Goal: Task Accomplishment & Management: Manage account settings

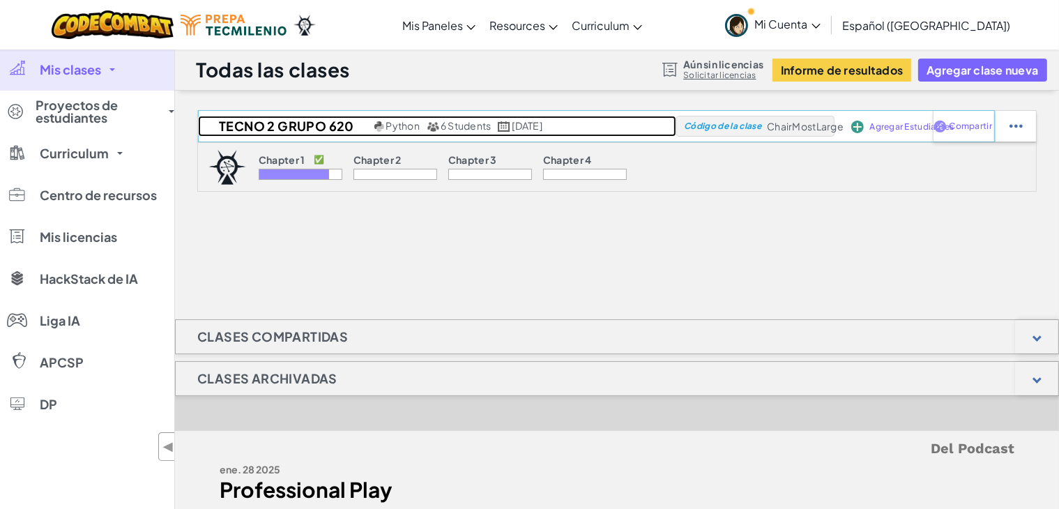
click at [292, 123] on h2 "Tecno 2 Grupo 620" at bounding box center [284, 126] width 173 height 21
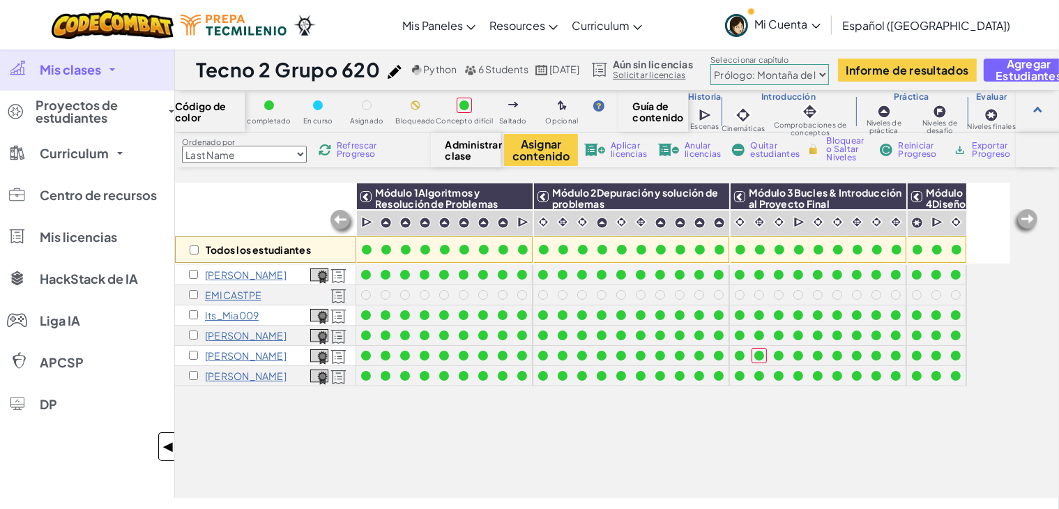
click at [165, 444] on span "◀" at bounding box center [169, 447] width 12 height 20
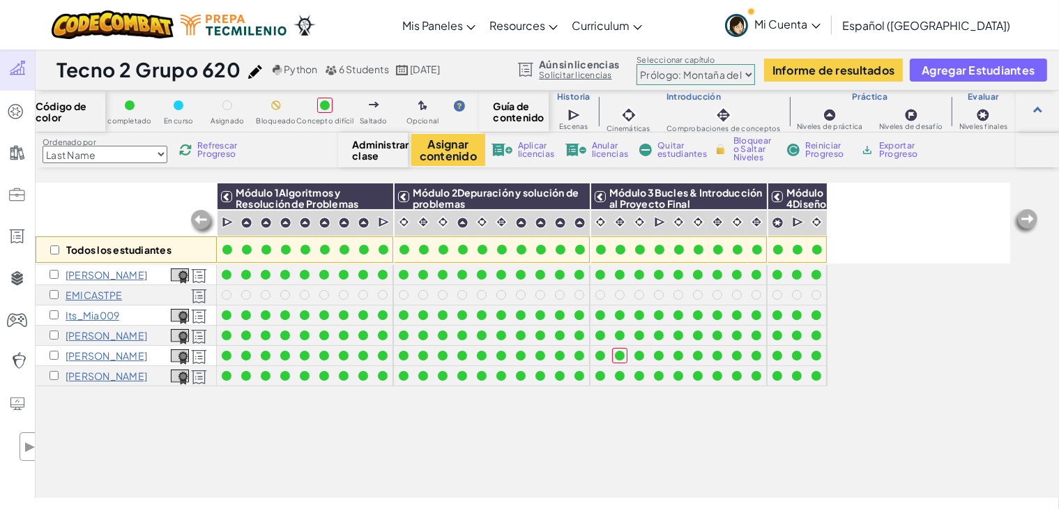
click at [377, 450] on div "Todos los estudiantes Módulo 1Algoritmos y Resolución de Problemas Módulo 2Depu…" at bounding box center [523, 262] width 975 height 439
click at [340, 444] on div "Todos los estudiantes Módulo 1Algoritmos y Resolución de Problemas Módulo 2Depu…" at bounding box center [523, 262] width 975 height 439
click at [72, 295] on p "EMICASTPE" at bounding box center [94, 294] width 56 height 11
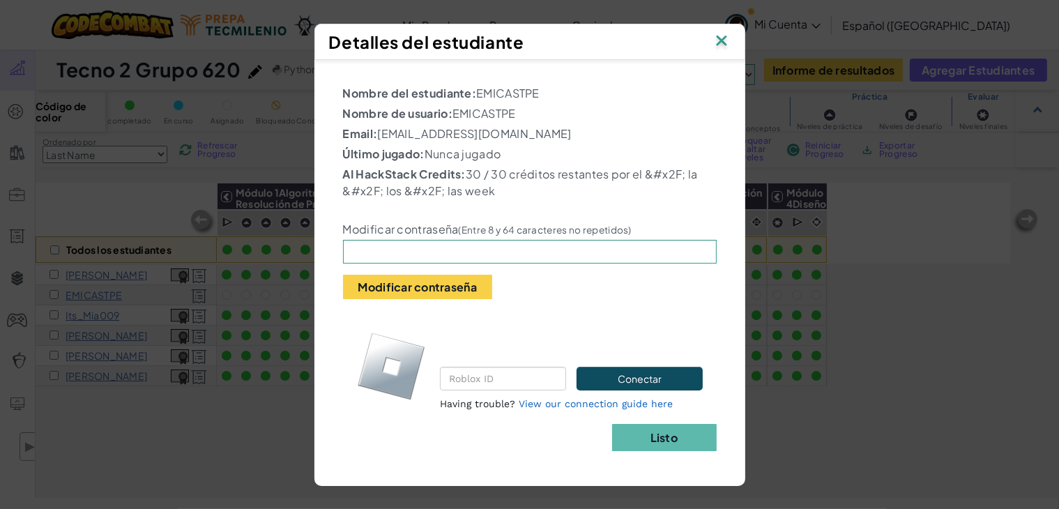
click at [719, 38] on img at bounding box center [722, 41] width 18 height 21
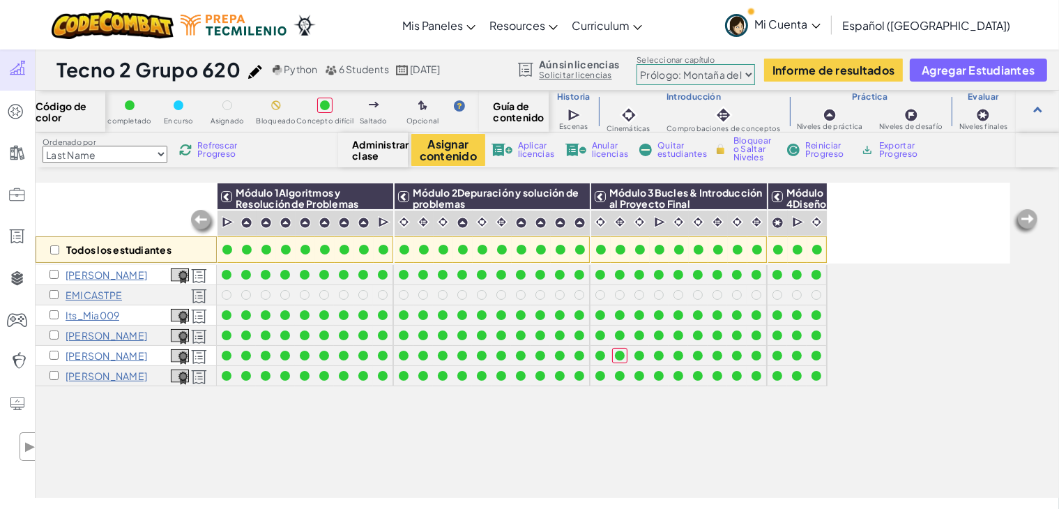
drag, startPoint x: 403, startPoint y: 441, endPoint x: 1071, endPoint y: 349, distance: 673.9
click at [406, 443] on div "Todos los estudiantes Módulo 1Algoritmos y Resolución de Problemas Módulo 2Depu…" at bounding box center [523, 262] width 975 height 439
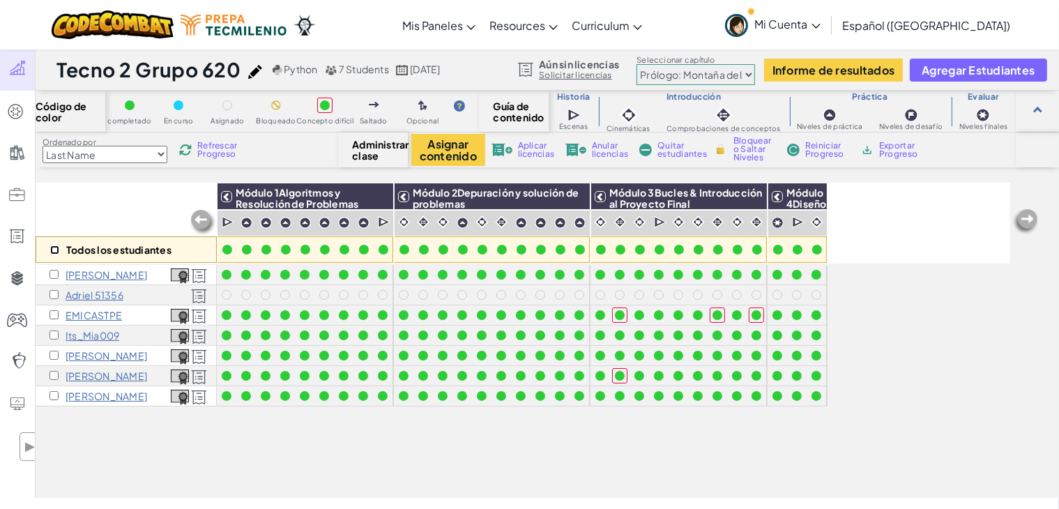
click at [56, 251] on input "checkbox" at bounding box center [54, 249] width 9 height 9
checkbox input "true"
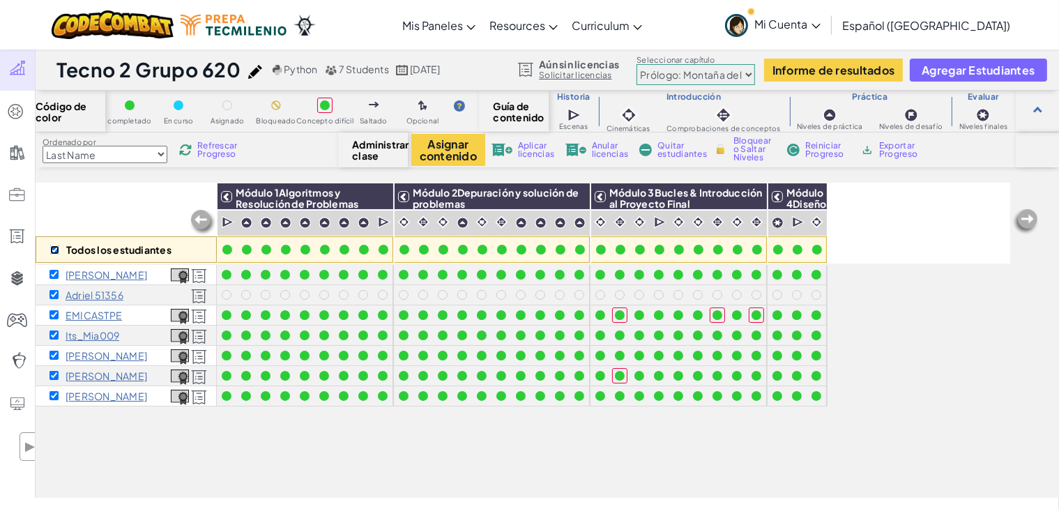
checkbox input "true"
click at [444, 158] on button "Asignar contenido" at bounding box center [448, 150] width 74 height 32
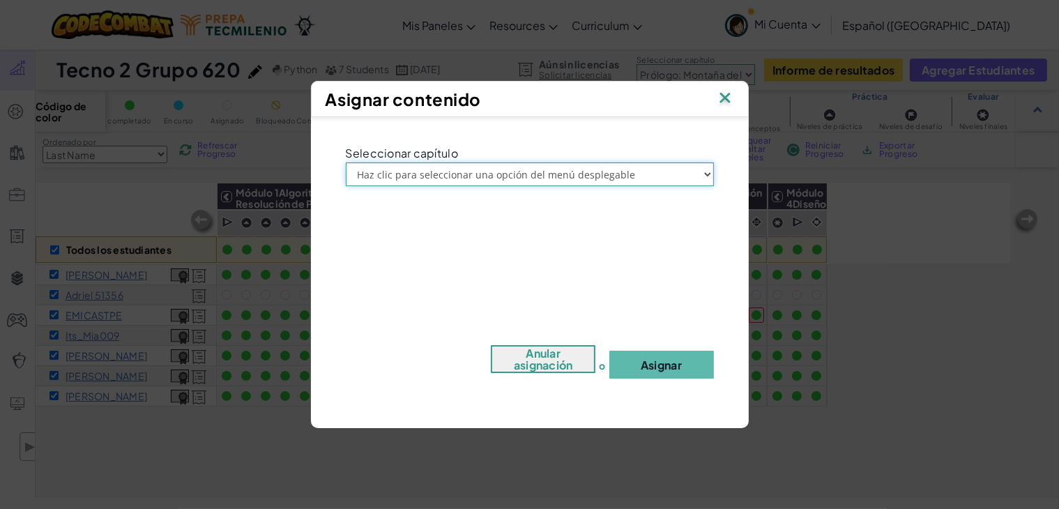
click at [443, 176] on select "Haz clic para seleccionar una opción del menú desplegable Prólogo: Montaña del …" at bounding box center [530, 175] width 368 height 24
select select "Chapter 3: The Phoenix Lands"
click at [346, 163] on select "Haz clic para seleccionar una opción del menú desplegable Prólogo: Montaña del …" at bounding box center [530, 175] width 368 height 24
click at [663, 353] on button "Asignar" at bounding box center [662, 365] width 105 height 28
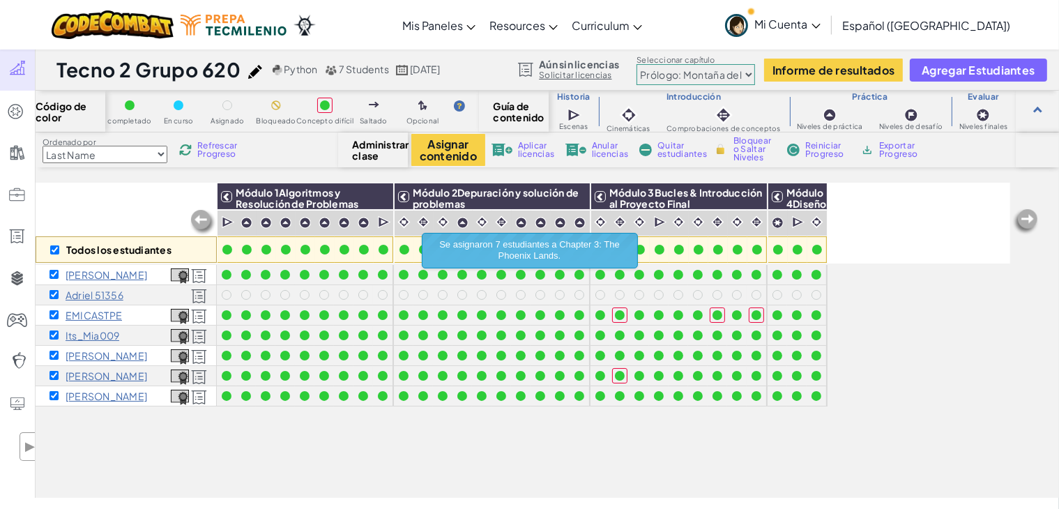
click at [347, 450] on div "Todos los estudiantes Módulo 1Algoritmos y Resolución de Problemas Módulo 2Depu…" at bounding box center [523, 262] width 975 height 439
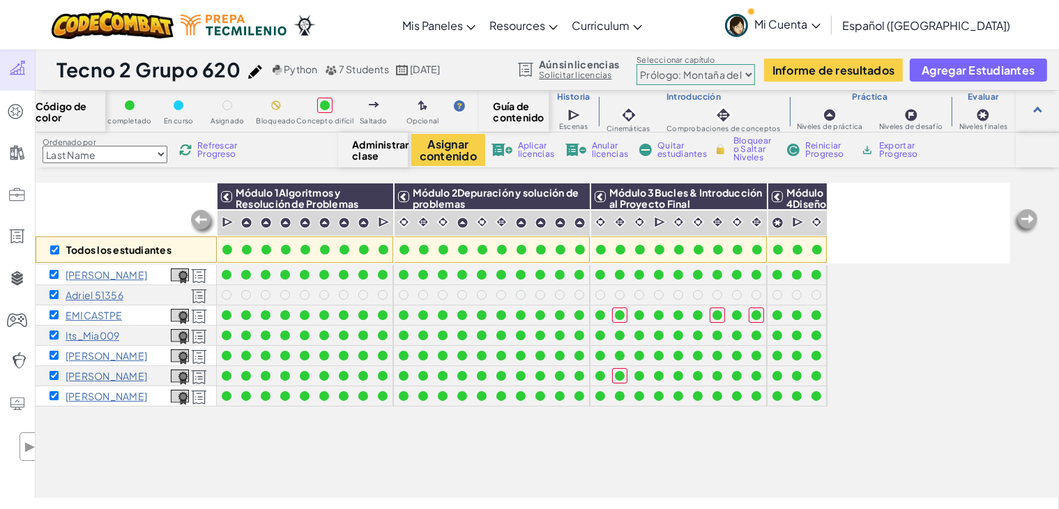
click at [716, 71] on select "Prólogo: Montaña del cielo Capítulo 2: Los Bailarines de la Luna Capítulo 3: La…" at bounding box center [696, 74] width 119 height 21
select select "5e27600d1c9d440000ac3ee7"
click at [637, 64] on select "Prólogo: Montaña del cielo Capítulo 2: Los Bailarines de la Luna Capítulo 3: La…" at bounding box center [696, 74] width 119 height 21
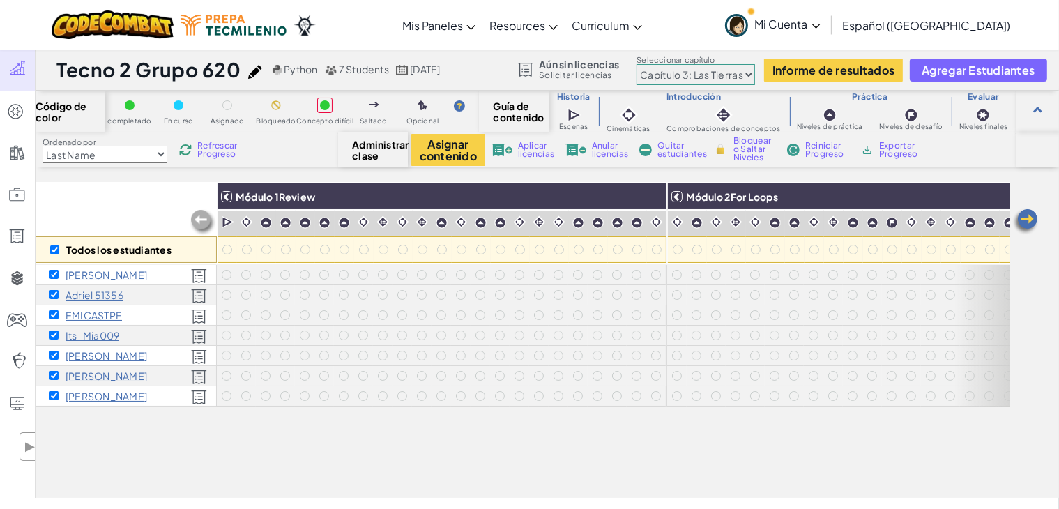
click at [654, 436] on div "Todos los estudiantes Módulo 1Review Módulo 2For Loops Módulo 3Nesting Módulo 4…" at bounding box center [523, 262] width 975 height 439
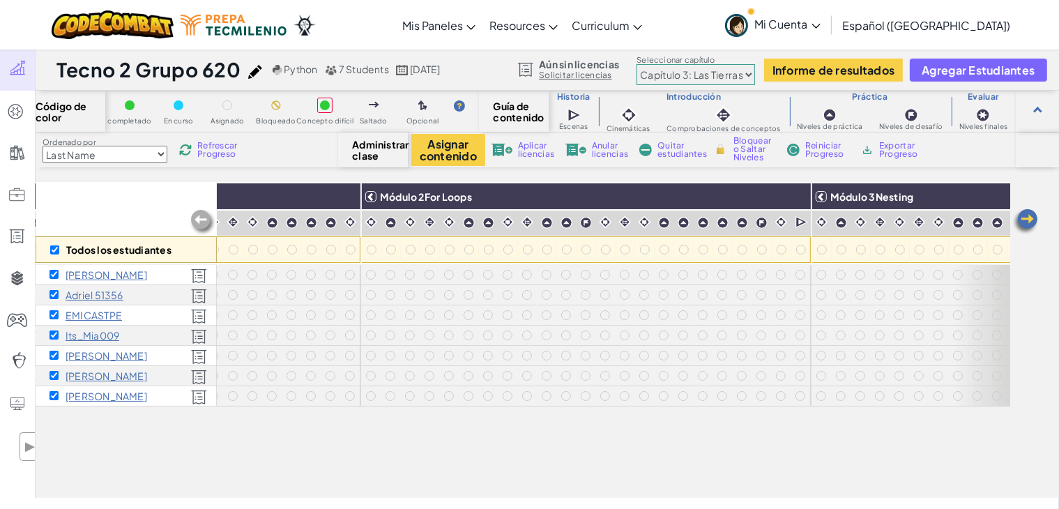
scroll to position [0, 310]
click at [363, 232] on div at bounding box center [368, 223] width 20 height 21
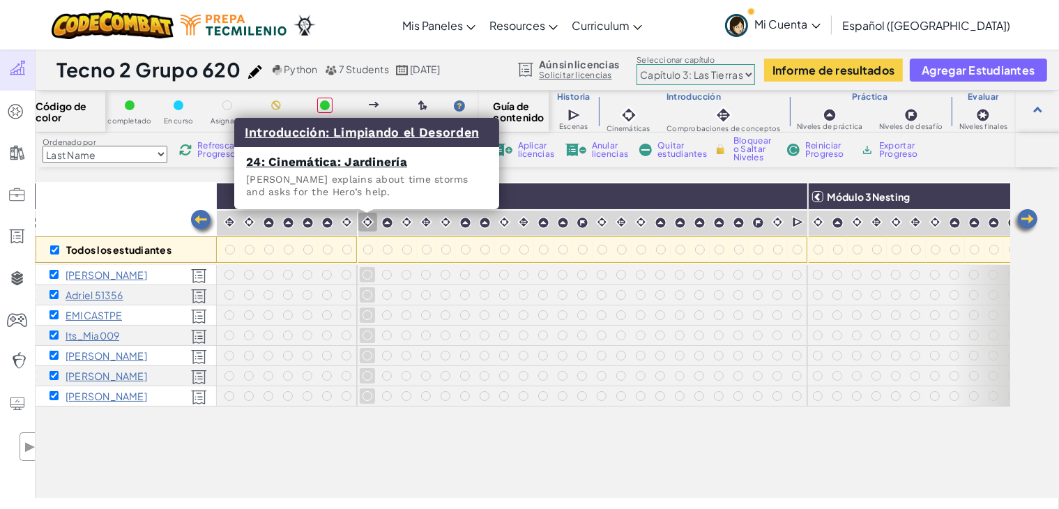
click at [363, 228] on img at bounding box center [367, 222] width 13 height 13
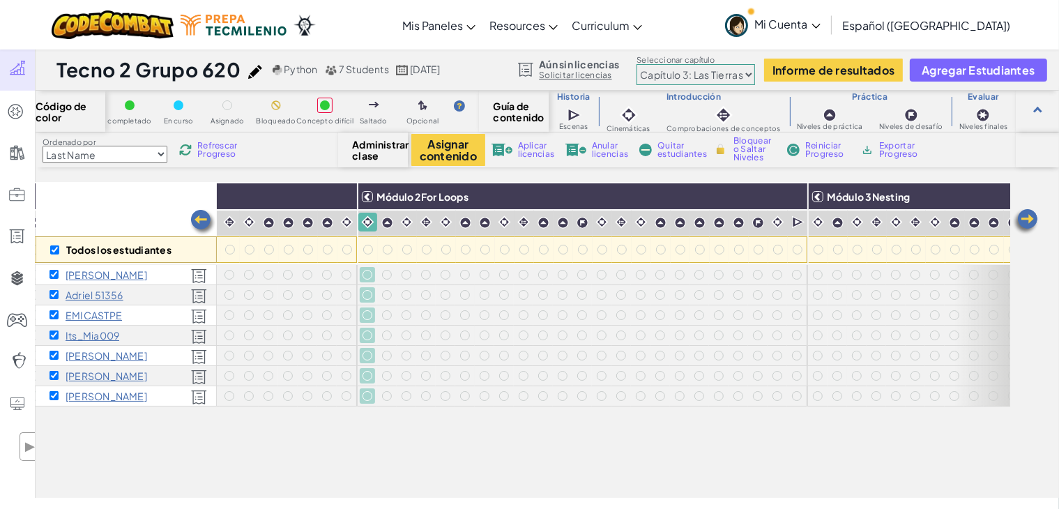
click at [794, 200] on div "Módulo 2For Loops" at bounding box center [582, 196] width 449 height 27
click at [792, 201] on img at bounding box center [792, 196] width 24 height 21
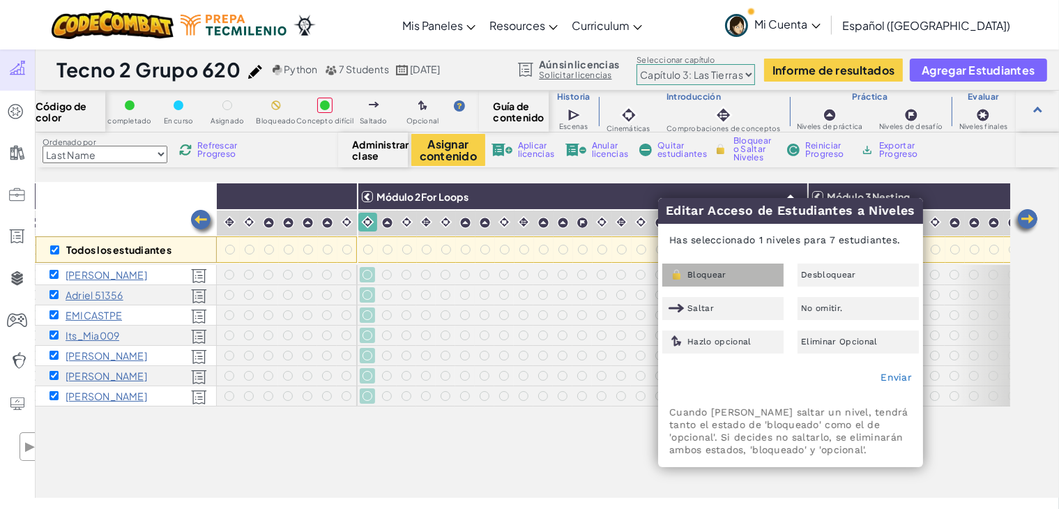
click at [745, 272] on div "Bloquear" at bounding box center [723, 275] width 121 height 23
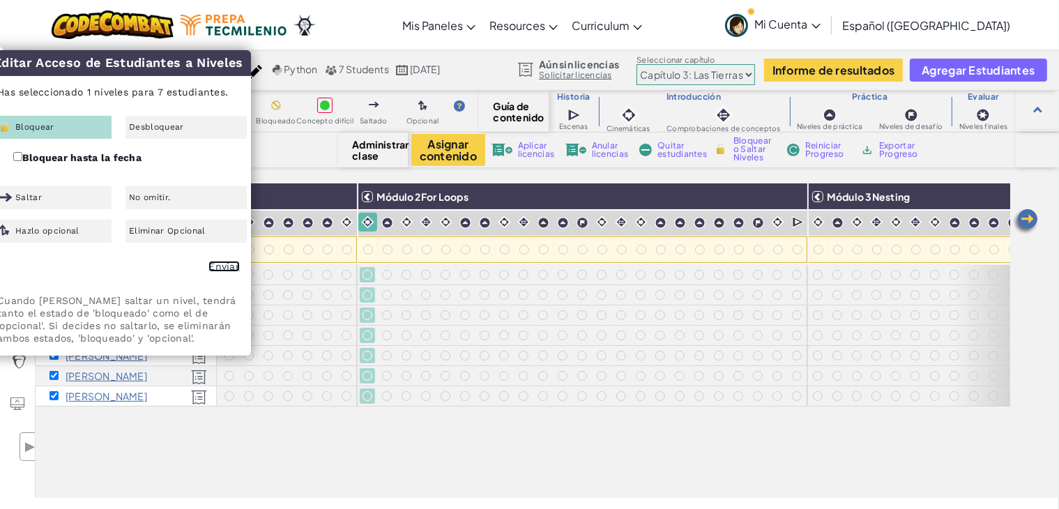
click at [232, 269] on link "Enviar" at bounding box center [224, 266] width 31 height 11
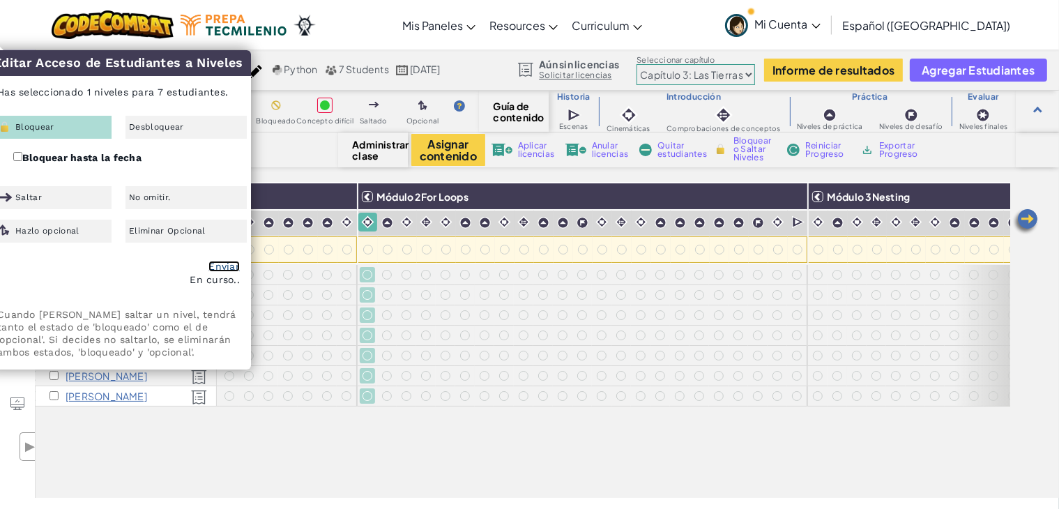
checkbox input "false"
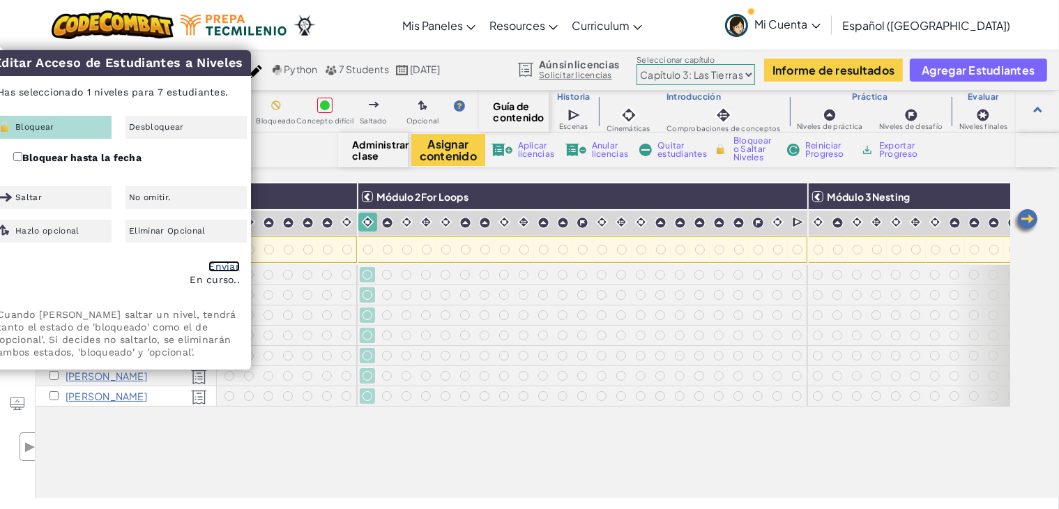
checkbox input "false"
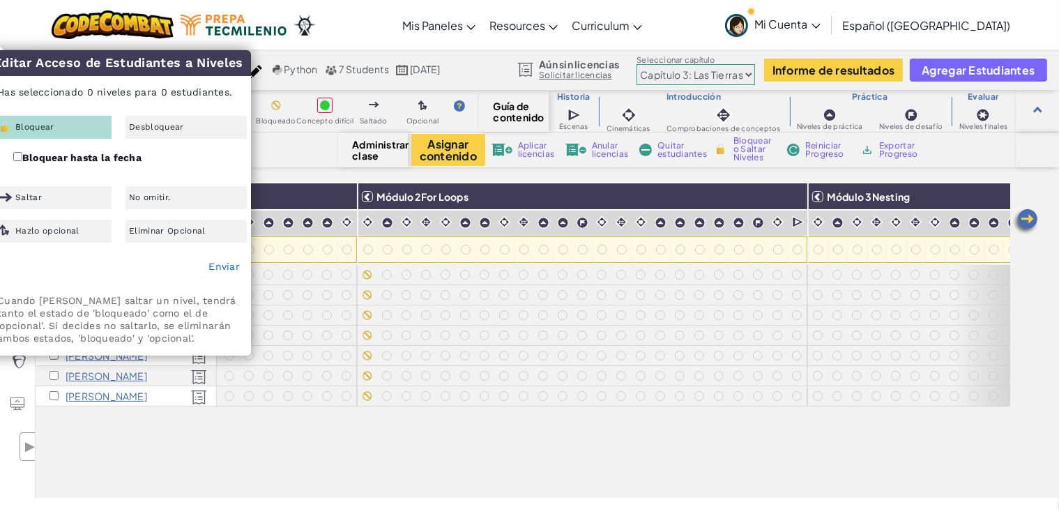
click at [468, 446] on div "Todos los estudiantes Módulo 1Review Módulo 2For Loops Módulo 3Nesting Módulo 4…" at bounding box center [523, 262] width 975 height 439
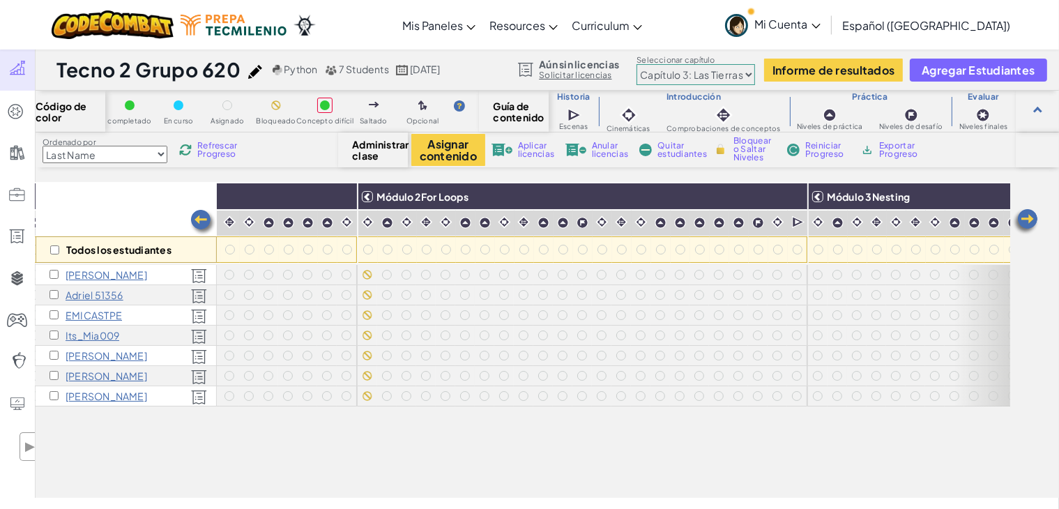
click at [388, 234] on div at bounding box center [388, 223] width 20 height 27
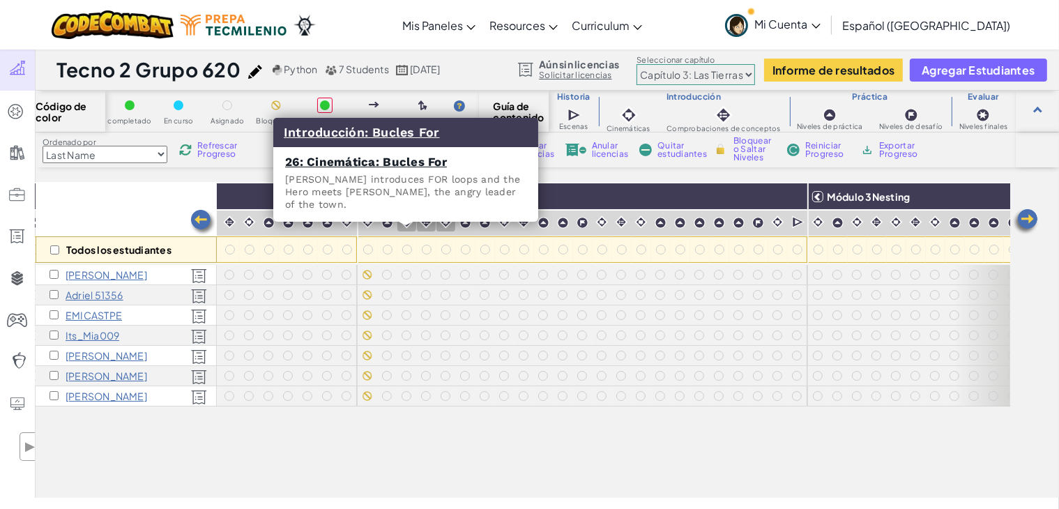
click at [400, 229] on div at bounding box center [407, 222] width 19 height 19
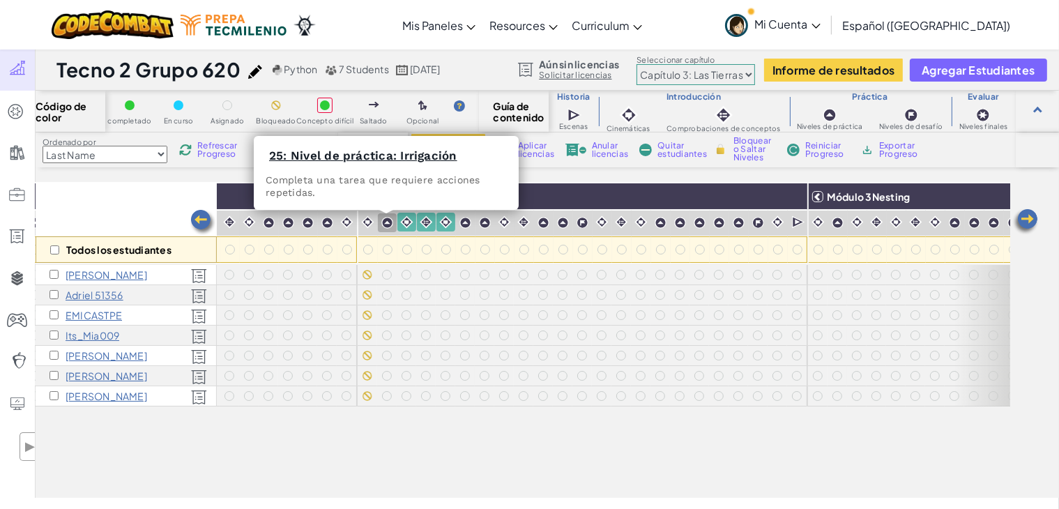
click at [388, 229] on div at bounding box center [387, 222] width 13 height 13
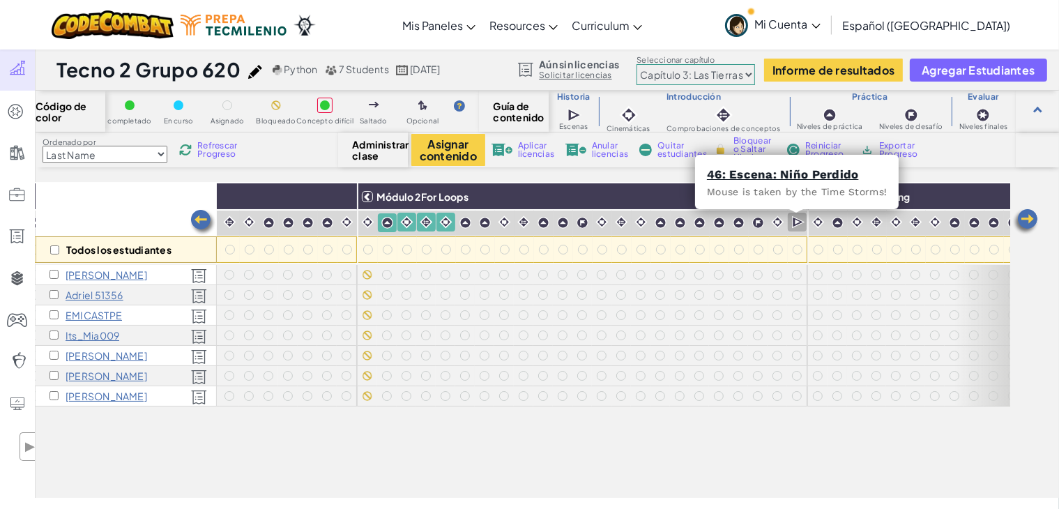
click at [791, 213] on div at bounding box center [797, 223] width 19 height 20
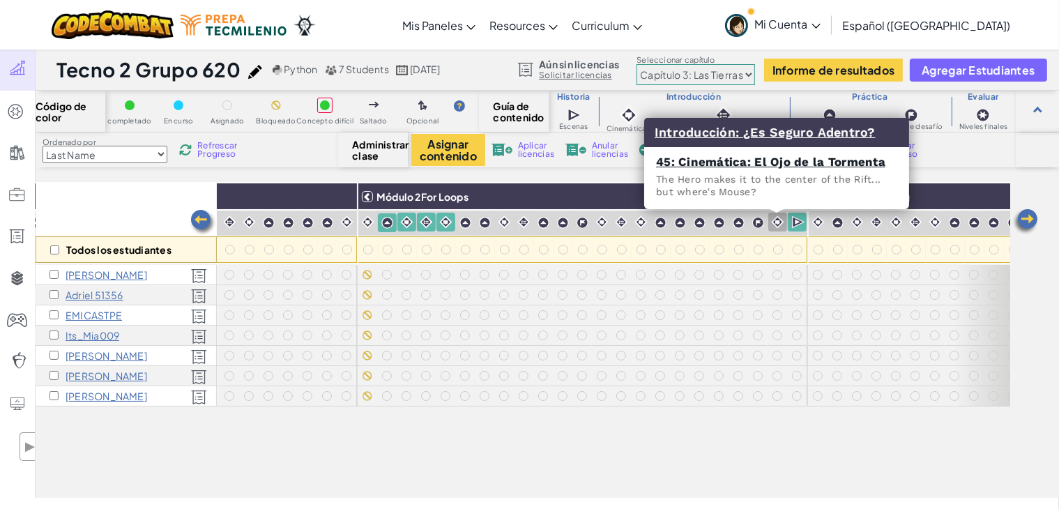
click at [773, 213] on div at bounding box center [778, 222] width 19 height 19
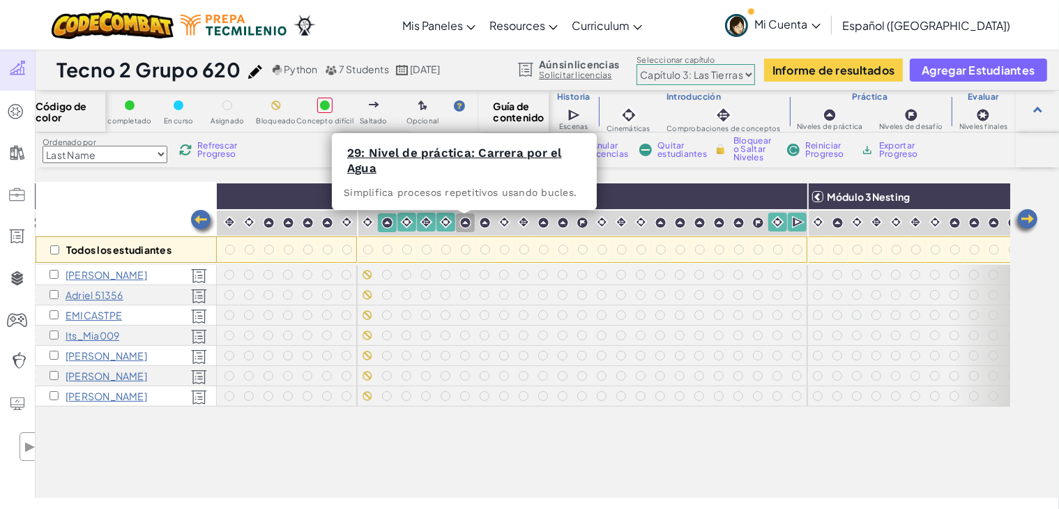
click at [466, 229] on div at bounding box center [465, 222] width 19 height 19
click at [492, 228] on div at bounding box center [485, 222] width 19 height 19
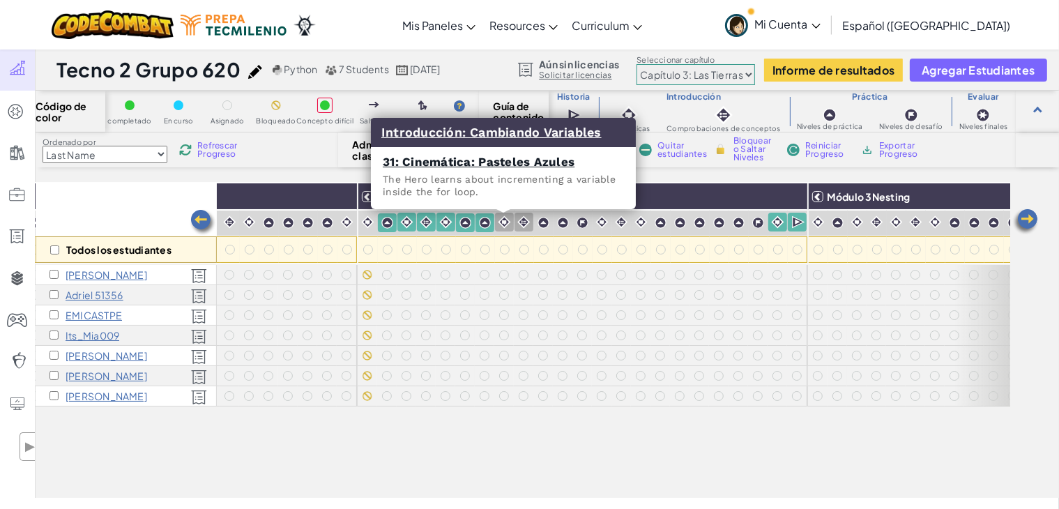
click at [506, 229] on div at bounding box center [504, 222] width 19 height 19
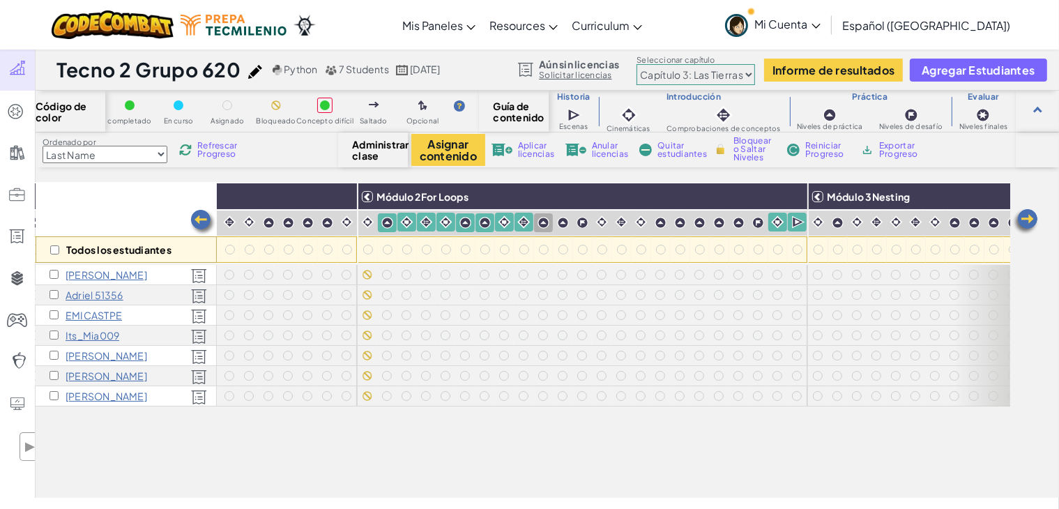
click at [538, 229] on div at bounding box center [543, 222] width 13 height 13
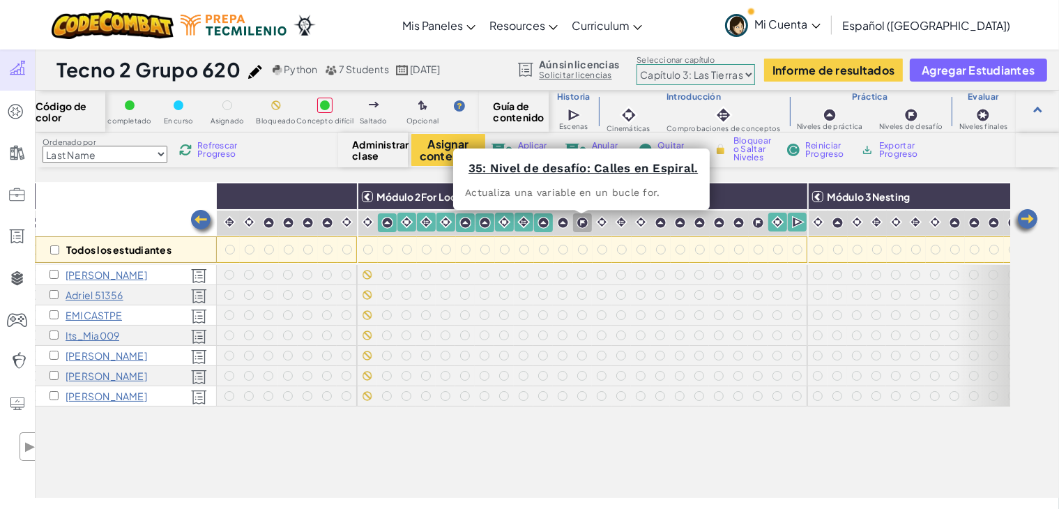
click at [573, 229] on div at bounding box center [582, 222] width 19 height 19
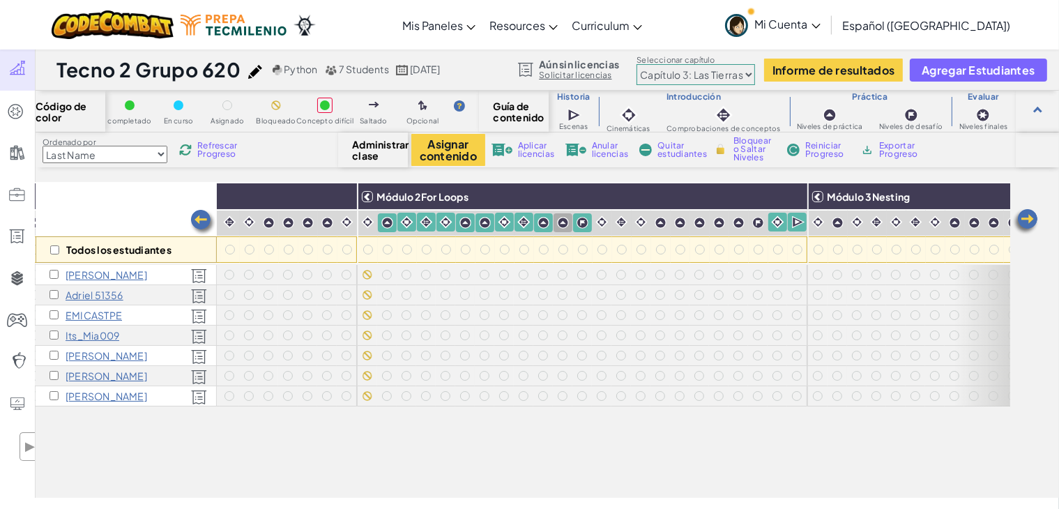
click at [564, 229] on div at bounding box center [563, 222] width 13 height 13
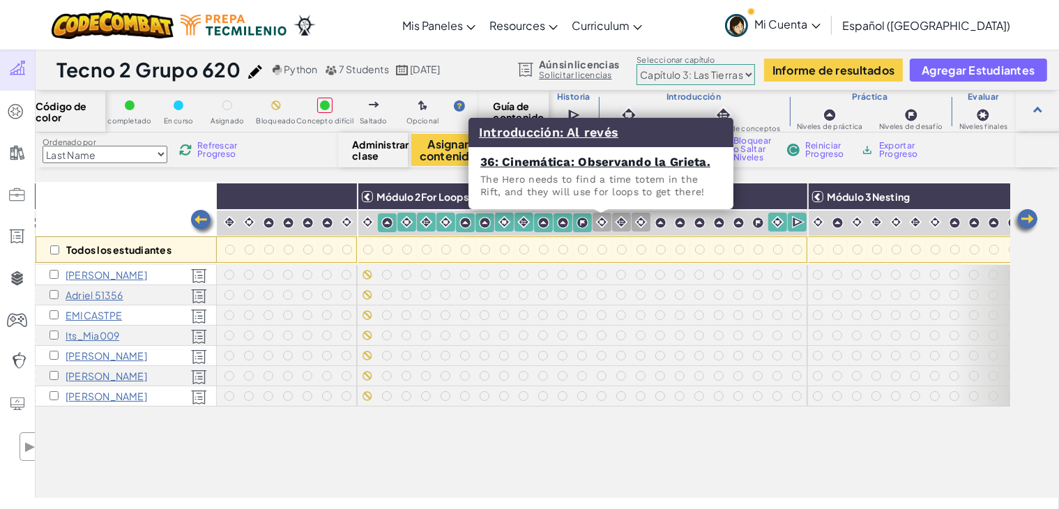
click at [608, 229] on div at bounding box center [602, 222] width 19 height 19
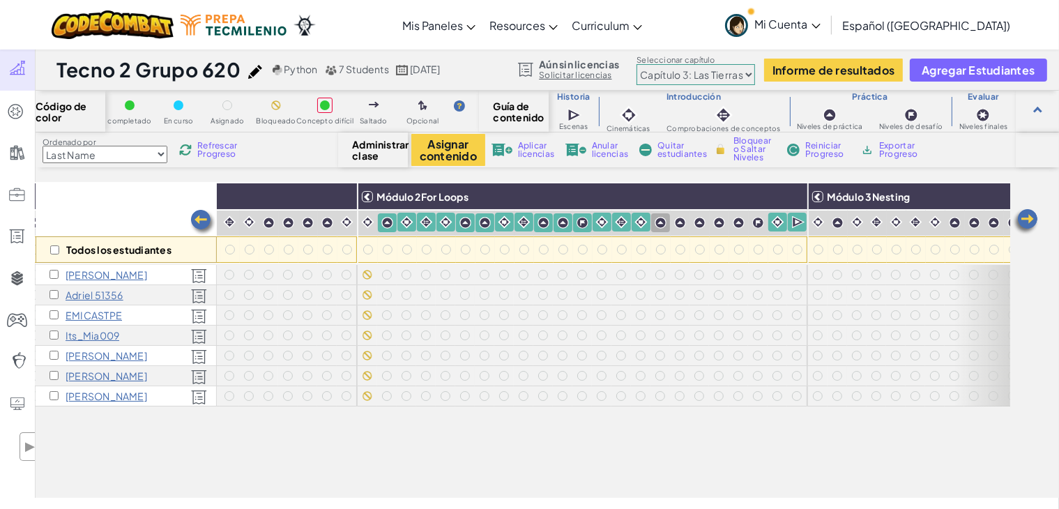
click at [658, 227] on img at bounding box center [661, 223] width 12 height 12
click at [694, 227] on img at bounding box center [700, 223] width 12 height 12
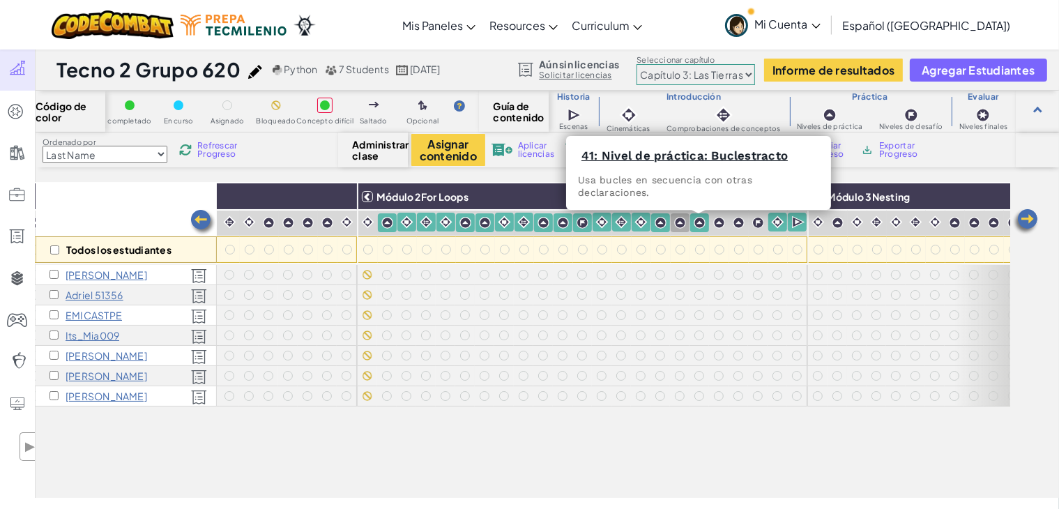
click at [681, 229] on div at bounding box center [680, 222] width 19 height 19
click at [711, 229] on div at bounding box center [719, 222] width 19 height 19
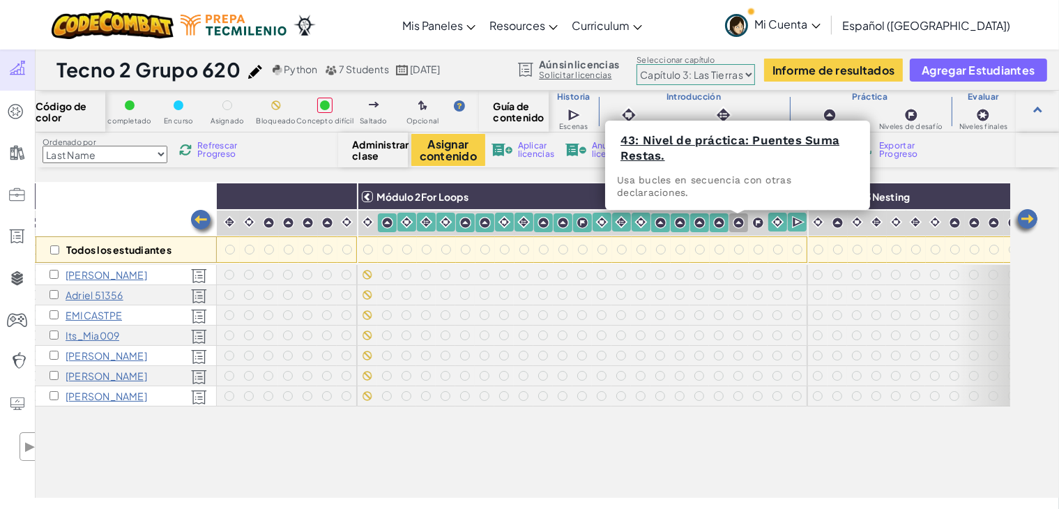
click at [738, 229] on div at bounding box center [739, 222] width 19 height 19
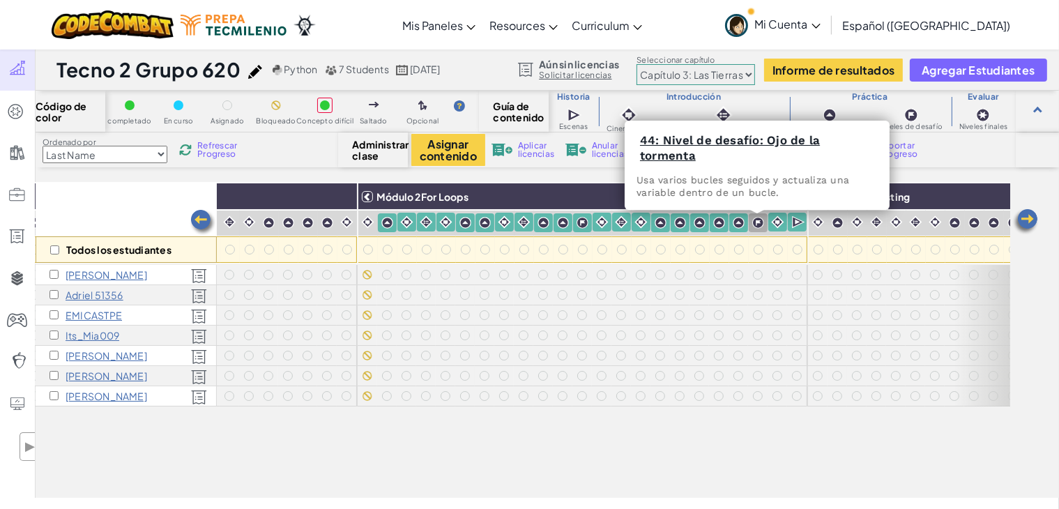
click at [756, 229] on div at bounding box center [758, 222] width 19 height 19
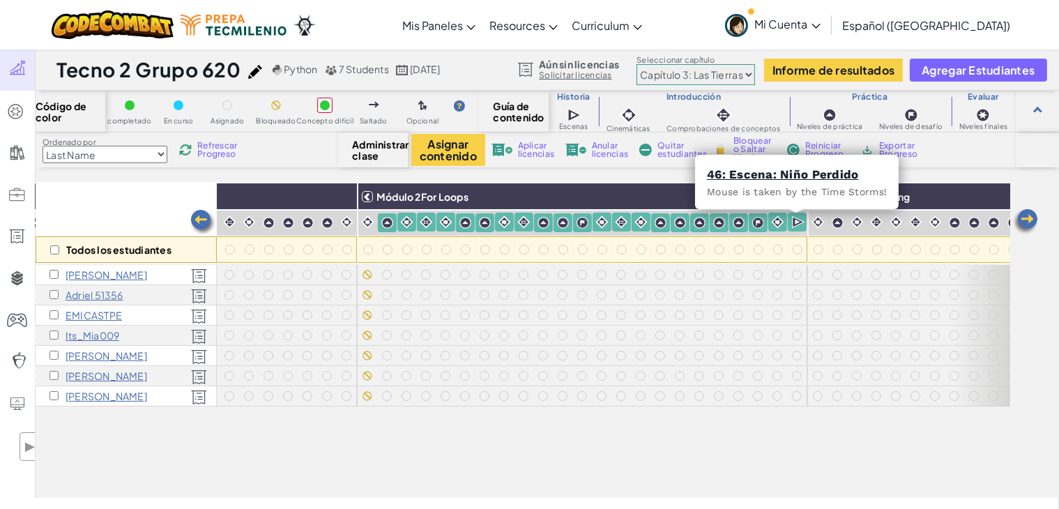
click at [789, 205] on div "46: Escena: Niño Perdido Mouse is taken by the Time Storms!" at bounding box center [797, 182] width 204 height 54
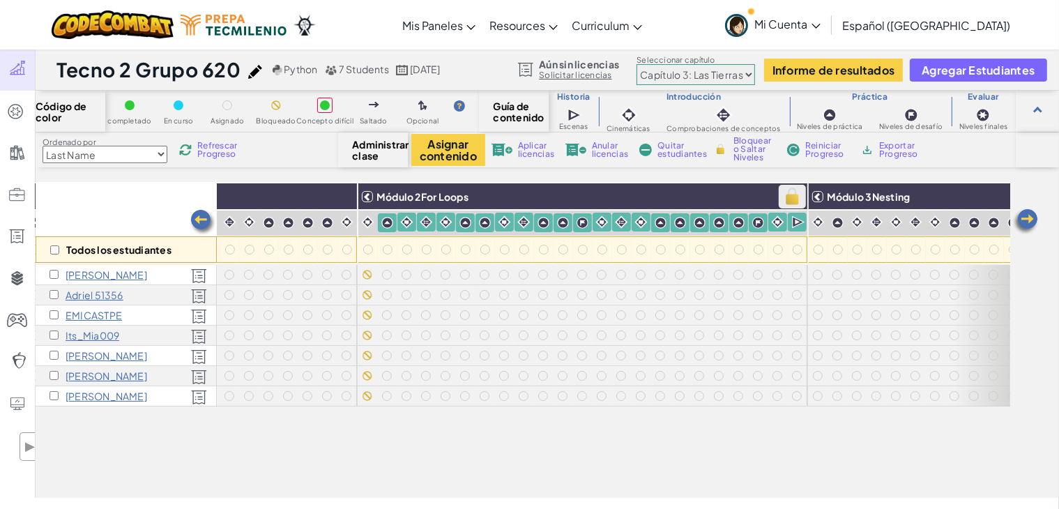
click at [792, 195] on img at bounding box center [792, 196] width 24 height 21
checkbox input "true"
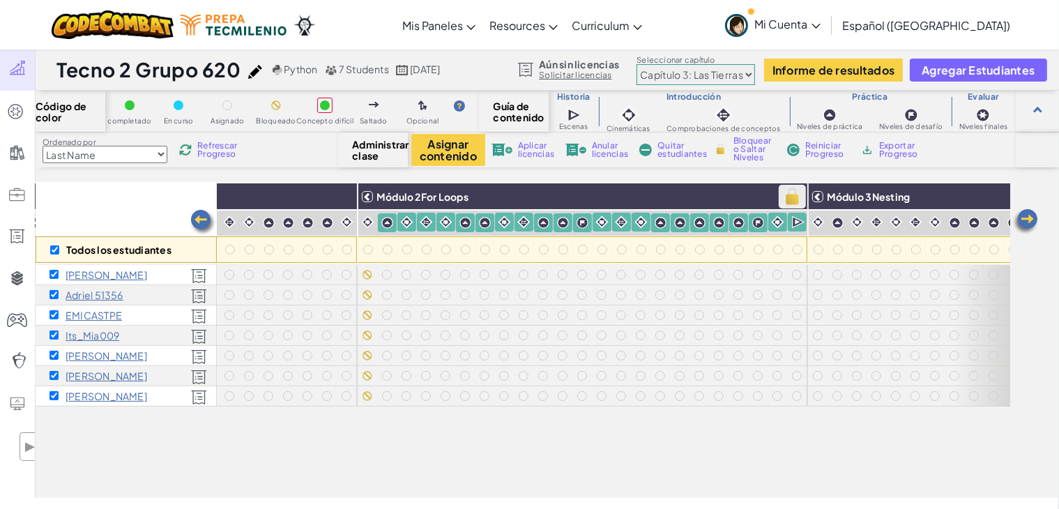
checkbox input "true"
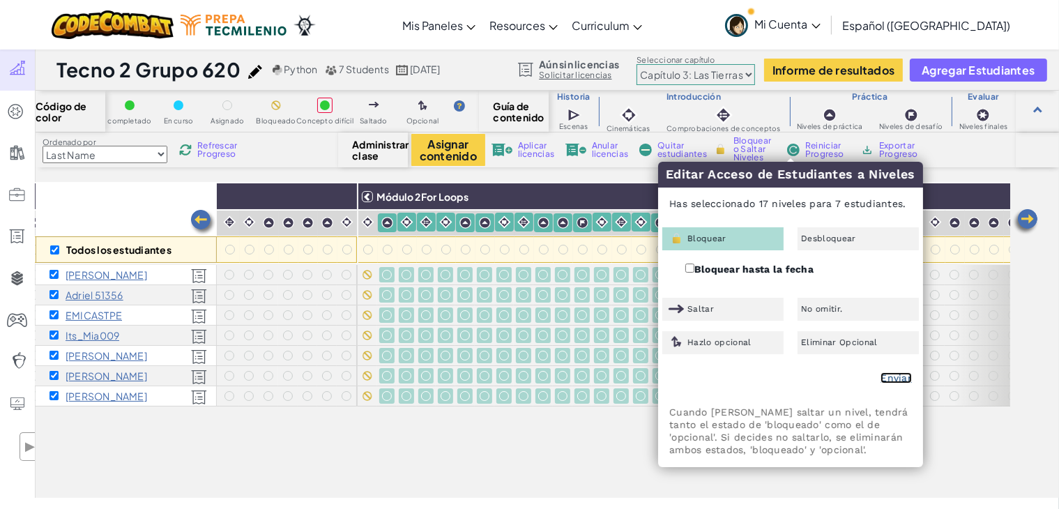
click at [893, 375] on link "Enviar" at bounding box center [896, 377] width 31 height 11
checkbox input "false"
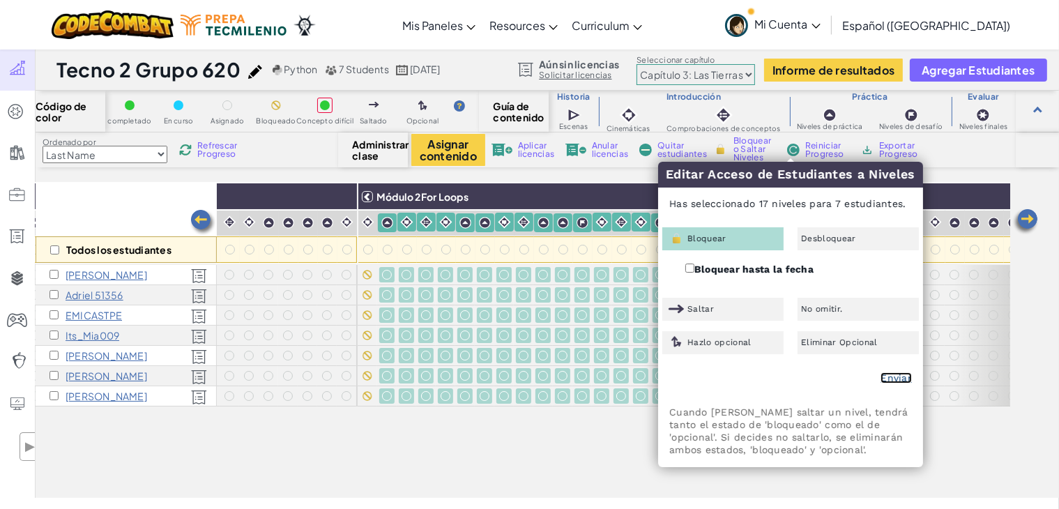
checkbox input "false"
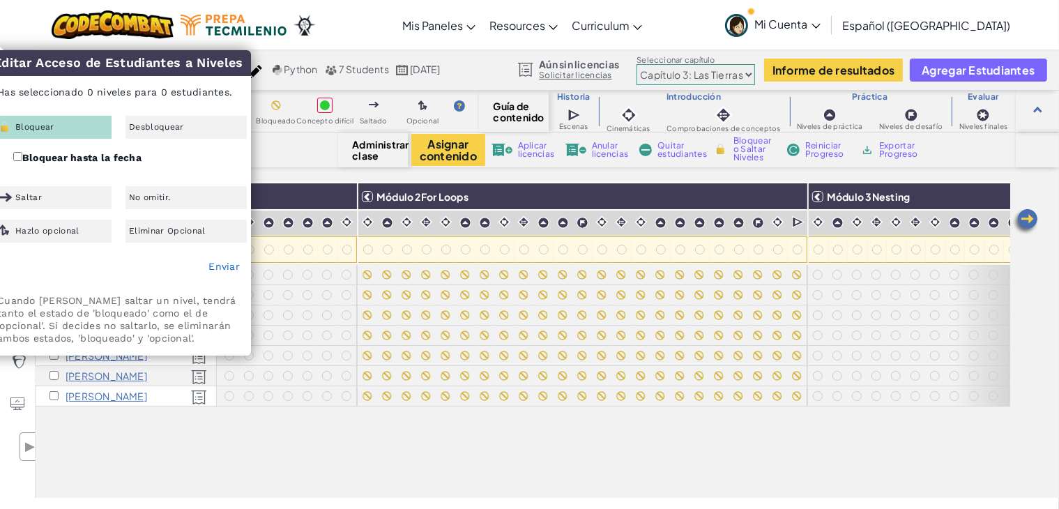
click at [413, 436] on div "Todos los estudiantes Módulo 1Review Módulo 2For Loops Módulo 3Nesting Módulo 4…" at bounding box center [523, 262] width 975 height 439
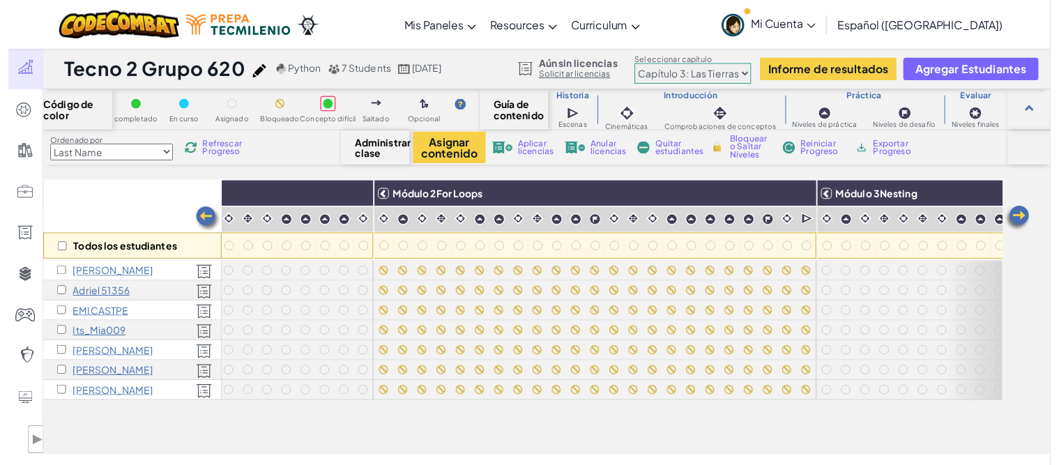
scroll to position [0, 141]
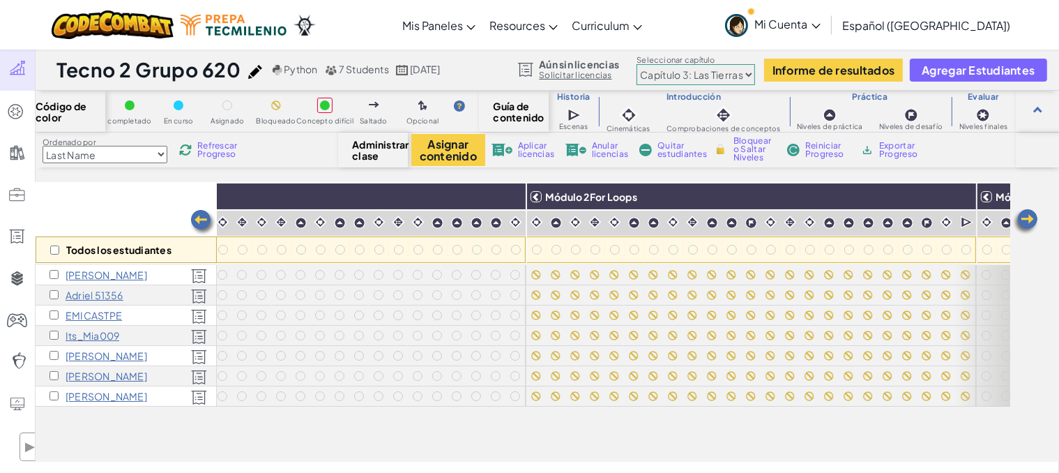
drag, startPoint x: 437, startPoint y: 450, endPoint x: 413, endPoint y: 451, distance: 24.4
click at [428, 450] on div "Todos los estudiantes Módulo 1Review Módulo 2For Loops Módulo 3Nesting Módulo 4…" at bounding box center [548, 322] width 1024 height 279
drag, startPoint x: 393, startPoint y: 454, endPoint x: 377, endPoint y: 455, distance: 16.8
click at [377, 455] on div "Todos los estudiantes Módulo 1Review Módulo 2For Loops Módulo 3Nesting Módulo 4…" at bounding box center [548, 322] width 1024 height 279
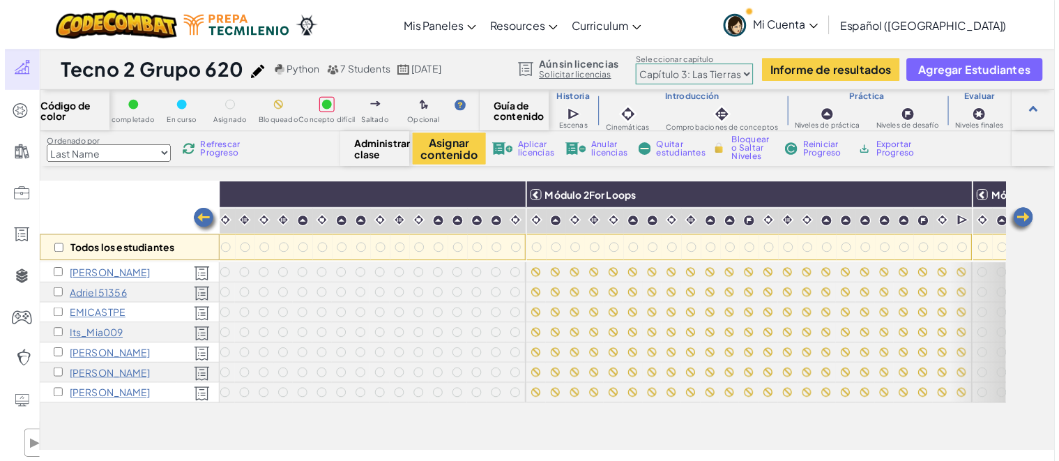
scroll to position [0, 0]
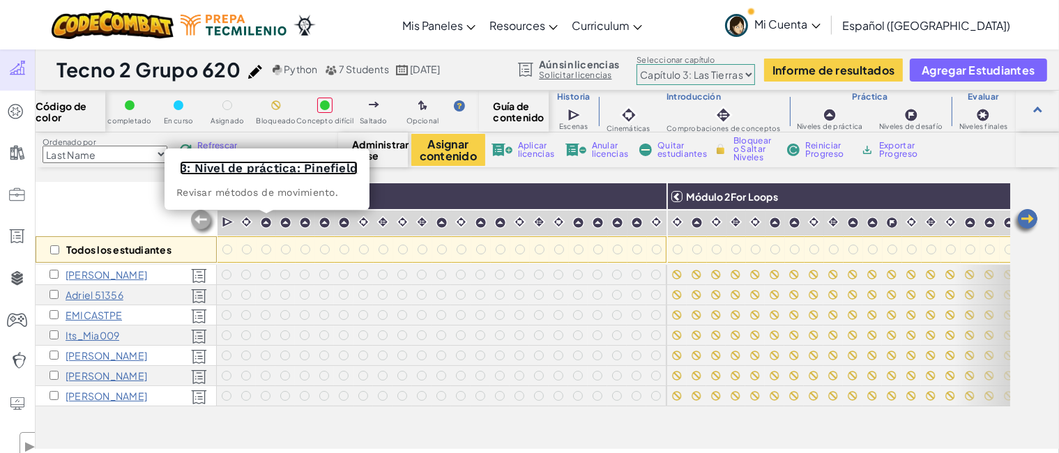
click at [264, 165] on link "3: Nivel de práctica: Pinefield" at bounding box center [269, 168] width 178 height 14
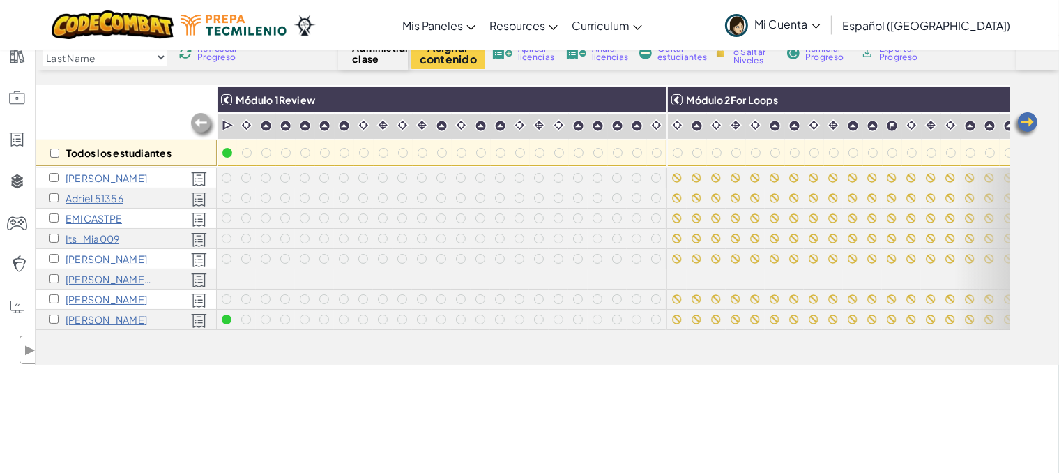
scroll to position [139, 0]
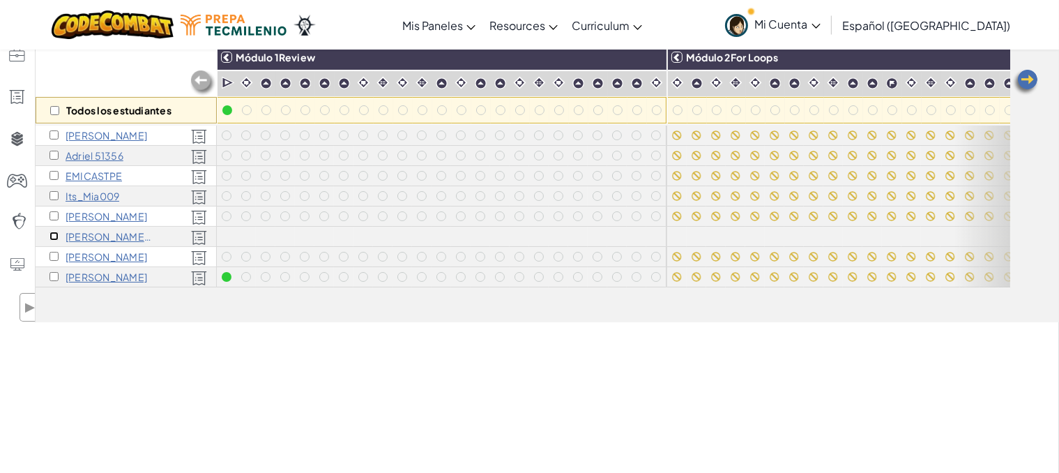
click at [56, 235] on input "checkbox" at bounding box center [54, 236] width 9 height 9
checkbox input "true"
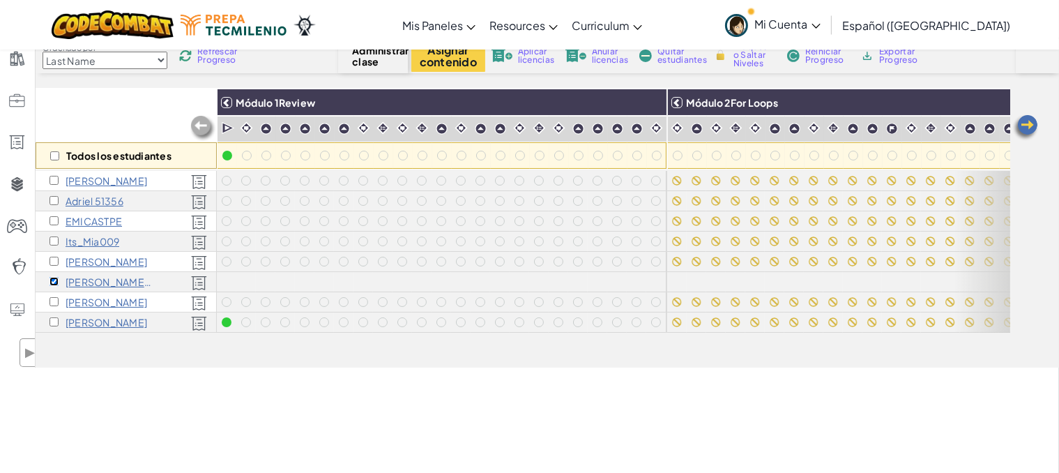
scroll to position [70, 0]
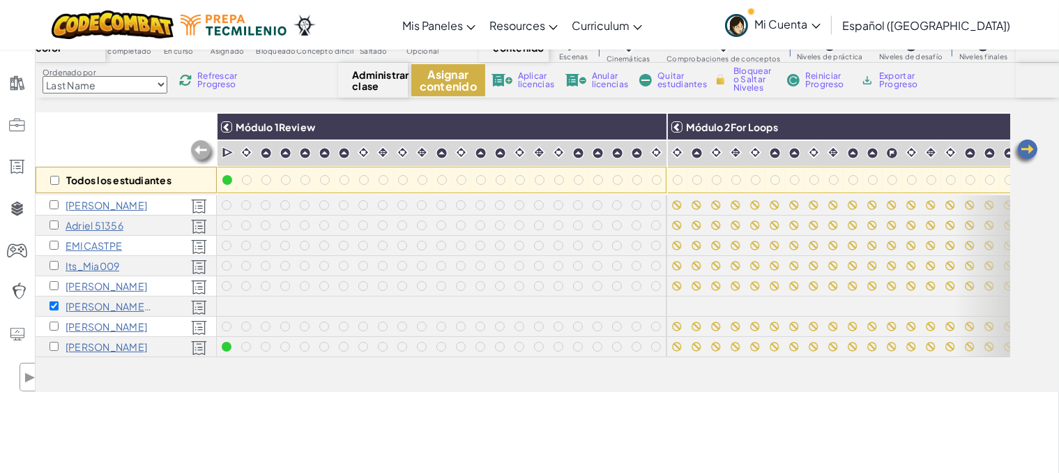
click at [458, 84] on button "Asignar contenido" at bounding box center [448, 80] width 74 height 32
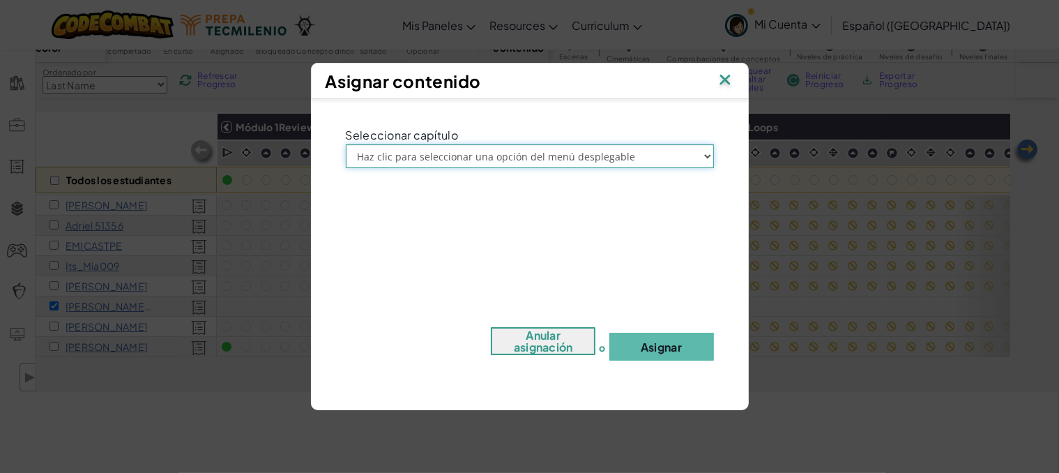
click at [488, 165] on select "Haz clic para seleccionar una opción del menú desplegable Prólogo: Montaña del …" at bounding box center [530, 156] width 368 height 24
click at [346, 144] on select "Haz clic para seleccionar una opción del menú desplegable Prólogo: Montaña del …" at bounding box center [530, 156] width 368 height 24
drag, startPoint x: 506, startPoint y: 151, endPoint x: 497, endPoint y: 165, distance: 16.1
click at [506, 151] on select "Haz clic para seleccionar una opción del menú desplegable Prólogo: Montaña del …" at bounding box center [530, 156] width 368 height 24
select select "Chapter 3: The Phoenix Lands"
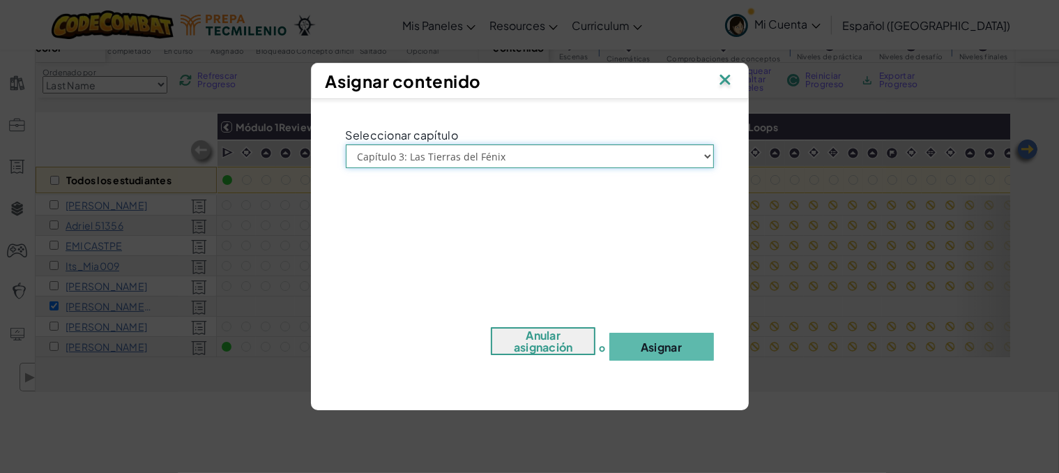
click at [346, 144] on select "Haz clic para seleccionar una opción del menú desplegable Prólogo: Montaña del …" at bounding box center [530, 156] width 368 height 24
click at [681, 340] on button "Asignar" at bounding box center [662, 347] width 105 height 28
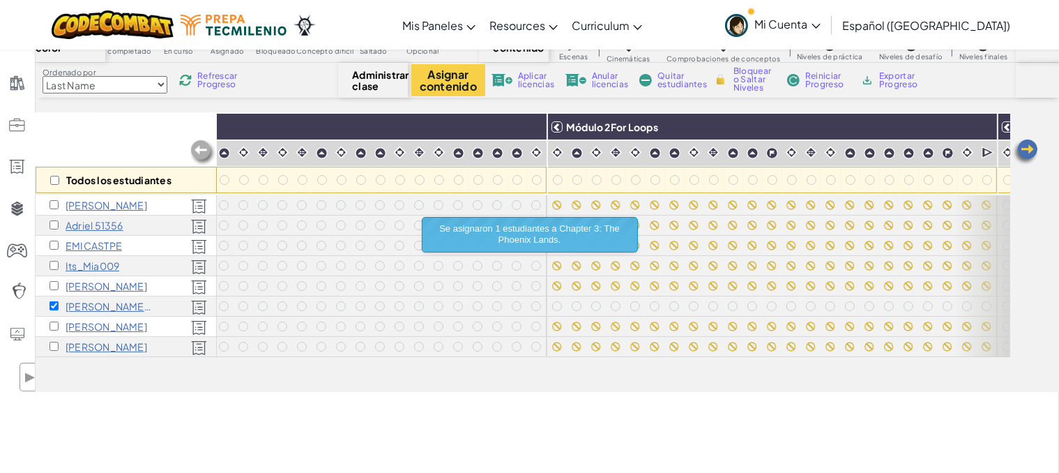
scroll to position [0, 220]
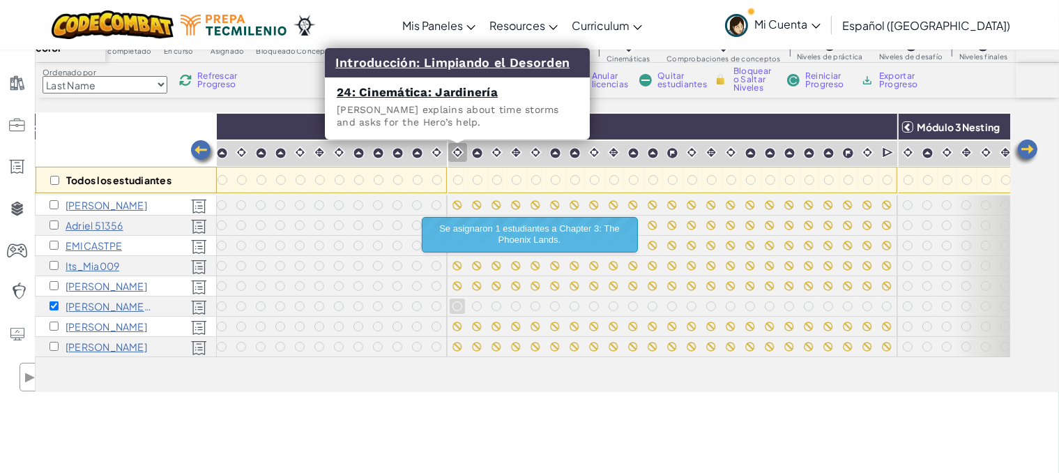
click at [458, 158] on img at bounding box center [457, 152] width 13 height 13
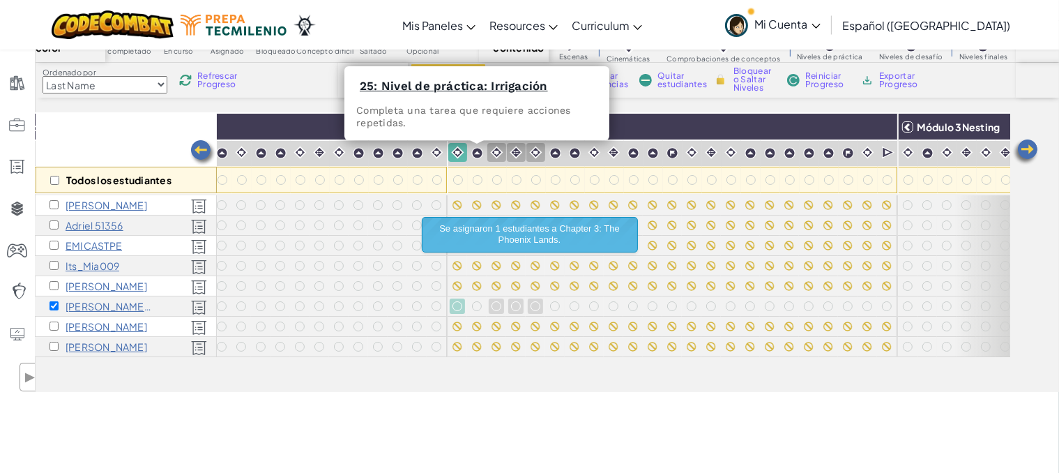
click at [477, 158] on img at bounding box center [477, 153] width 12 height 12
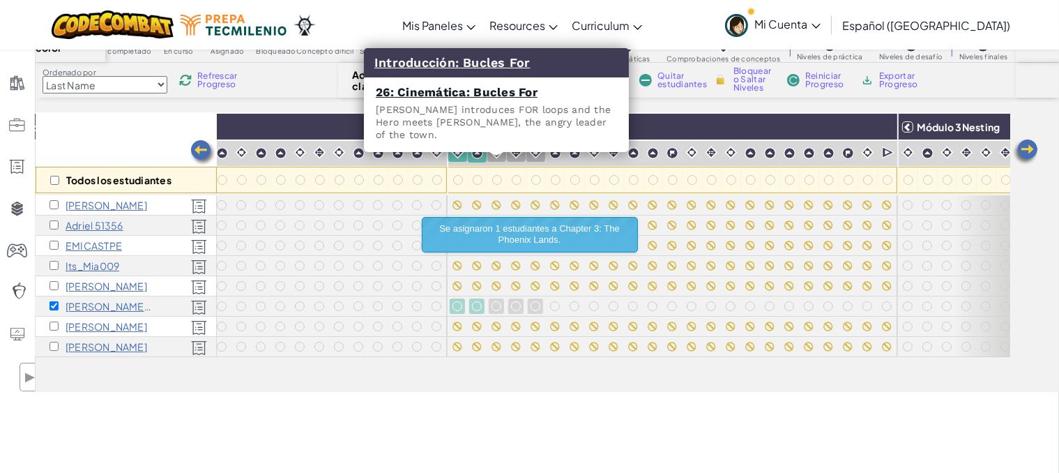
click at [501, 158] on img at bounding box center [496, 152] width 13 height 13
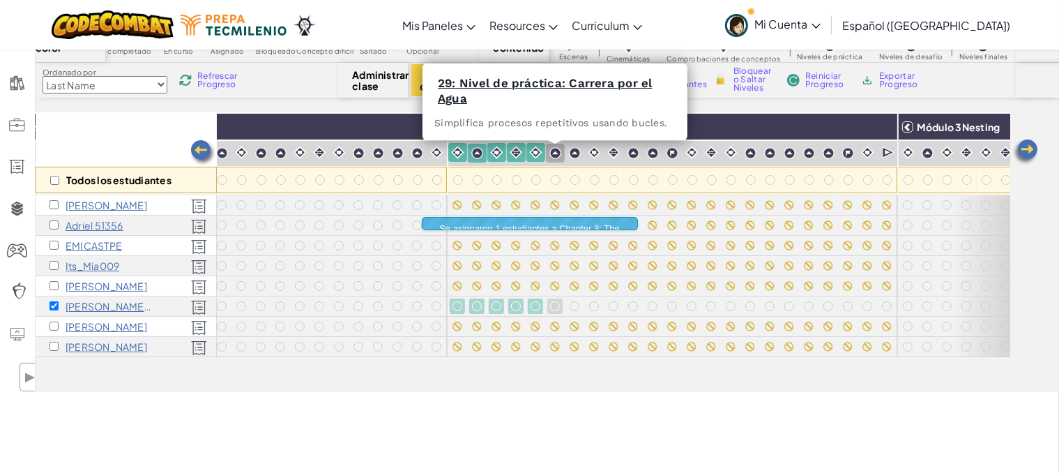
click at [554, 160] on div at bounding box center [555, 153] width 19 height 19
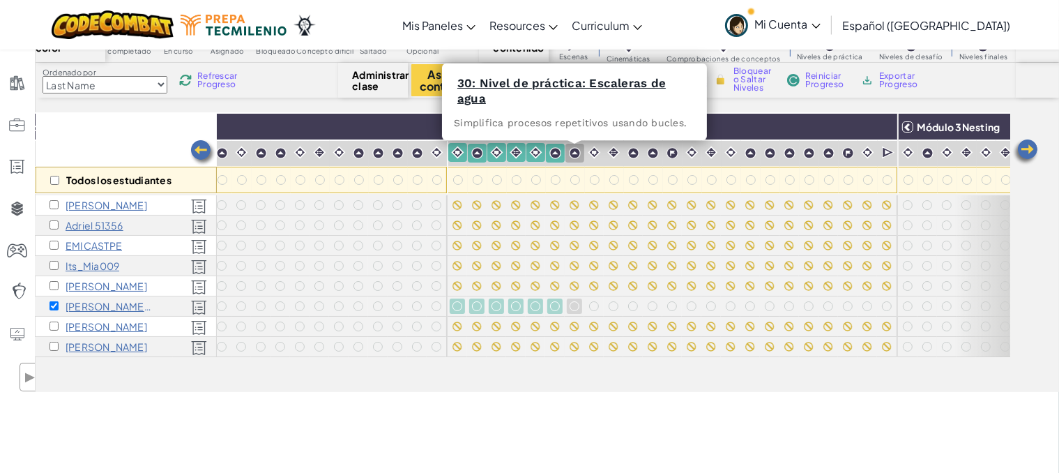
click at [572, 158] on img at bounding box center [575, 153] width 12 height 12
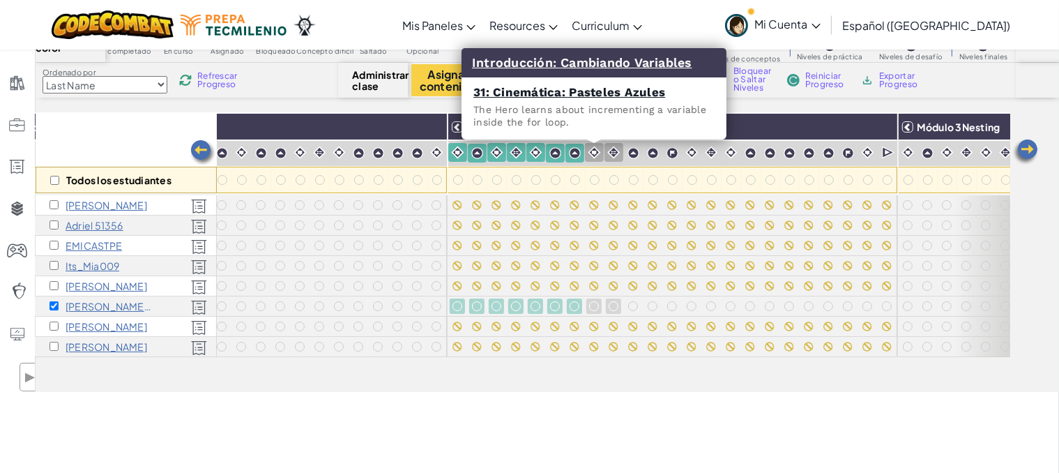
click at [592, 160] on div at bounding box center [594, 152] width 19 height 19
click at [664, 158] on div at bounding box center [672, 153] width 19 height 19
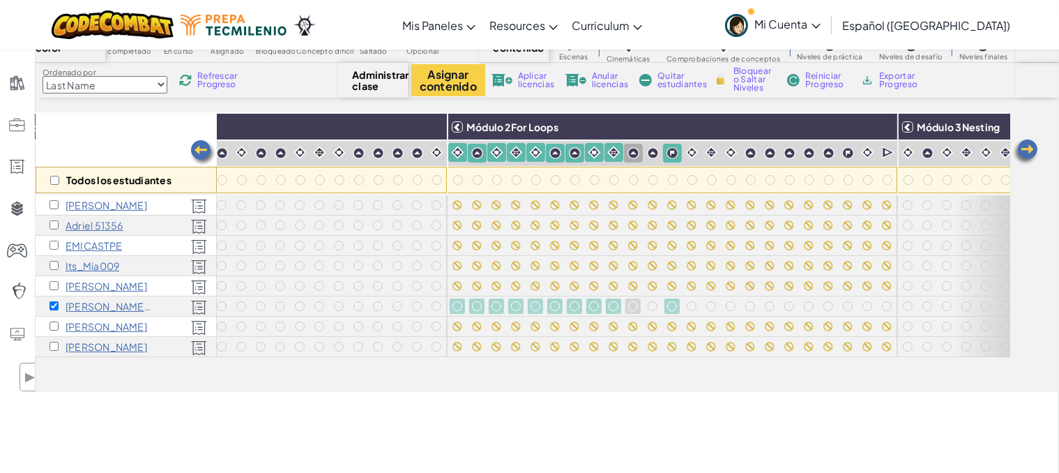
click at [633, 158] on img at bounding box center [634, 153] width 12 height 12
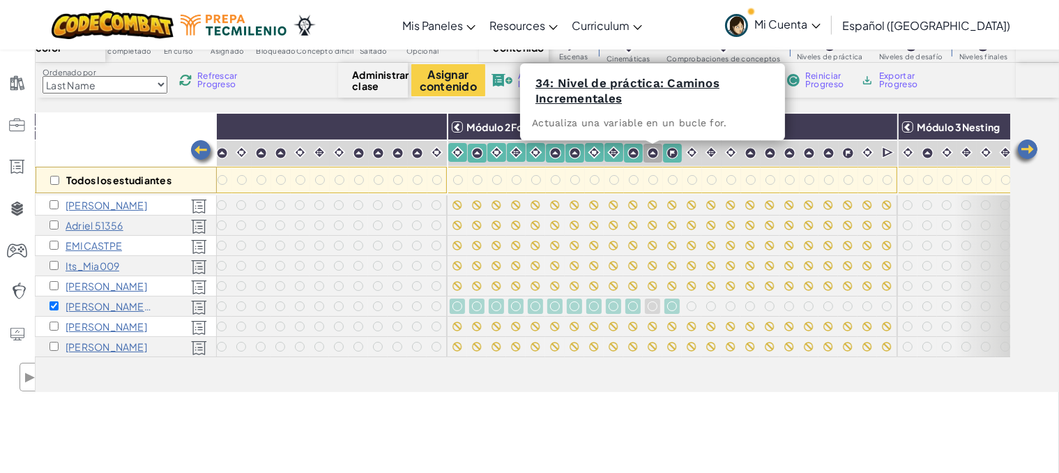
click at [653, 160] on div at bounding box center [653, 153] width 19 height 19
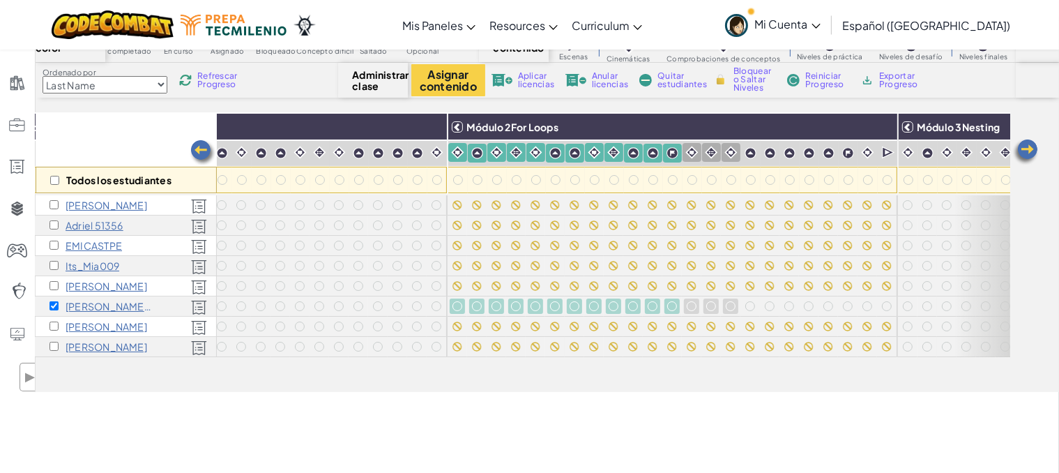
click at [685, 159] on div at bounding box center [692, 152] width 19 height 19
click at [766, 158] on img at bounding box center [770, 153] width 12 height 12
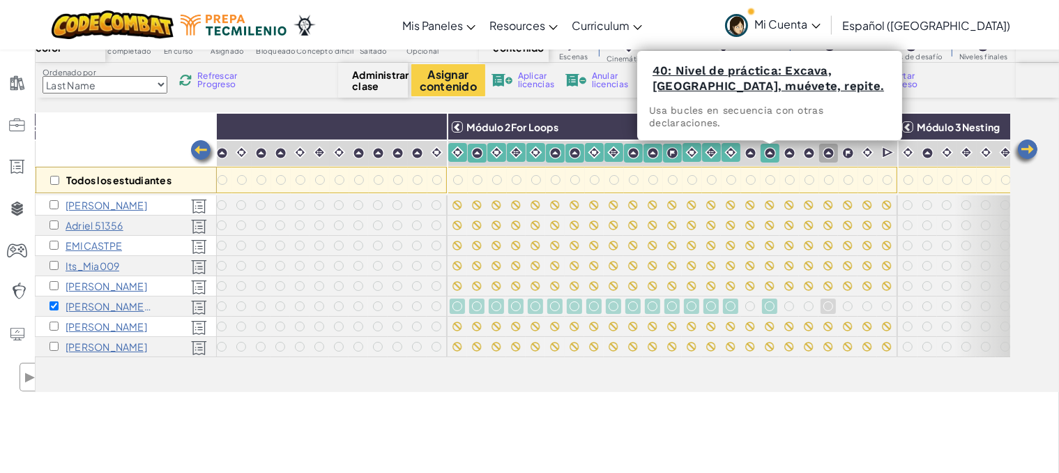
click at [752, 157] on img at bounding box center [751, 153] width 12 height 12
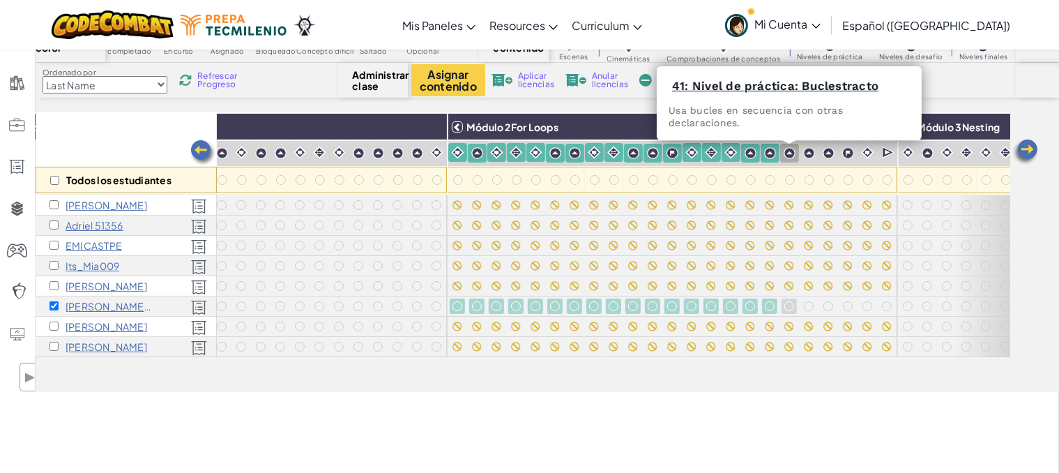
click at [791, 161] on div at bounding box center [789, 153] width 19 height 19
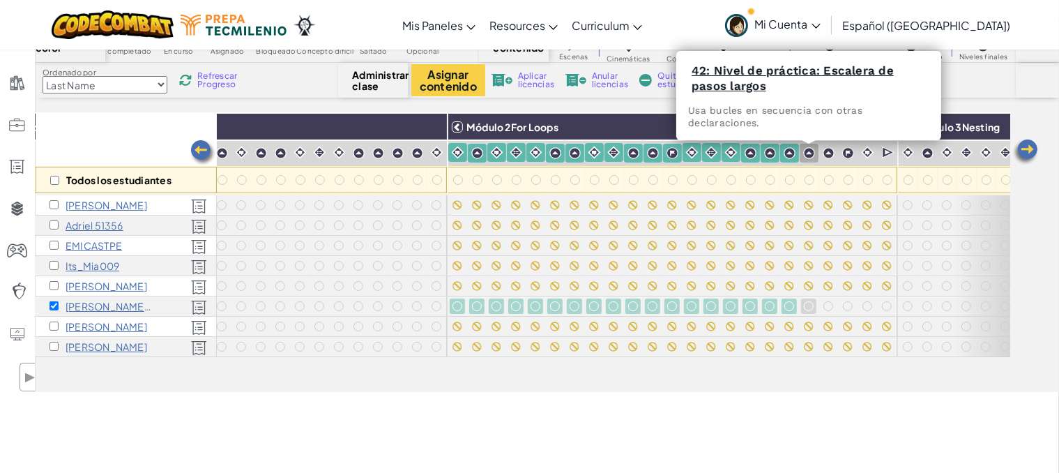
drag, startPoint x: 809, startPoint y: 161, endPoint x: 829, endPoint y: 158, distance: 20.4
click at [809, 161] on div at bounding box center [809, 153] width 19 height 19
click at [830, 158] on img at bounding box center [829, 153] width 12 height 12
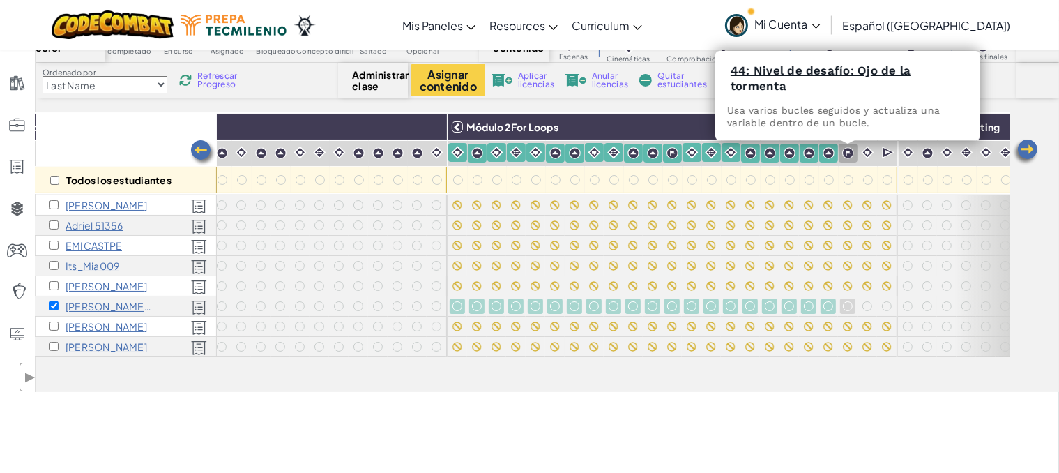
click at [845, 158] on img at bounding box center [848, 153] width 12 height 12
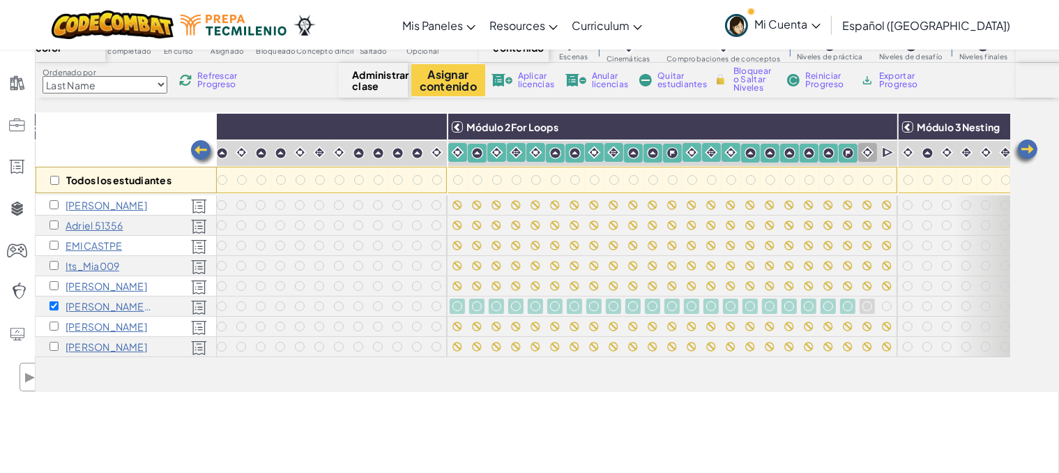
click at [871, 158] on img at bounding box center [867, 152] width 13 height 13
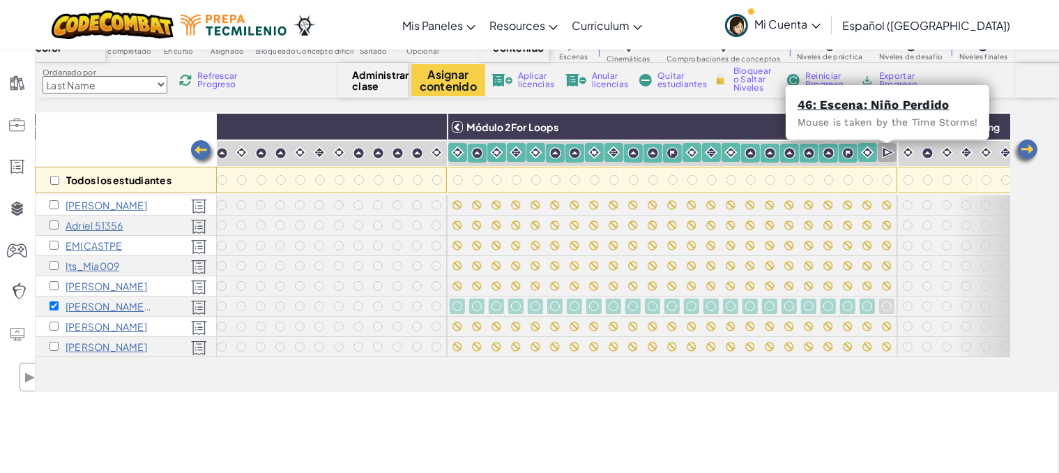
click at [893, 162] on div at bounding box center [887, 153] width 19 height 20
click at [879, 129] on div "46: Escena: Niño Perdido Mouse is taken by the Time Storms!" at bounding box center [888, 112] width 204 height 54
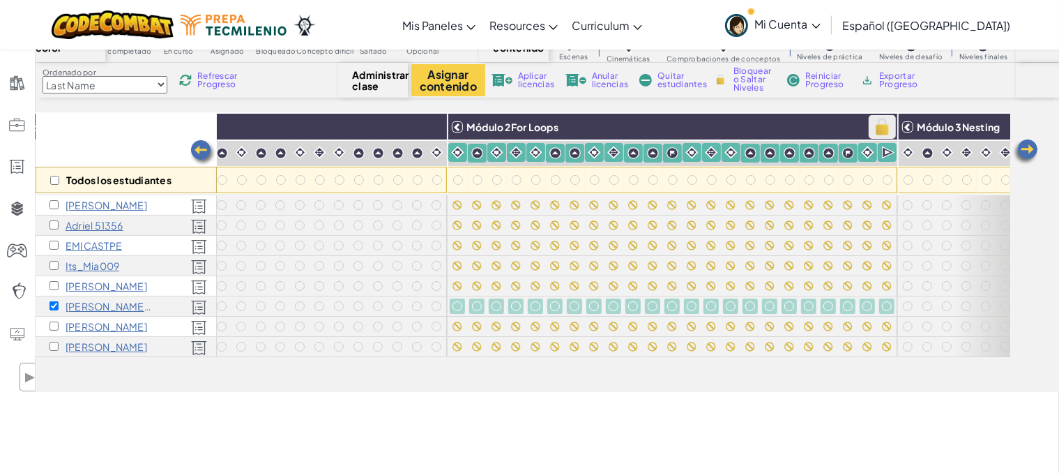
click at [885, 130] on img at bounding box center [882, 126] width 24 height 21
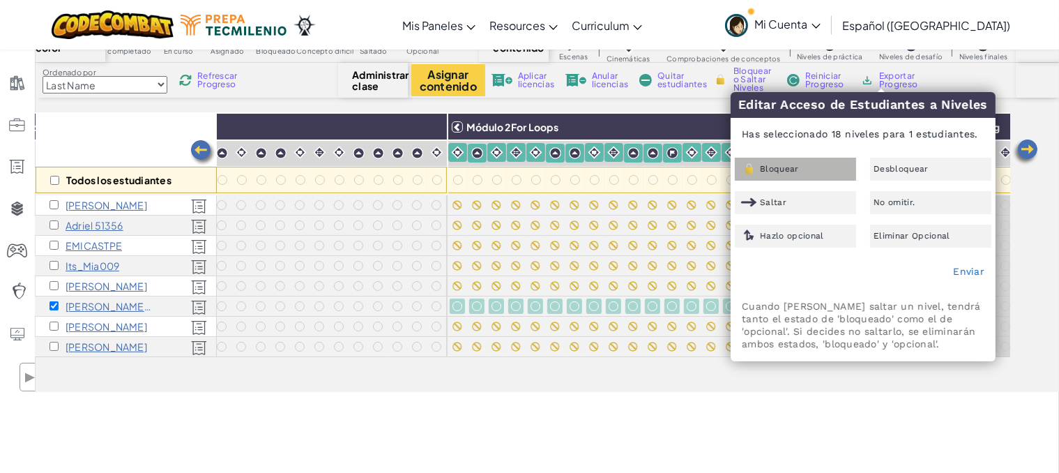
click at [847, 169] on div "Bloquear" at bounding box center [795, 169] width 121 height 23
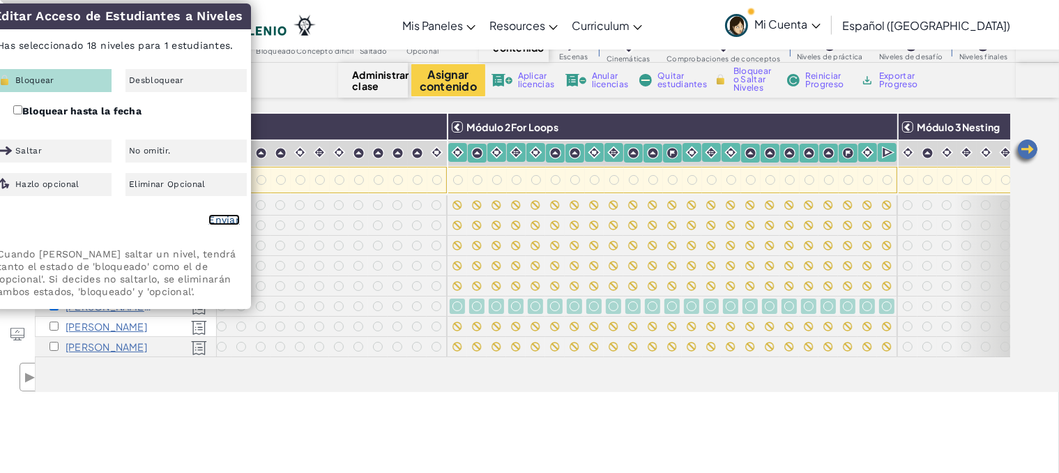
click at [229, 218] on link "Enviar" at bounding box center [224, 219] width 31 height 11
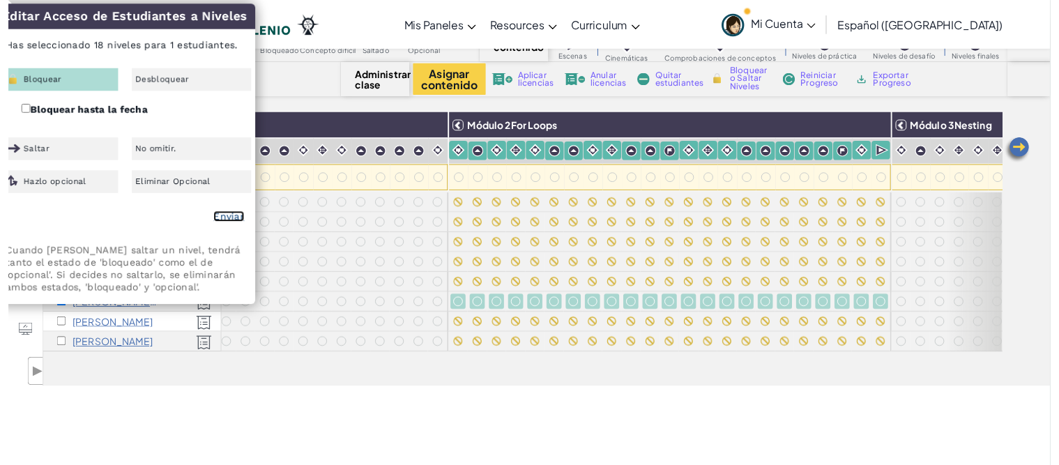
scroll to position [0, 0]
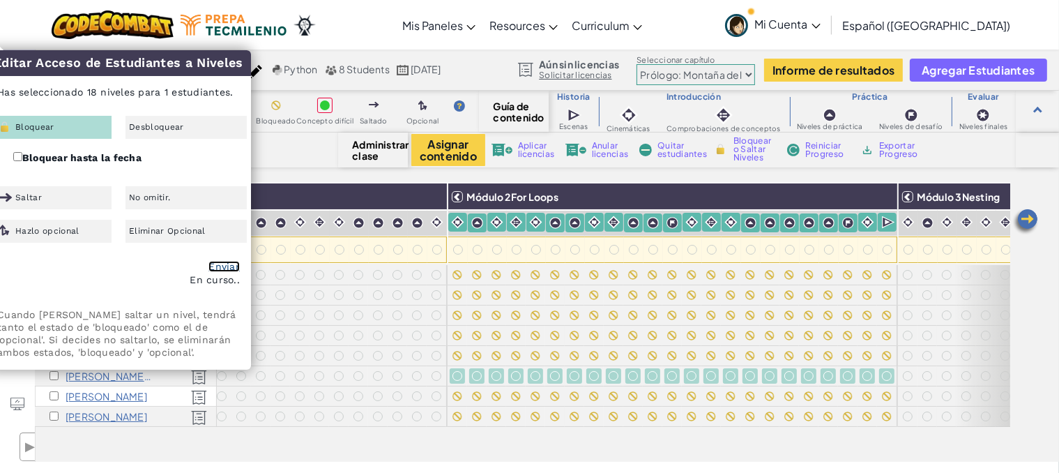
checkbox input "false"
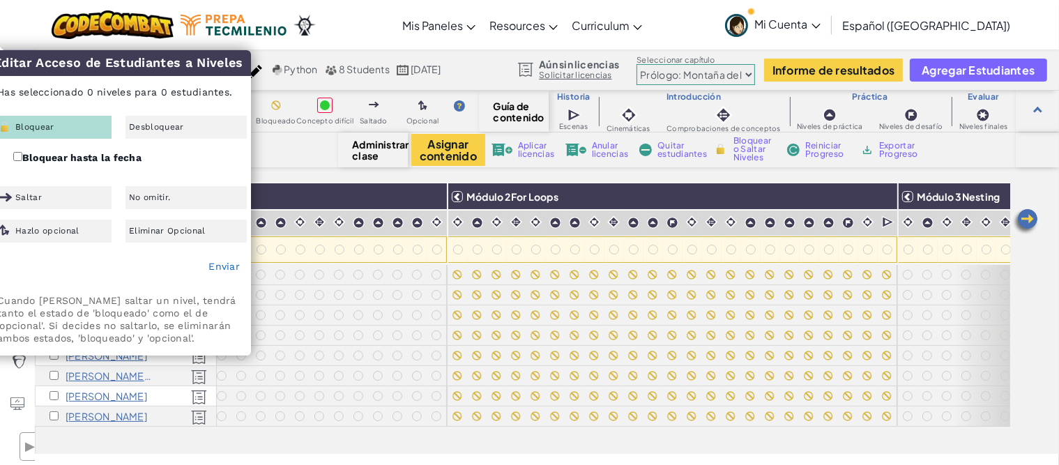
click at [291, 178] on div "Código de color completado En curso Asignado Bloqueado Concepto difícil Saltado…" at bounding box center [548, 272] width 1024 height 363
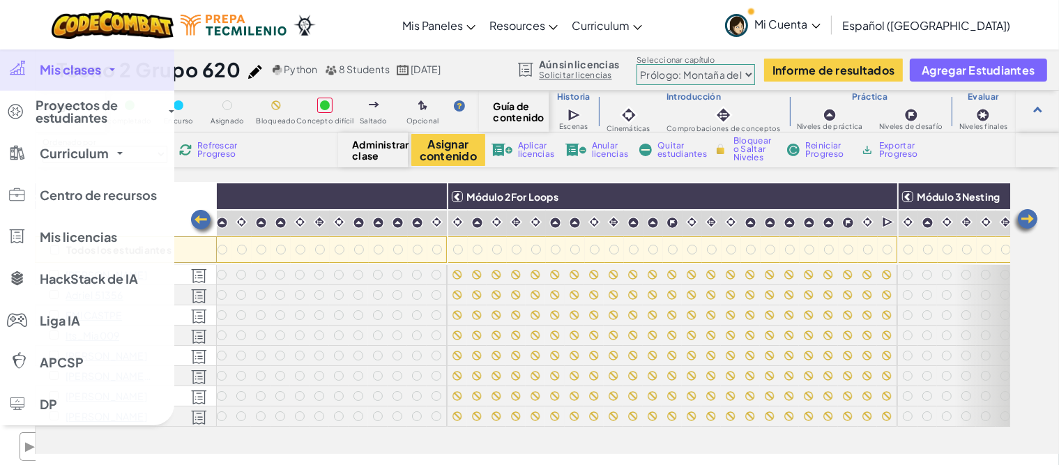
click at [82, 68] on span "Mis clases" at bounding box center [70, 69] width 61 height 13
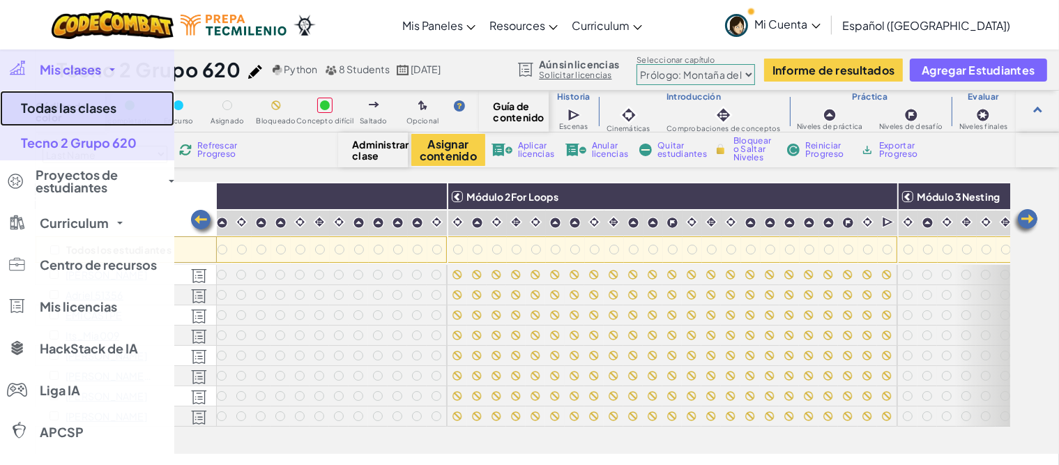
click at [89, 105] on link "Todas las clases" at bounding box center [87, 109] width 174 height 36
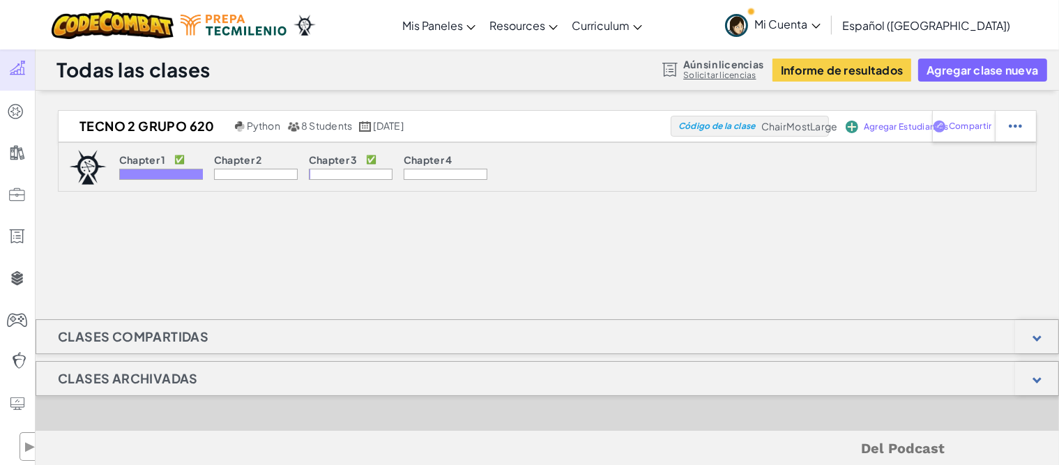
click at [197, 388] on h1 "Clases Archivadas" at bounding box center [127, 378] width 183 height 35
click at [165, 381] on h1 "Clases Archivadas" at bounding box center [127, 378] width 183 height 35
click at [1051, 381] on div at bounding box center [1036, 378] width 43 height 33
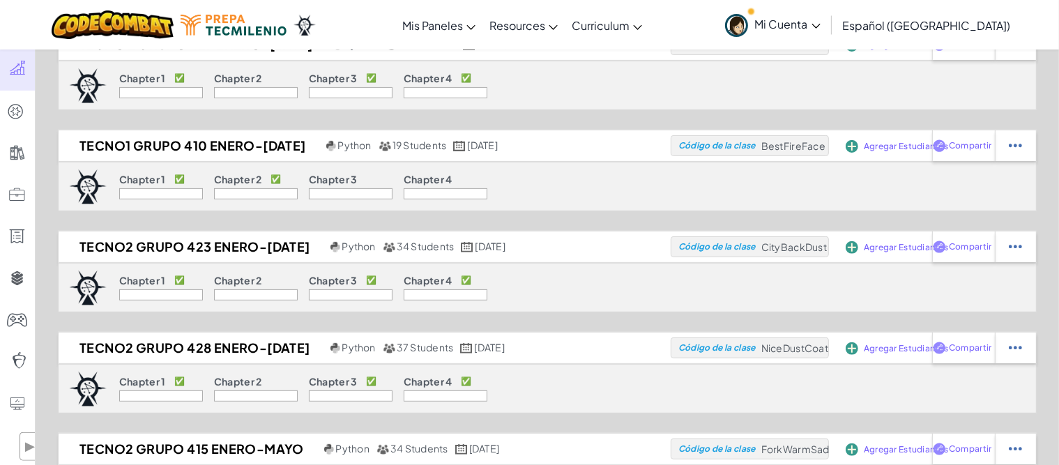
scroll to position [418, 0]
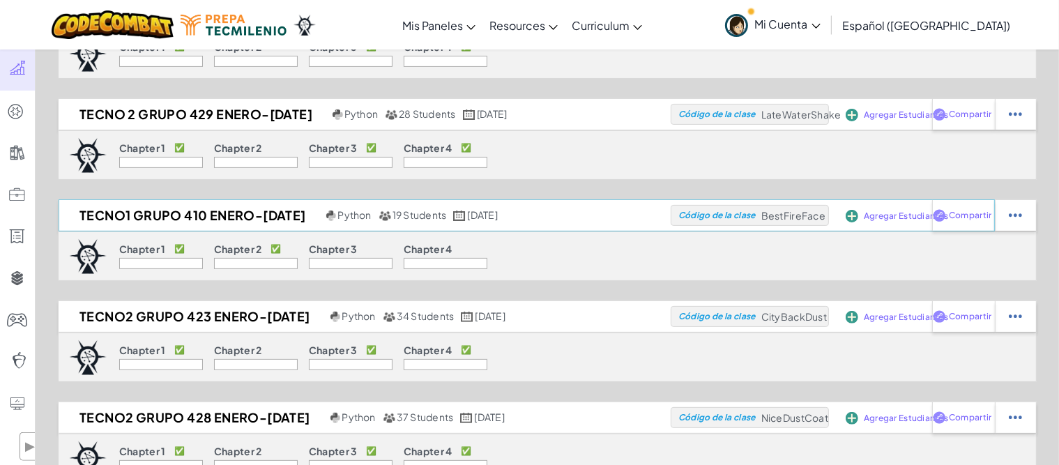
click at [257, 24] on h2 "Tecno1 grupo 410 Enero-Mayo25" at bounding box center [195, 13] width 273 height 21
click at [1028, 29] on div at bounding box center [1015, 13] width 41 height 31
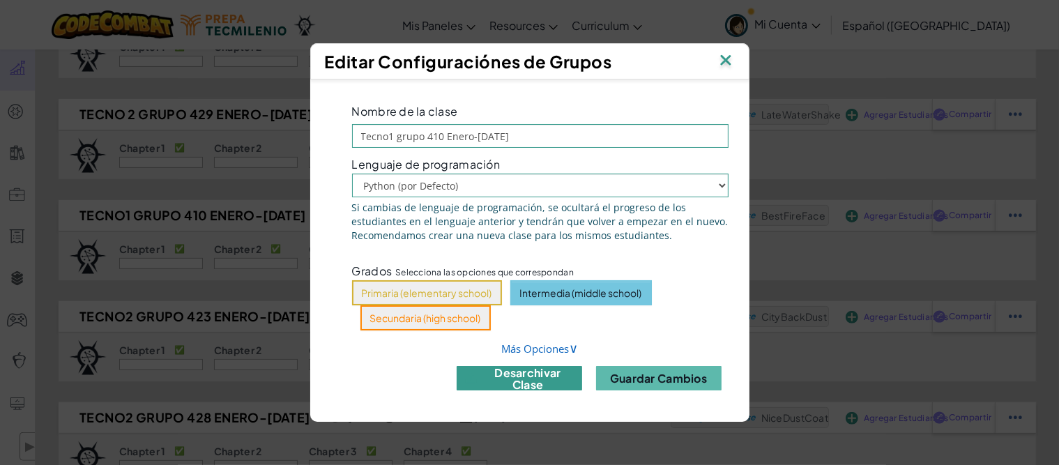
click at [499, 377] on button "desarchivar clase" at bounding box center [520, 378] width 126 height 24
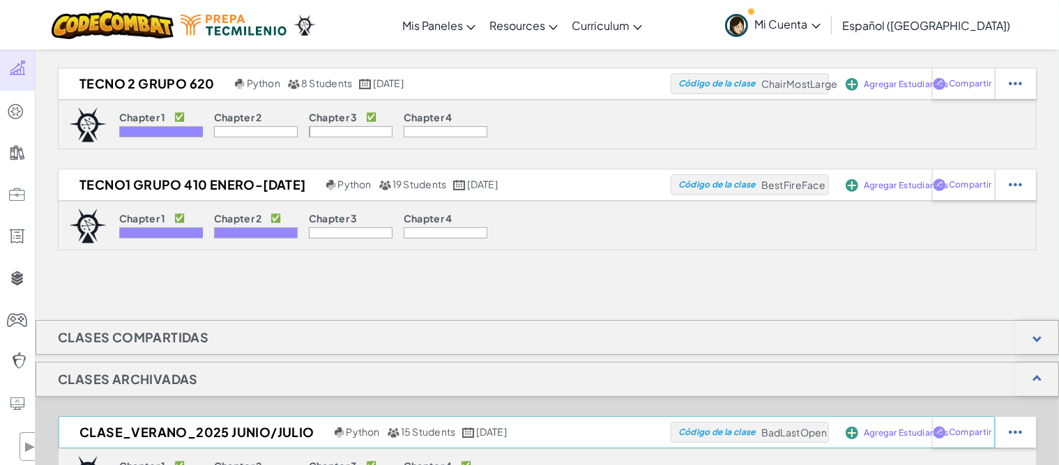
scroll to position [0, 0]
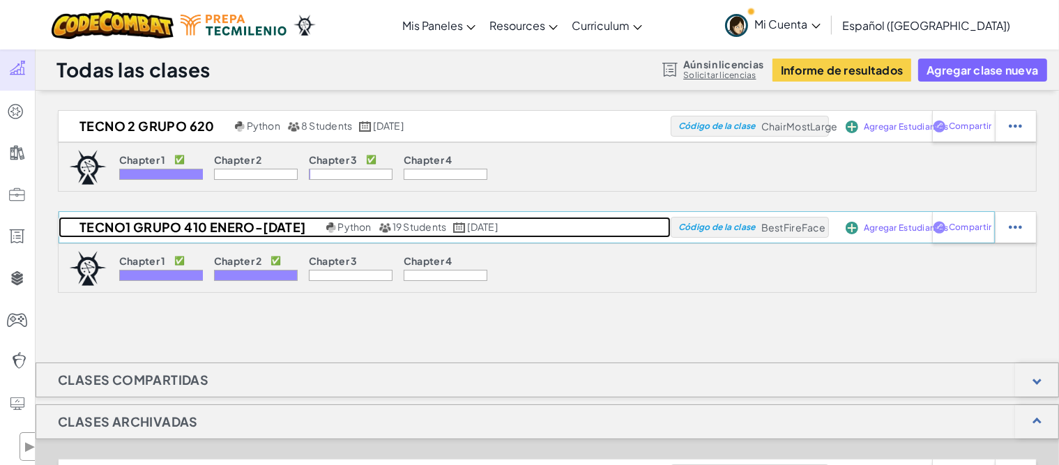
click at [159, 225] on h2 "Tecno1 grupo 410 Enero-Mayo25" at bounding box center [191, 227] width 264 height 21
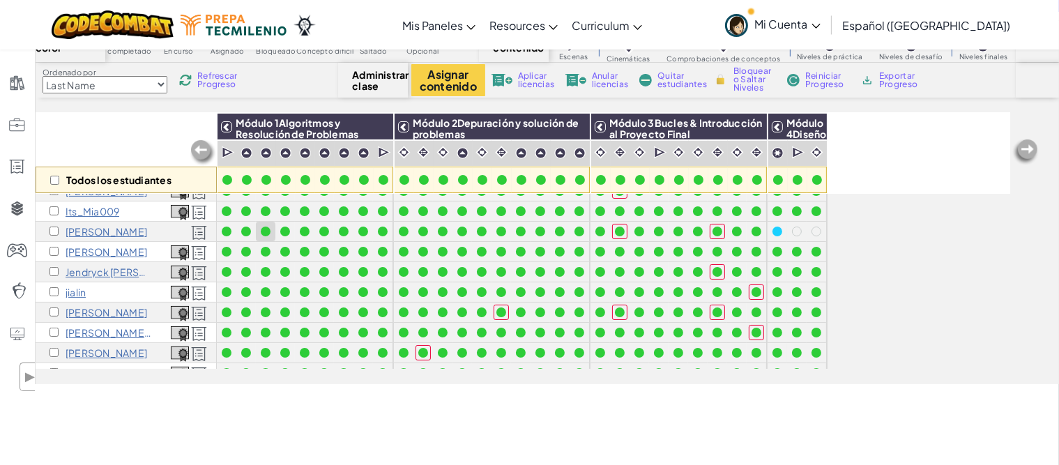
scroll to position [139, 0]
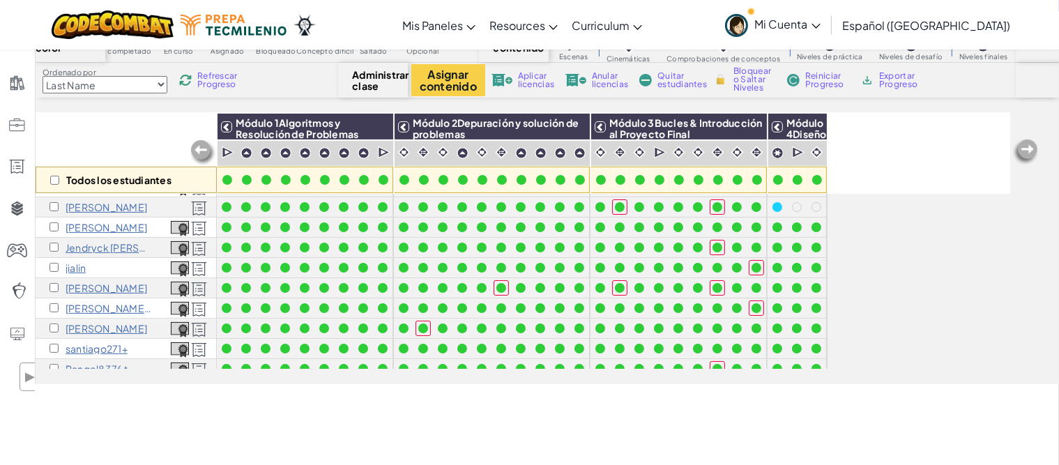
click at [113, 287] on p "[PERSON_NAME]" at bounding box center [107, 287] width 82 height 11
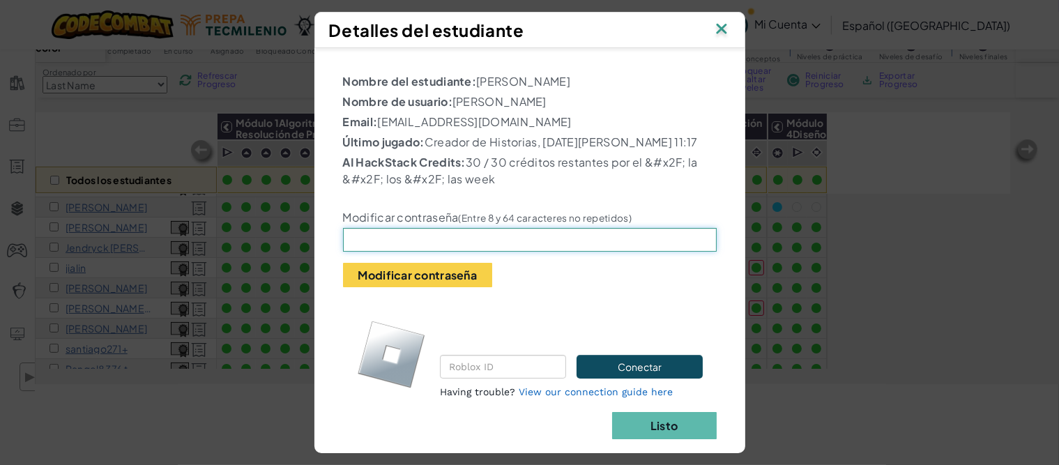
click at [448, 252] on input "text" at bounding box center [530, 240] width 374 height 24
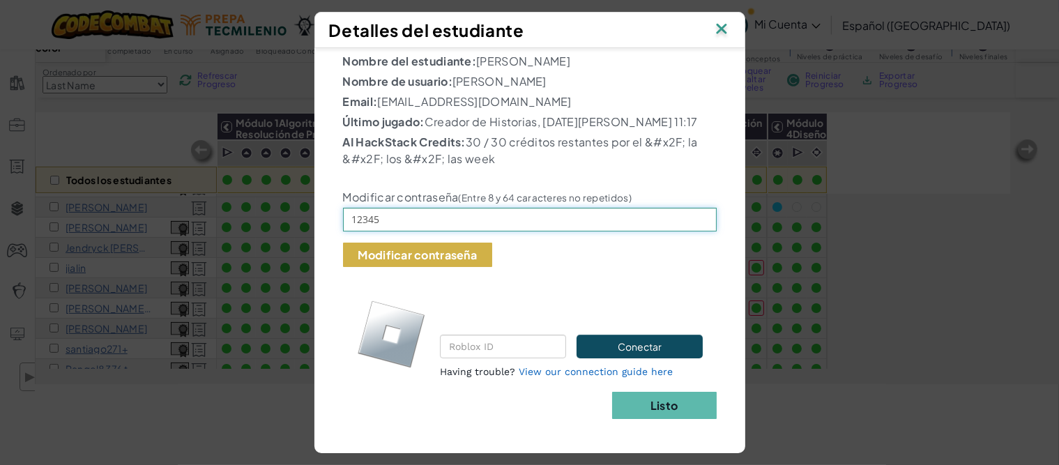
type input "12345"
click at [455, 253] on button "Modificar contraseña" at bounding box center [417, 255] width 149 height 24
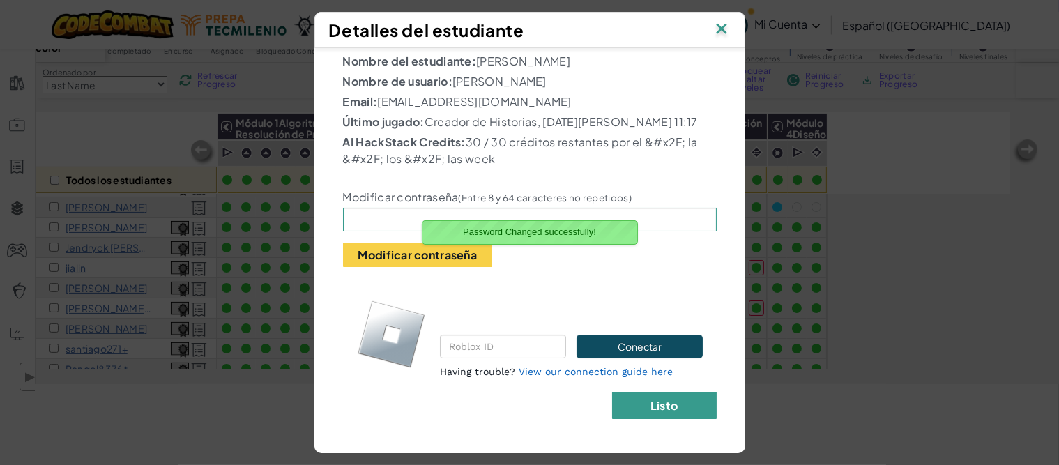
click at [676, 409] on button "Listo" at bounding box center [664, 405] width 105 height 27
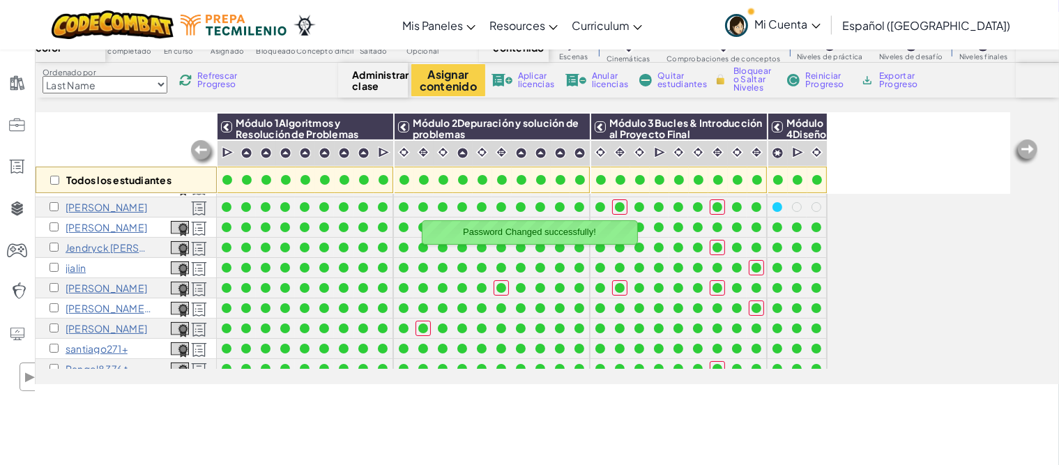
click at [109, 285] on p "[PERSON_NAME]" at bounding box center [107, 287] width 82 height 11
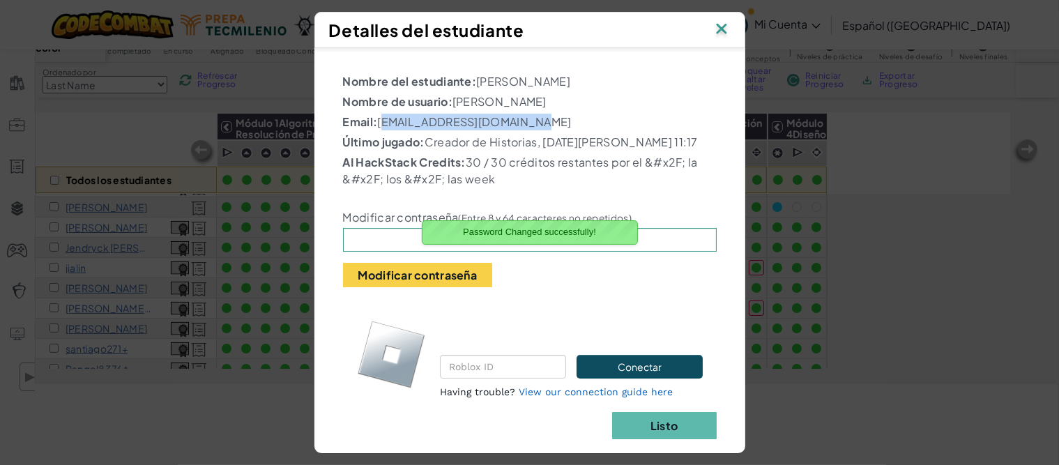
drag, startPoint x: 374, startPoint y: 121, endPoint x: 554, endPoint y: 115, distance: 180.0
click at [554, 115] on p "Email: al07040200@tecmilenio.mx" at bounding box center [530, 122] width 374 height 17
copy p "al07040200@tecmilenio.mx"
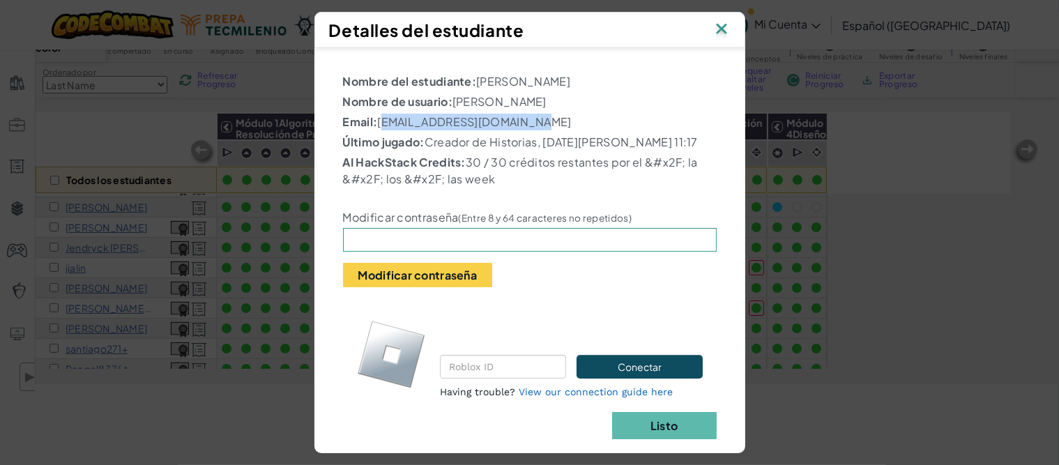
click at [719, 35] on img at bounding box center [722, 30] width 18 height 21
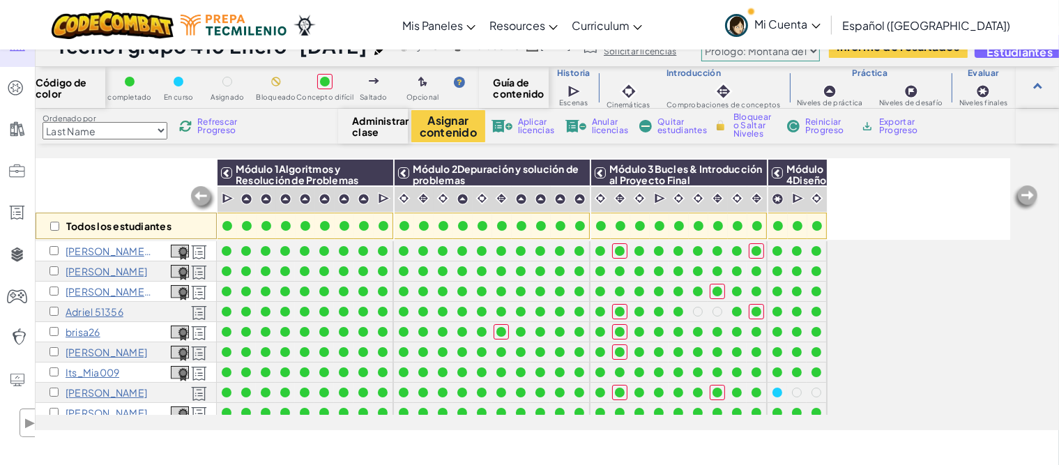
scroll to position [0, 0]
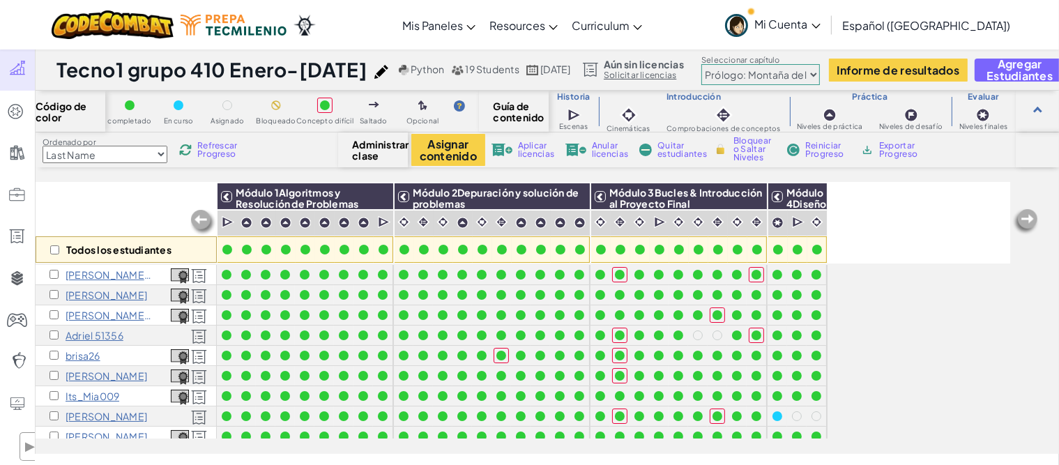
click at [820, 68] on select "Prólogo: Montaña del cielo Capítulo 2: Los Bailarines de la Luna Capítulo 3: La…" at bounding box center [761, 74] width 119 height 21
select select "5e27600d1c9d440000ac3ee7"
click at [773, 64] on select "Prólogo: Montaña del cielo Capítulo 2: Los Bailarines de la Luna Capítulo 3: La…" at bounding box center [761, 74] width 119 height 21
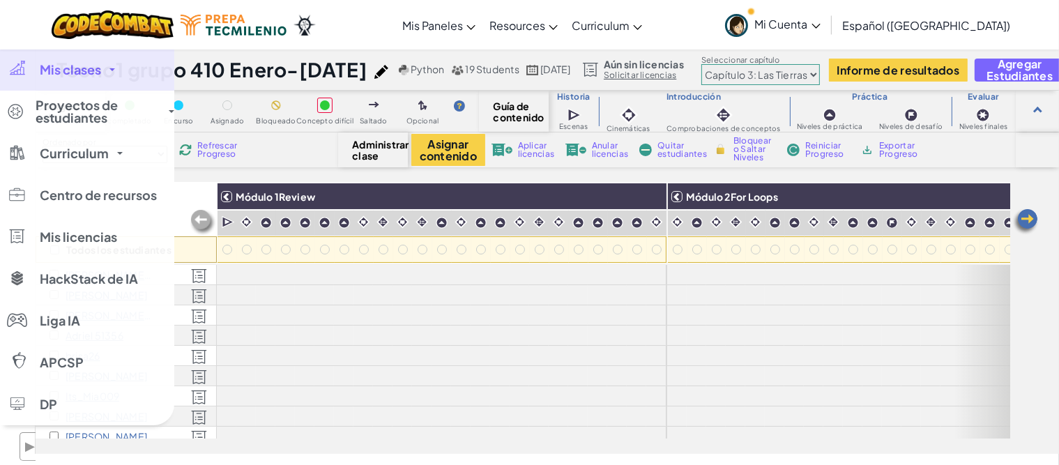
click at [35, 70] on link "Mis clases" at bounding box center [87, 70] width 174 height 42
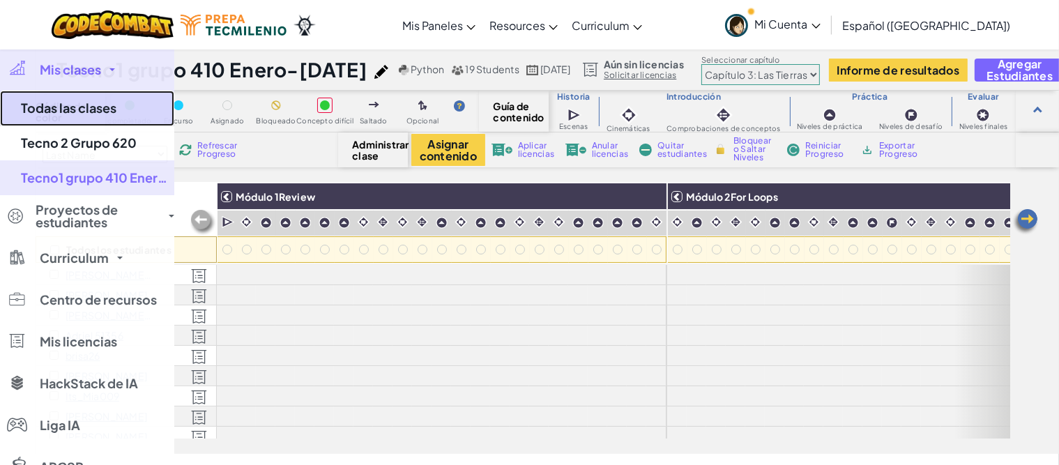
click at [66, 104] on link "Todas las clases" at bounding box center [87, 109] width 174 height 36
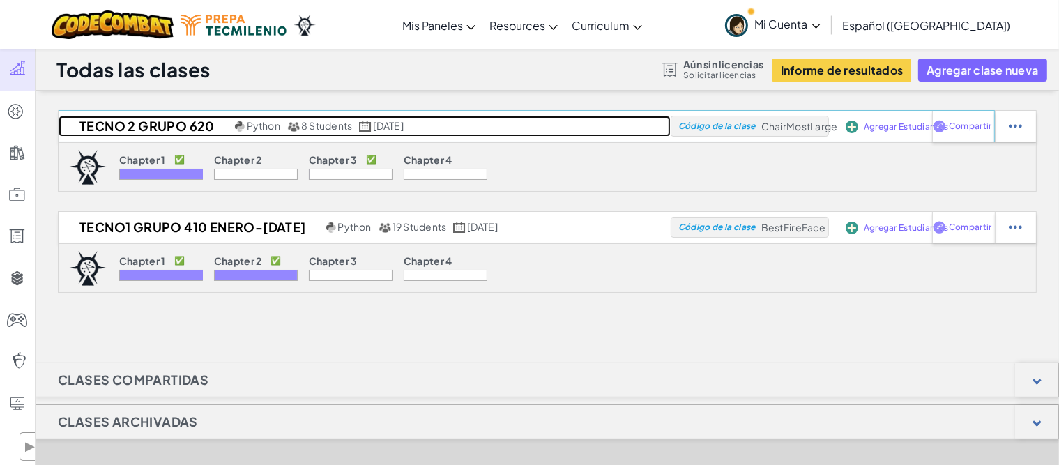
click at [170, 126] on h2 "Tecno 2 Grupo 620" at bounding box center [145, 126] width 173 height 21
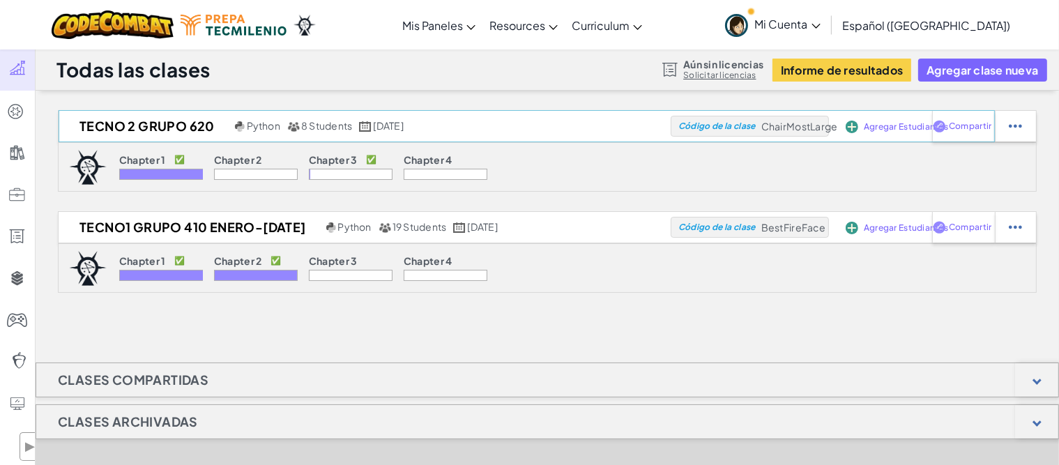
select select "5e27600d1c9d440000ac3ee7"
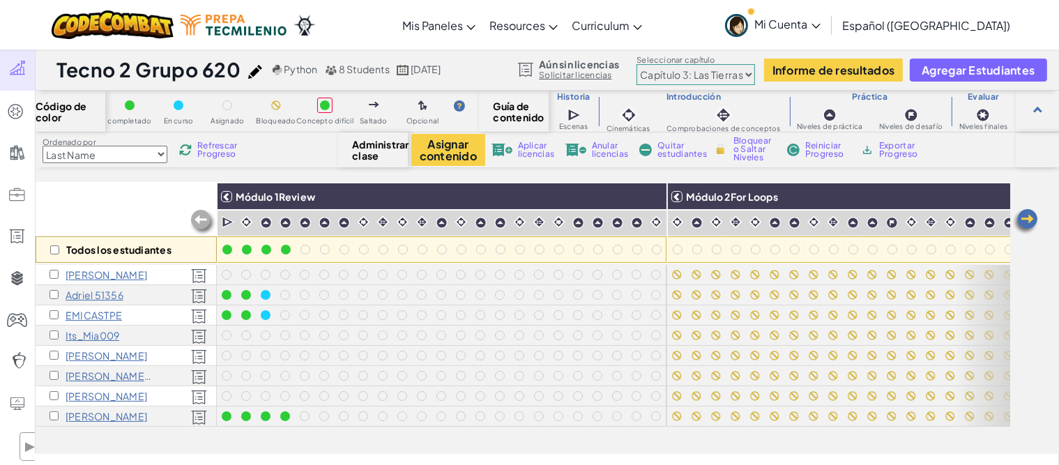
click at [678, 72] on select "Prólogo: Montaña del cielo Capítulo 2: Los Bailarines de la Luna Capítulo 3: La…" at bounding box center [696, 74] width 119 height 21
click at [234, 155] on span "Refrescar Progreso" at bounding box center [218, 150] width 43 height 17
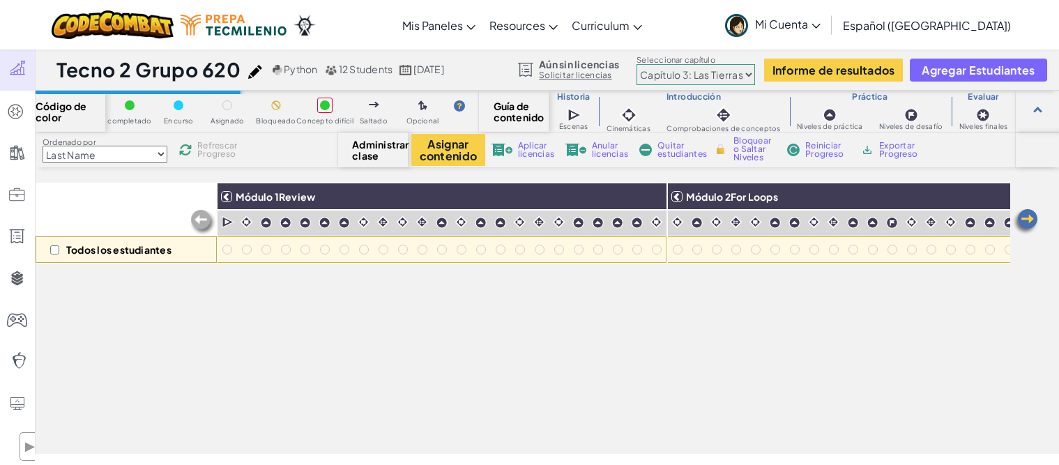
select select "5e27600d1c9d440000ac3ee7"
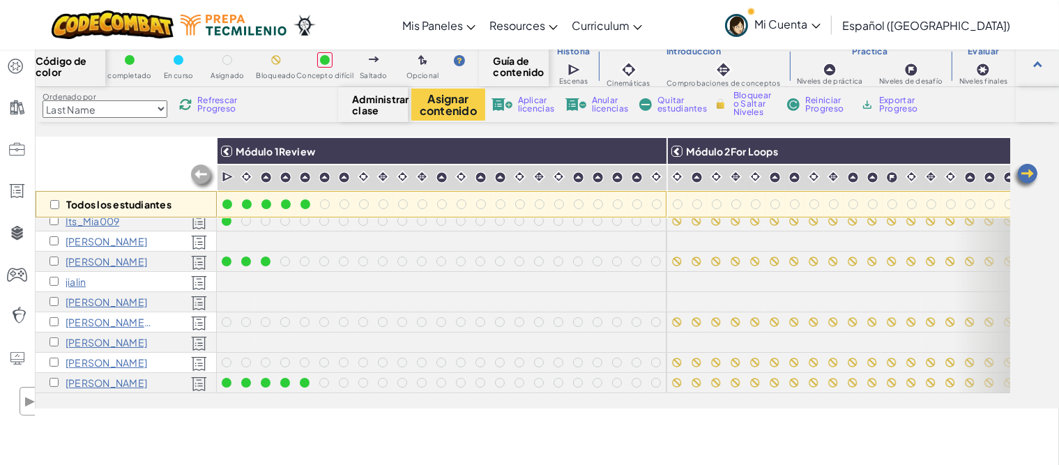
scroll to position [70, 0]
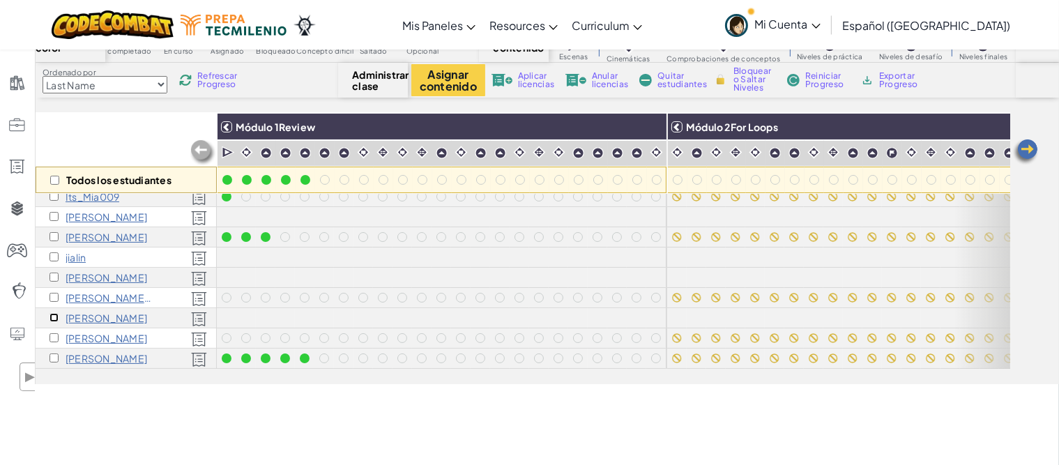
click at [53, 313] on input "checkbox" at bounding box center [54, 317] width 9 height 9
checkbox input "true"
click at [55, 252] on input "checkbox" at bounding box center [54, 256] width 9 height 9
checkbox input "true"
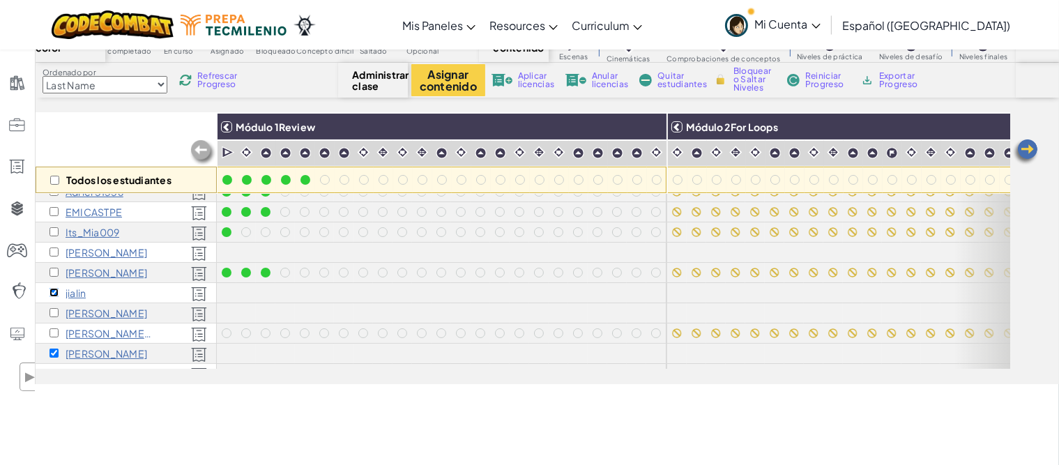
scroll to position [10, 0]
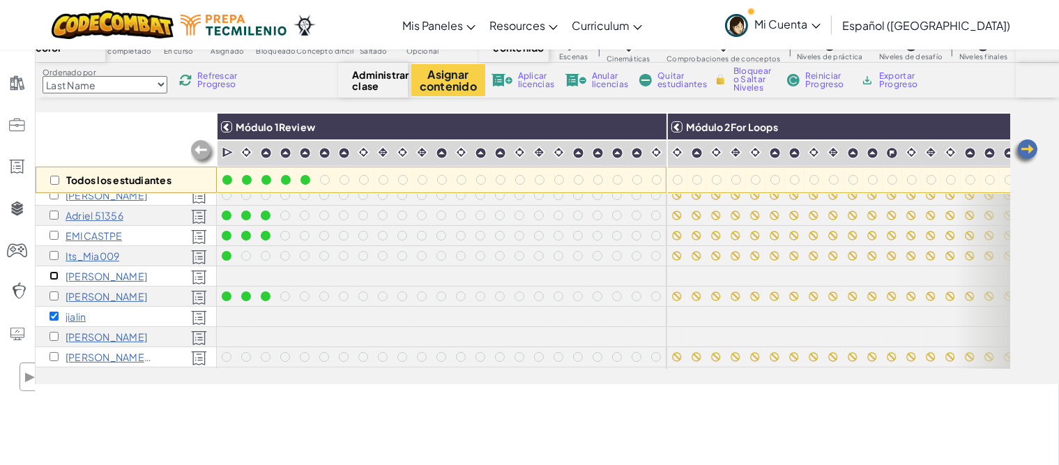
click at [52, 276] on input "checkbox" at bounding box center [54, 275] width 9 height 9
checkbox input "true"
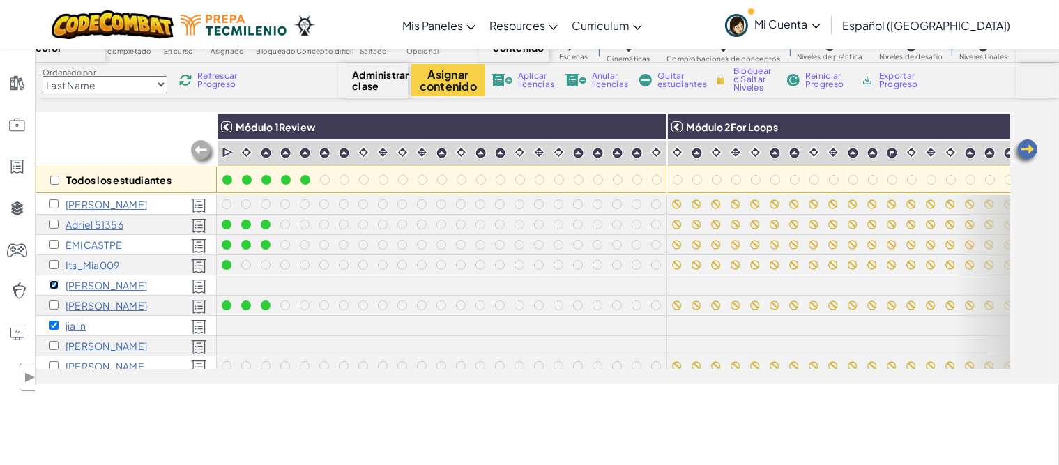
scroll to position [0, 0]
click at [444, 75] on button "Asignar contenido" at bounding box center [448, 80] width 74 height 32
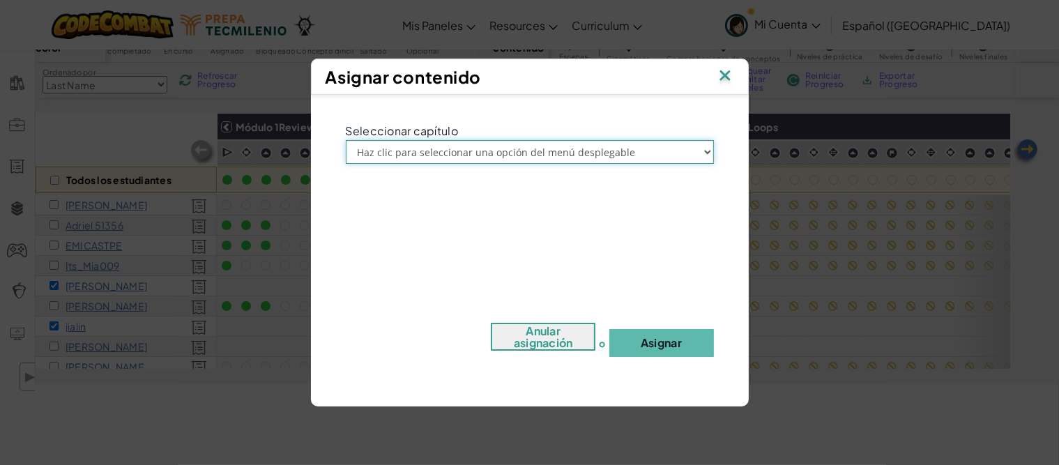
click at [511, 151] on select "Haz clic para seleccionar una opción del menú desplegable Prólogo: Montaña del …" at bounding box center [530, 152] width 368 height 24
select select "Chapter 3: The Phoenix Lands"
click at [346, 140] on select "Haz clic para seleccionar una opción del menú desplegable Prólogo: Montaña del …" at bounding box center [530, 152] width 368 height 24
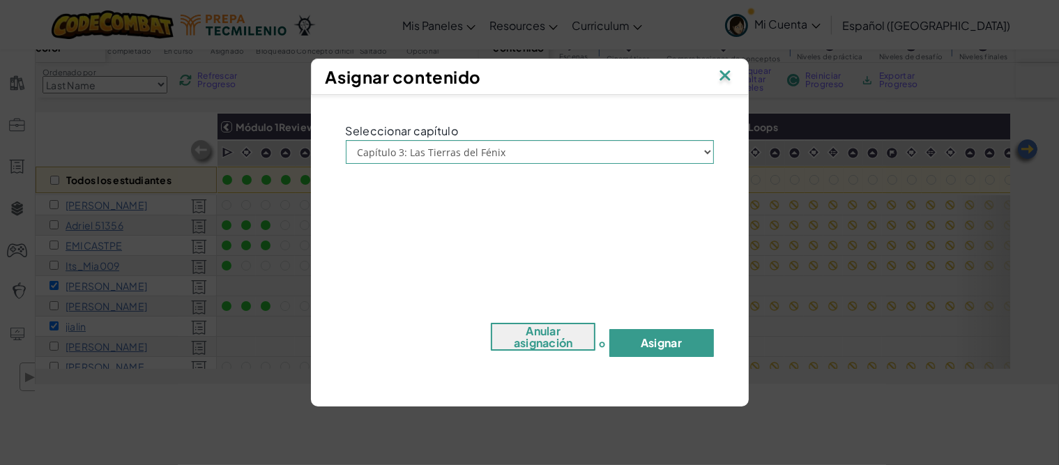
click at [643, 341] on button "Asignar" at bounding box center [662, 343] width 105 height 28
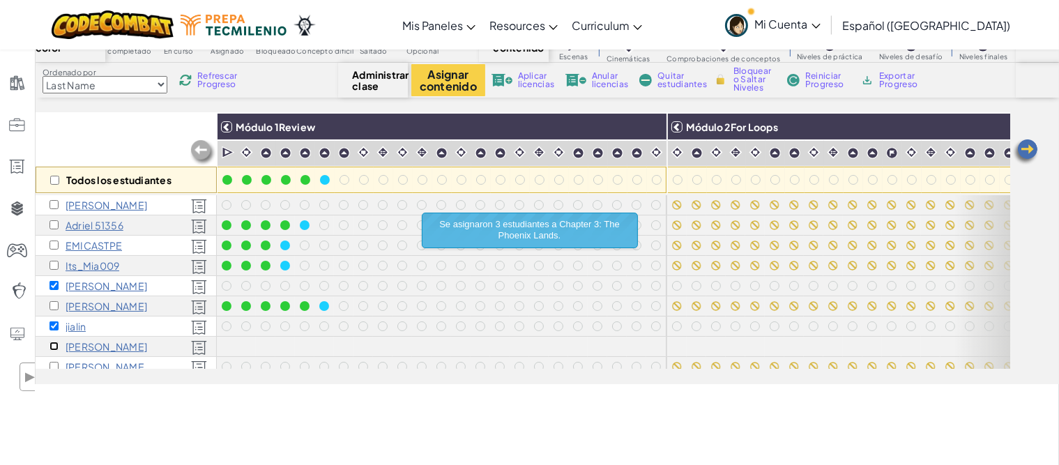
click at [53, 349] on input "checkbox" at bounding box center [54, 346] width 9 height 9
checkbox input "true"
click at [458, 81] on button "Asignar contenido" at bounding box center [448, 80] width 74 height 32
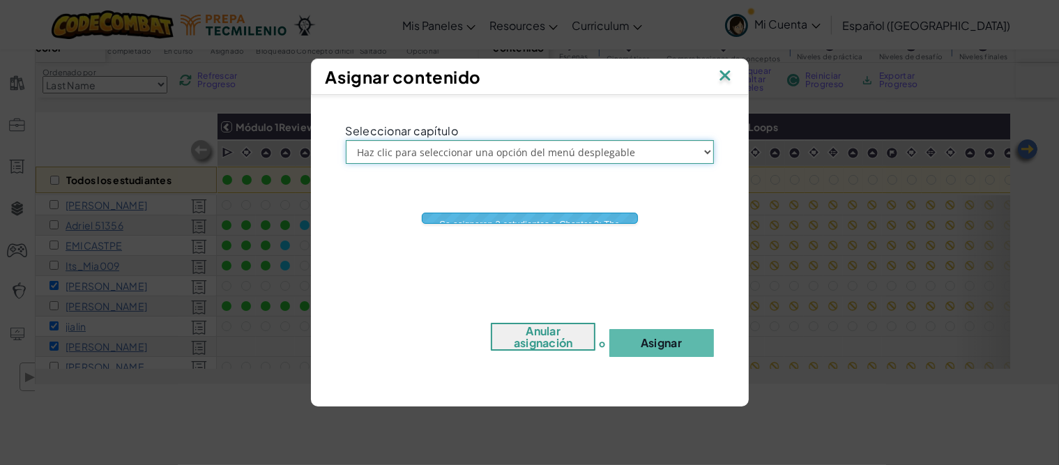
click at [513, 151] on select "Haz clic para seleccionar una opción del menú desplegable Prólogo: Montaña del …" at bounding box center [530, 152] width 368 height 24
select select "Chapter 3: The Phoenix Lands"
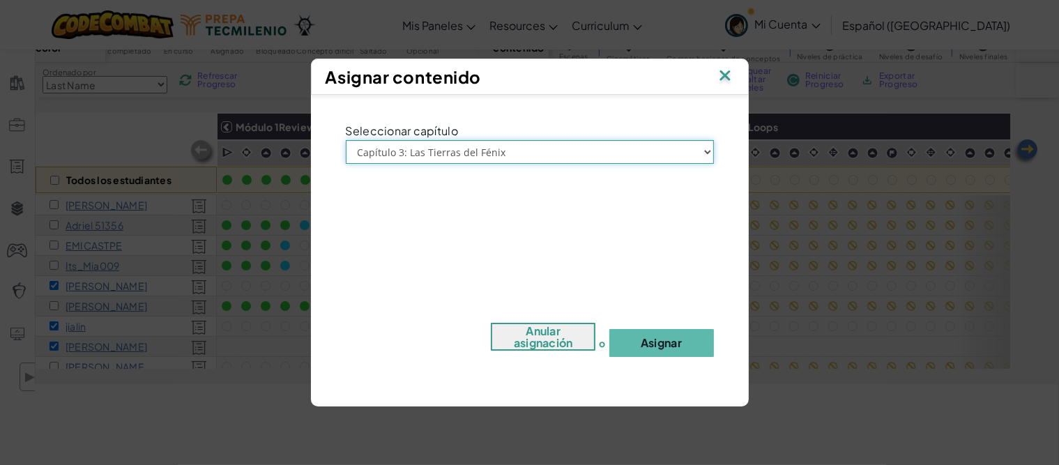
click at [346, 140] on select "Haz clic para seleccionar una opción del menú desplegable Prólogo: Montaña del …" at bounding box center [530, 152] width 368 height 24
click at [657, 345] on button "Asignar" at bounding box center [662, 343] width 105 height 28
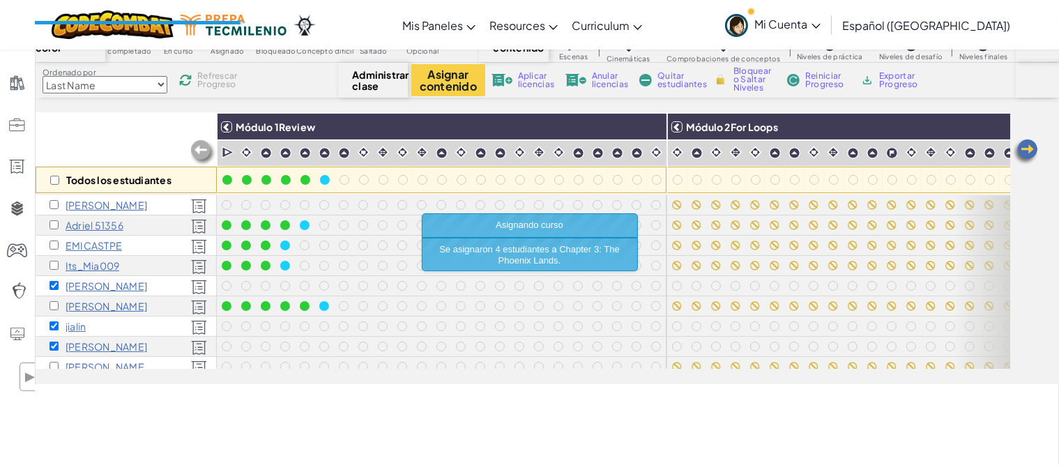
click at [762, 395] on div "Mis clases Todas las clases Tecno 2 Grupo 620 Tecno1 grupo 410 Enero-Mayo25 Pro…" at bounding box center [529, 191] width 1059 height 425
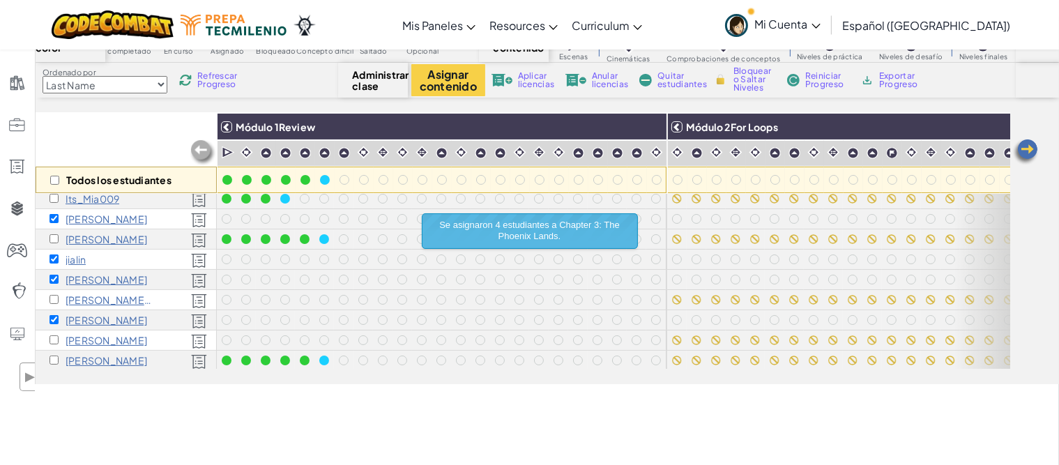
scroll to position [80, 0]
click at [1002, 400] on div "Mis clases Todas las clases Tecno 2 Grupo 620 Tecno1 grupo 410 Enero-Mayo25 Pro…" at bounding box center [529, 191] width 1059 height 425
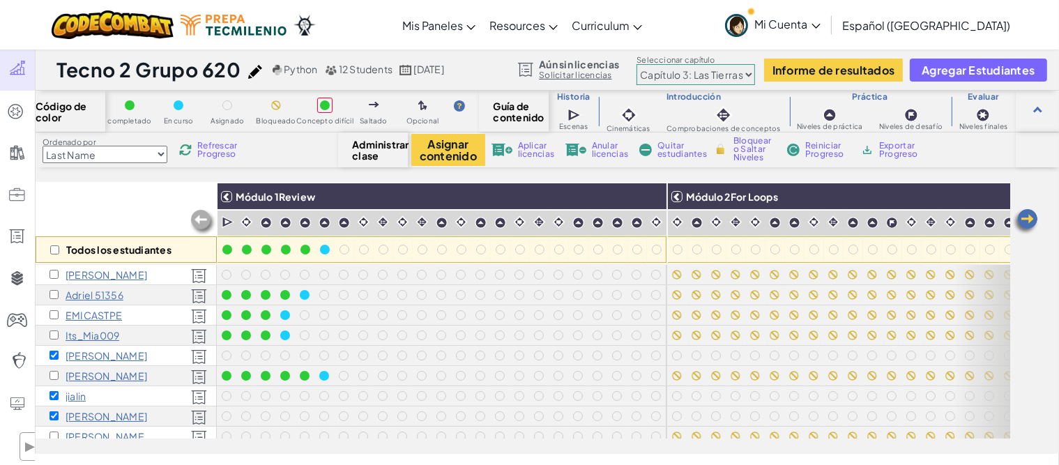
scroll to position [165, 0]
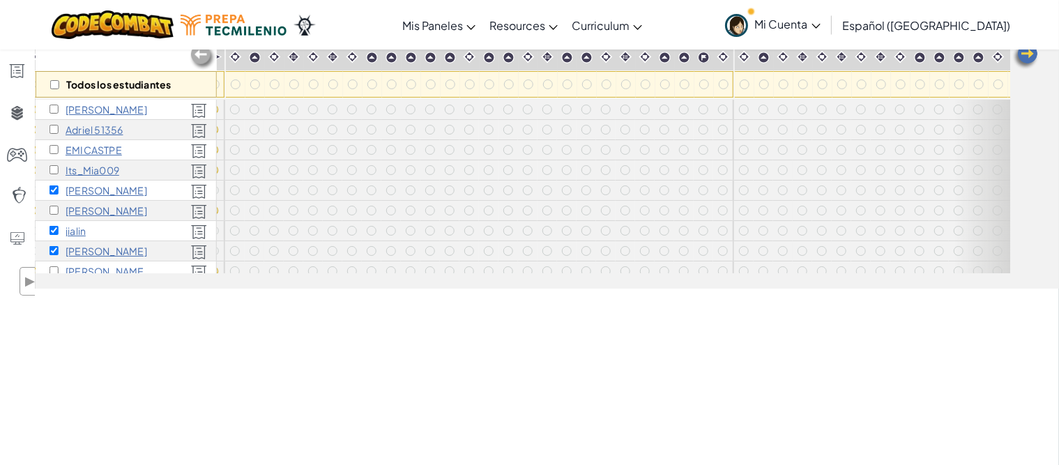
drag, startPoint x: 998, startPoint y: 176, endPoint x: 1007, endPoint y: 192, distance: 17.8
click at [1007, 192] on div "Todos los estudiantes Módulo 1Review Módulo 2For Loops Módulo 3Nesting Módulo 4…" at bounding box center [523, 75] width 975 height 395
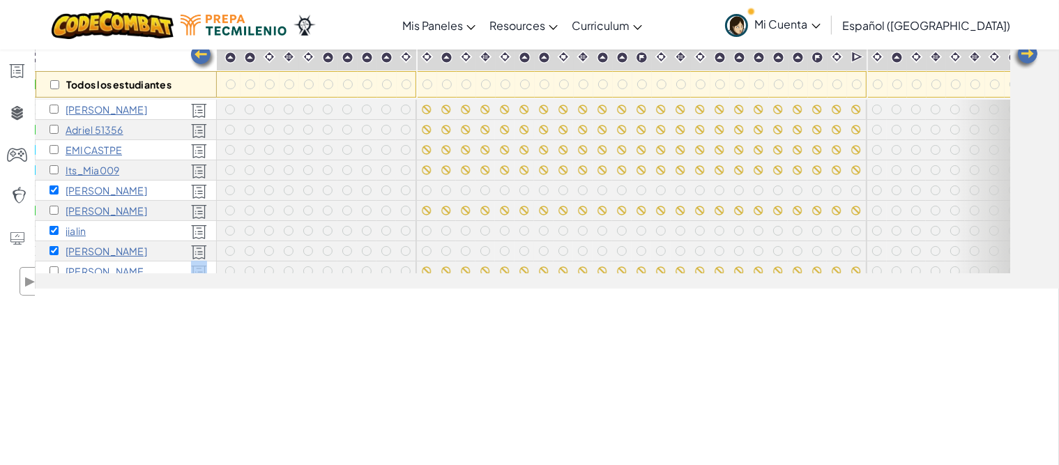
scroll to position [80, 250]
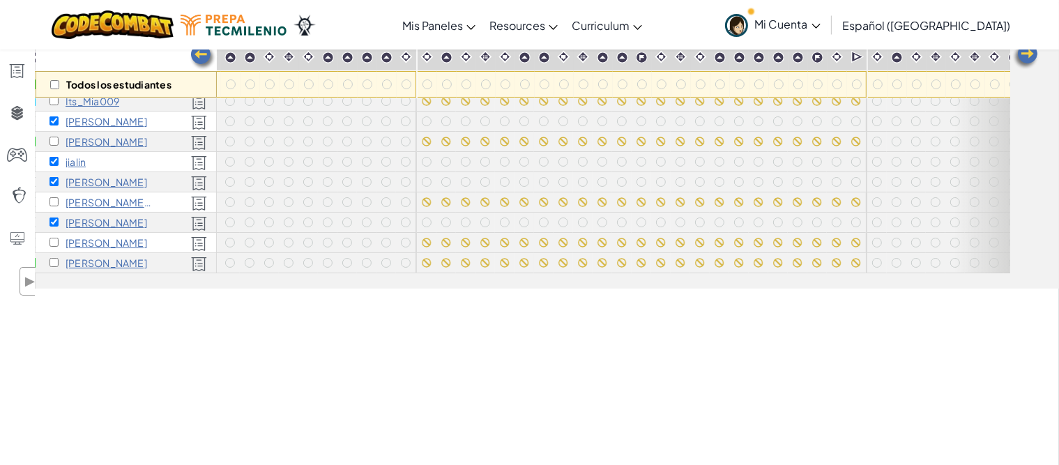
drag, startPoint x: 168, startPoint y: 266, endPoint x: 68, endPoint y: 282, distance: 101.1
click at [68, 282] on div "Todos los estudiantes Módulo 1Review Módulo 2For Loops Módulo 3Nesting Módulo 4…" at bounding box center [548, 152] width 1024 height 271
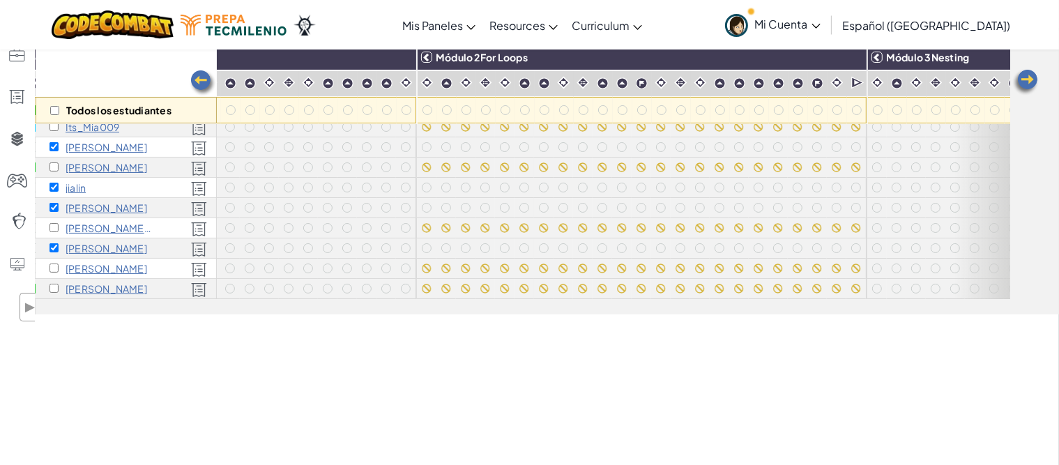
scroll to position [96, 0]
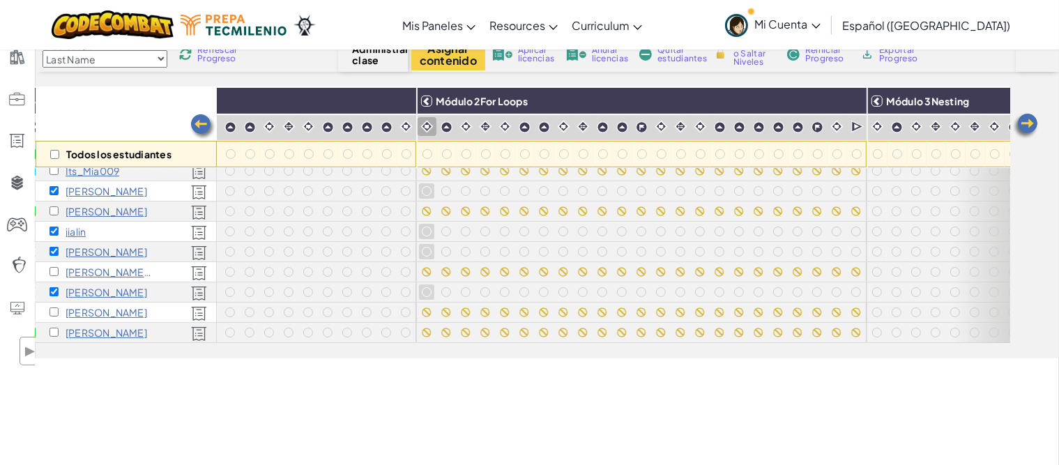
click at [431, 132] on img at bounding box center [427, 126] width 13 height 13
click at [464, 135] on div at bounding box center [466, 126] width 19 height 19
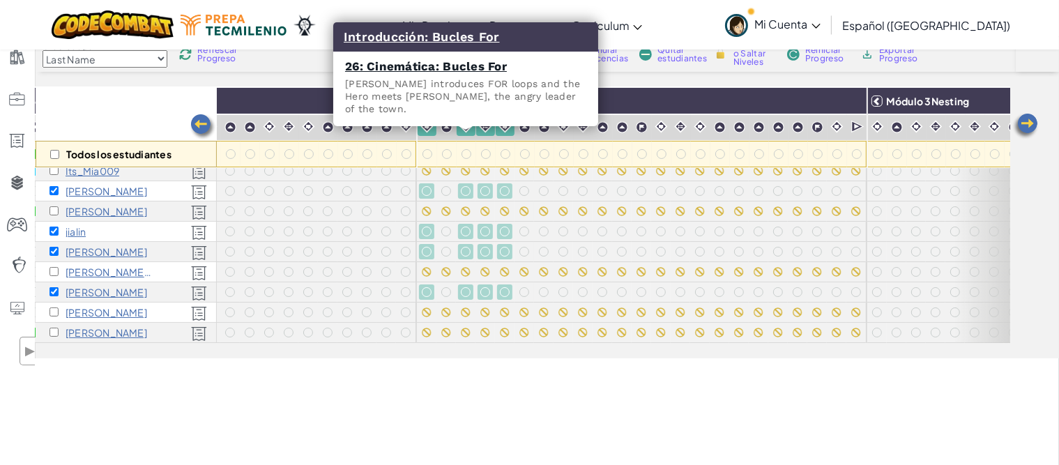
click at [478, 135] on div at bounding box center [485, 126] width 19 height 19
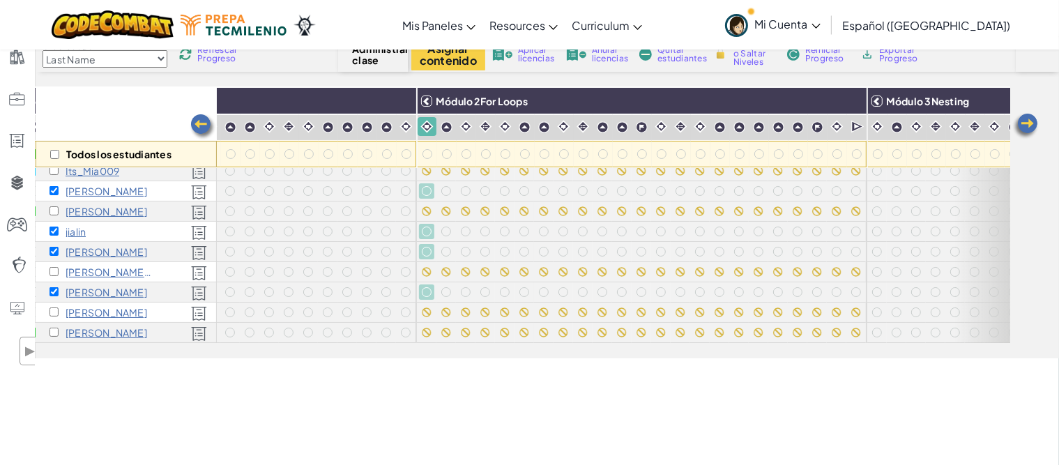
click at [448, 136] on div at bounding box center [447, 128] width 20 height 20
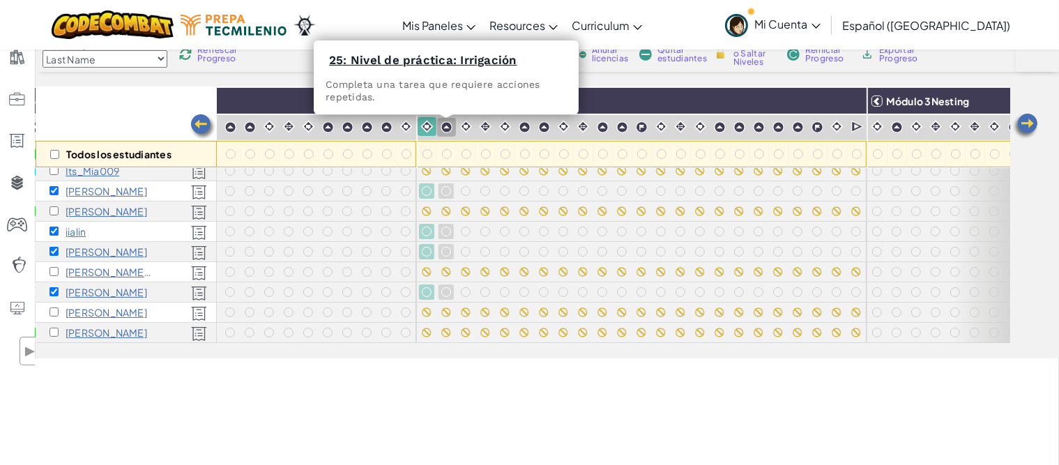
click at [446, 135] on div at bounding box center [446, 127] width 19 height 19
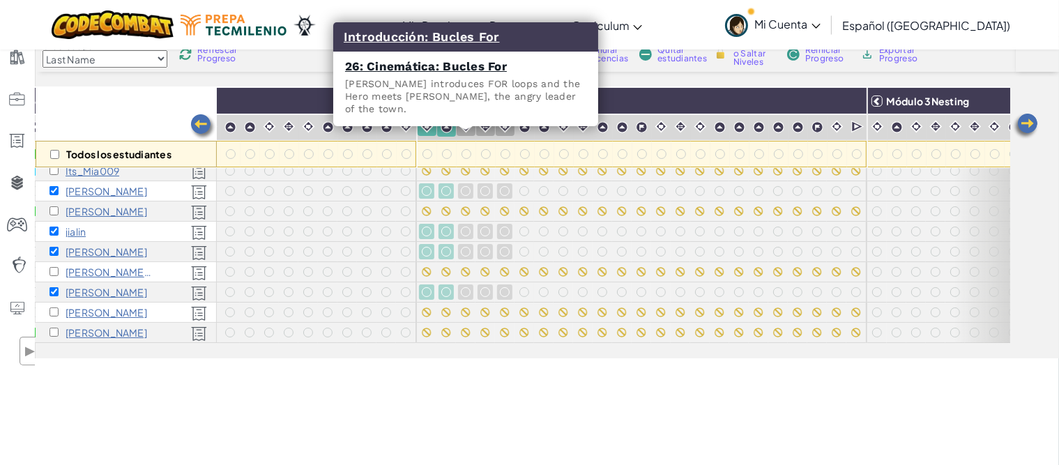
click at [471, 133] on div at bounding box center [466, 126] width 19 height 19
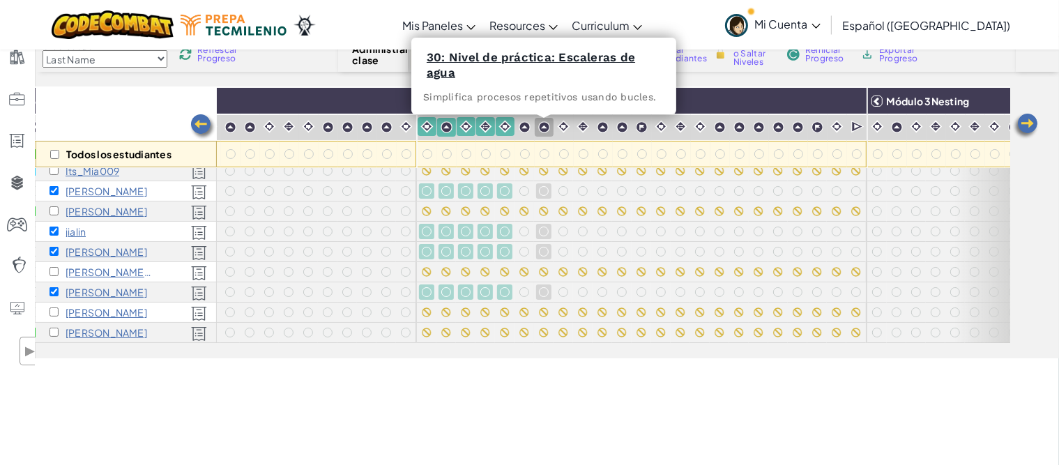
click at [535, 133] on div at bounding box center [544, 127] width 19 height 19
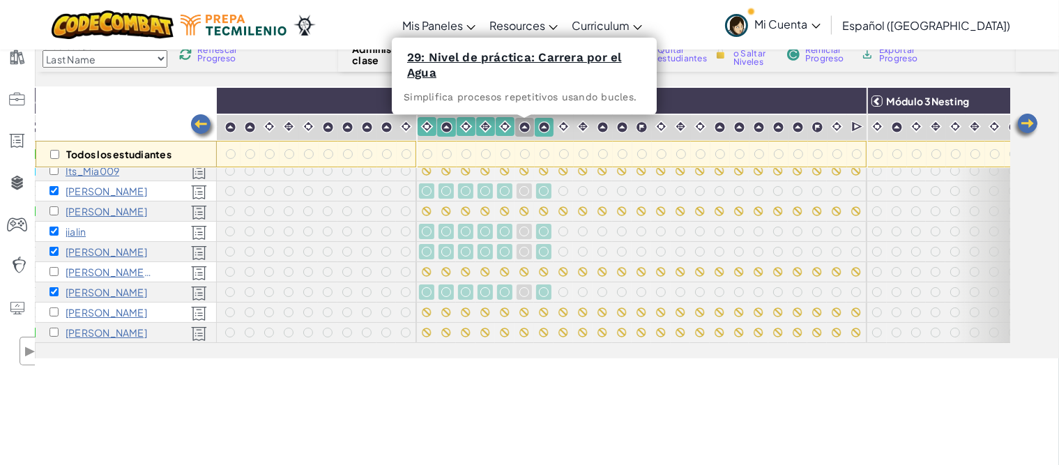
click at [525, 133] on div at bounding box center [524, 127] width 19 height 19
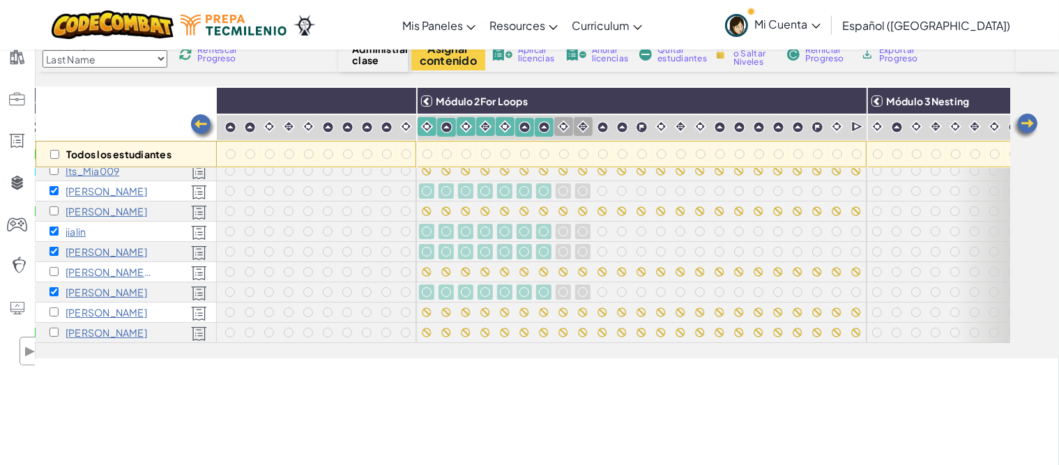
click at [575, 133] on div at bounding box center [583, 126] width 19 height 19
click at [608, 133] on div at bounding box center [603, 127] width 19 height 19
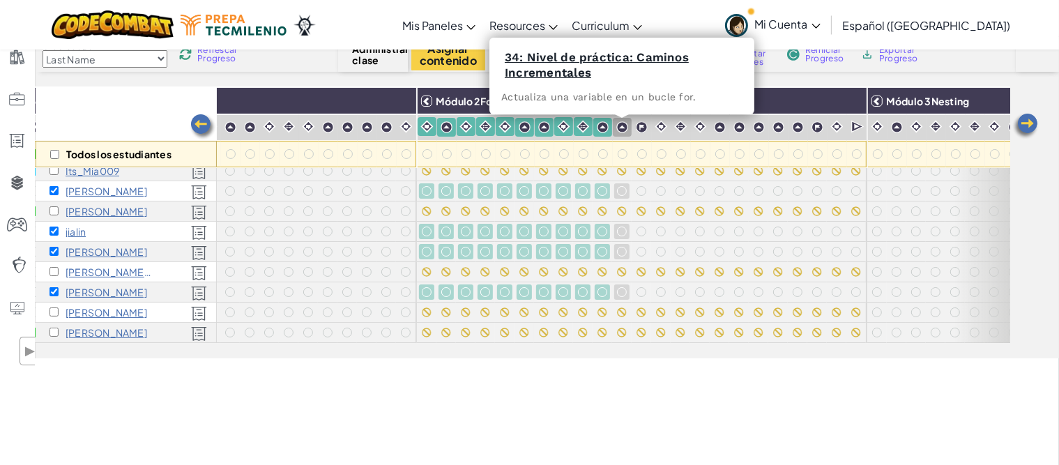
click at [617, 134] on div at bounding box center [622, 127] width 19 height 19
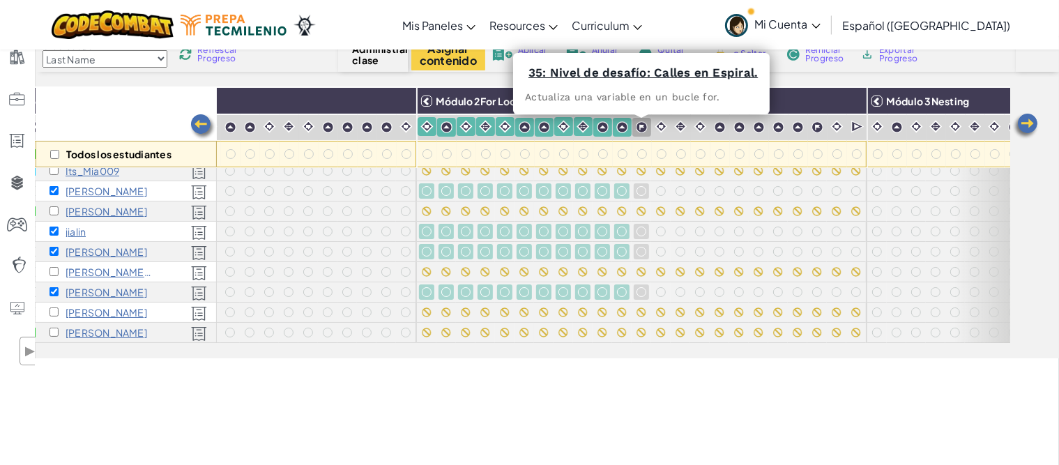
click at [642, 135] on div at bounding box center [642, 127] width 19 height 19
click at [672, 133] on div at bounding box center [682, 126] width 20 height 19
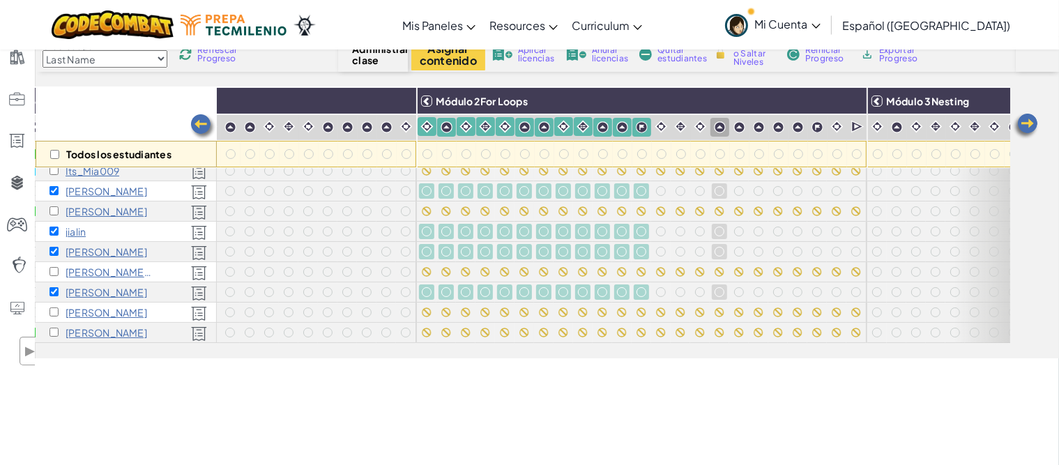
click at [676, 134] on div at bounding box center [681, 126] width 19 height 19
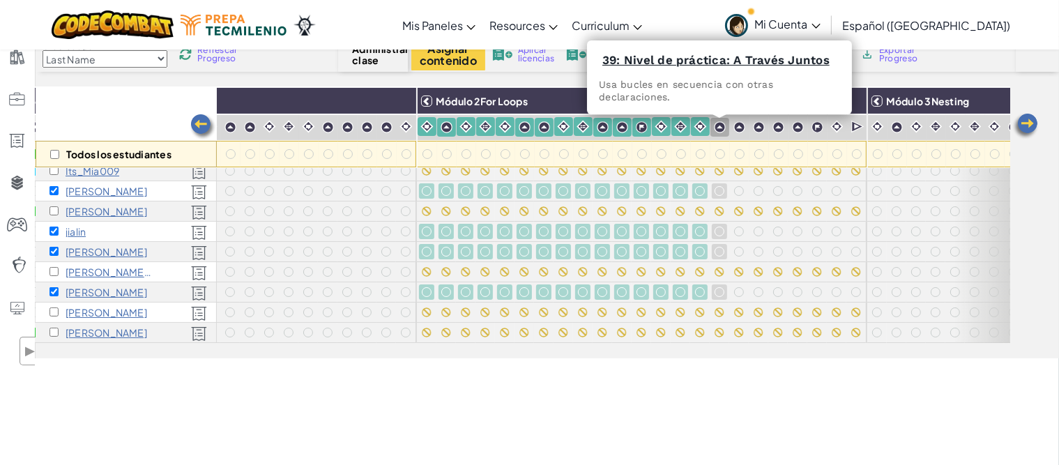
click at [723, 130] on img at bounding box center [720, 127] width 12 height 12
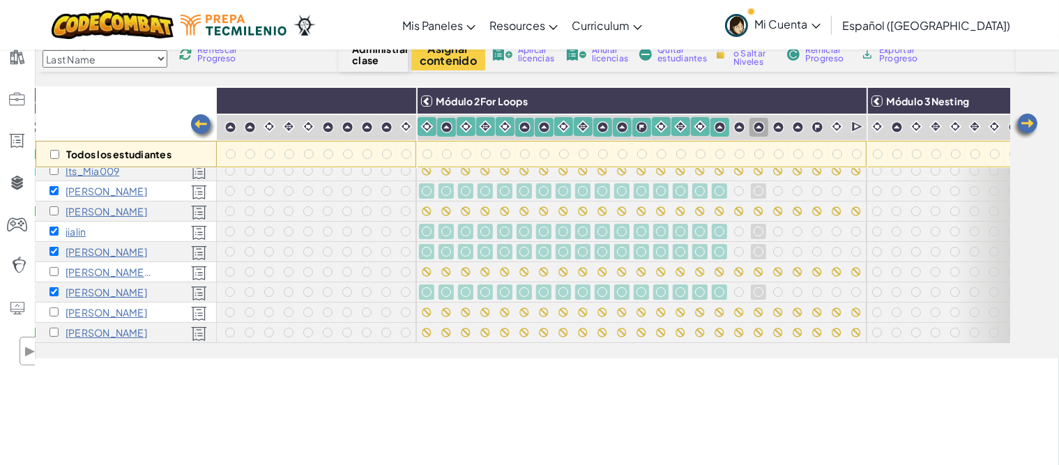
click at [750, 131] on div at bounding box center [759, 127] width 19 height 19
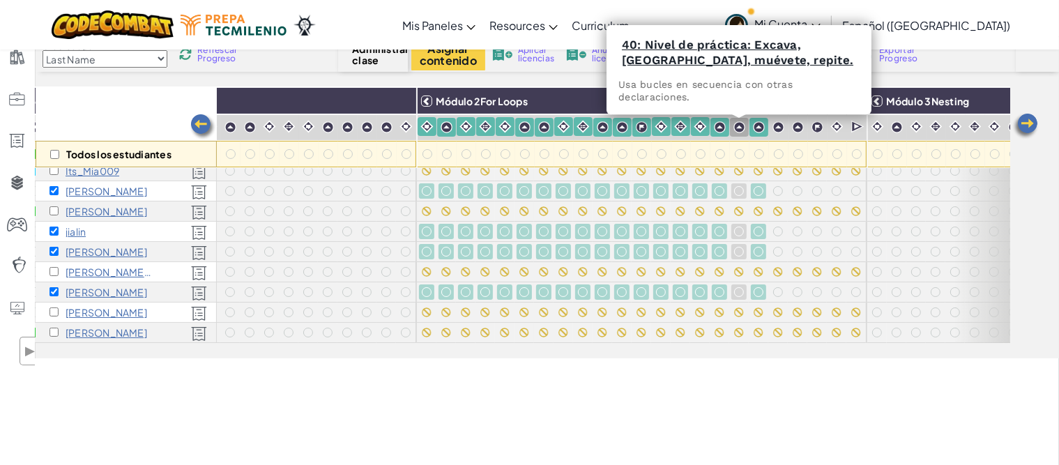
drag, startPoint x: 734, startPoint y: 132, endPoint x: 761, endPoint y: 132, distance: 27.2
click at [734, 132] on img at bounding box center [740, 127] width 12 height 12
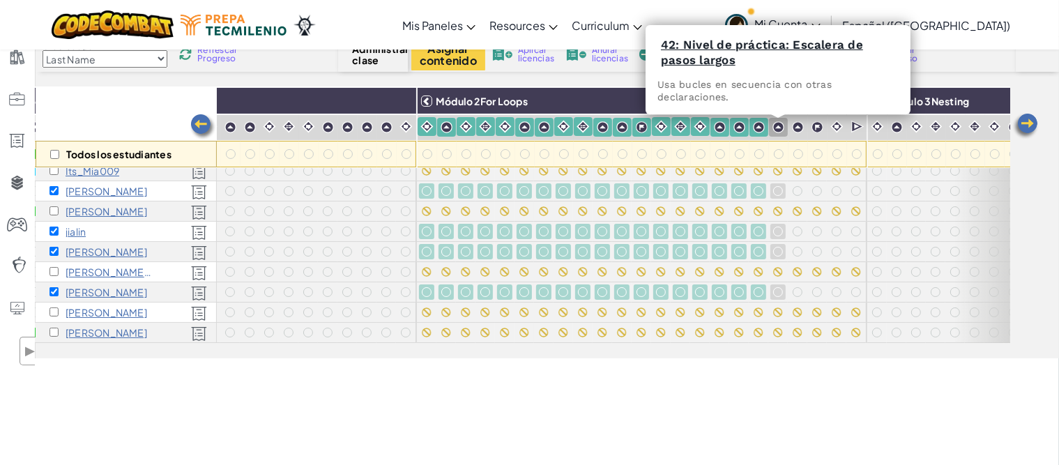
click at [781, 133] on div at bounding box center [778, 127] width 19 height 19
click at [801, 133] on div at bounding box center [798, 127] width 19 height 19
click at [817, 133] on div at bounding box center [817, 127] width 19 height 19
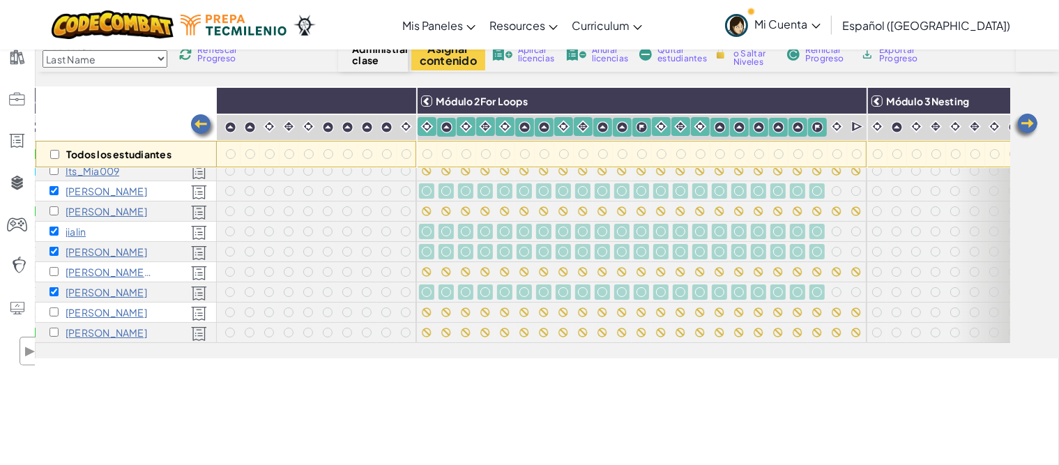
click at [838, 136] on div at bounding box center [838, 127] width 20 height 21
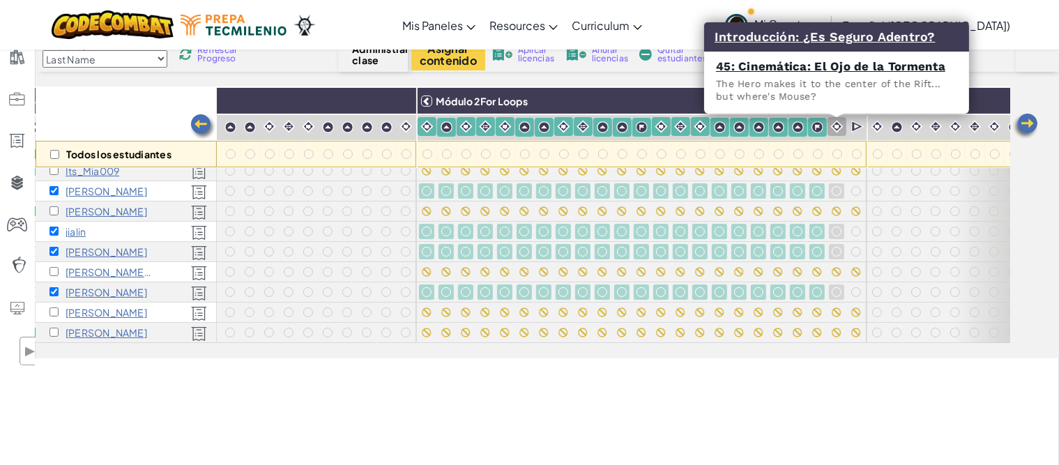
click at [838, 133] on div at bounding box center [837, 126] width 19 height 19
click at [854, 133] on div at bounding box center [856, 127] width 19 height 20
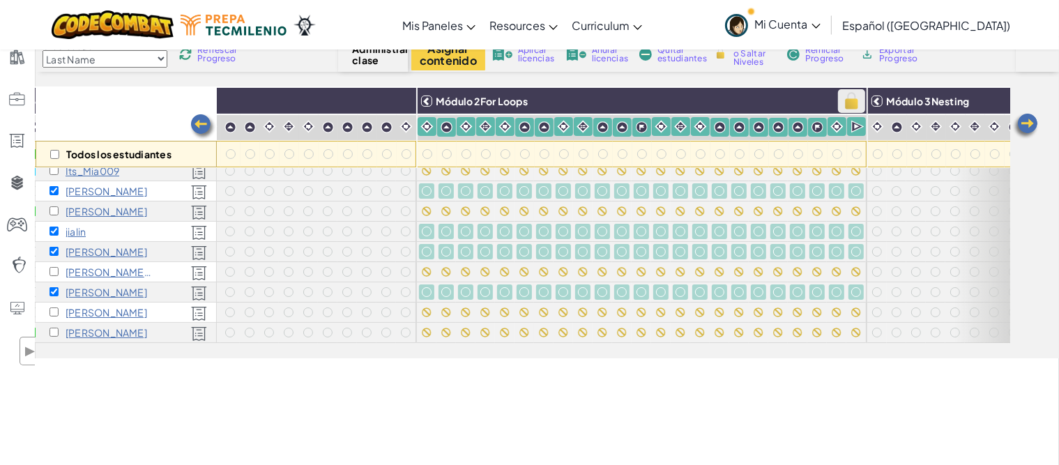
click at [858, 104] on img at bounding box center [852, 101] width 24 height 21
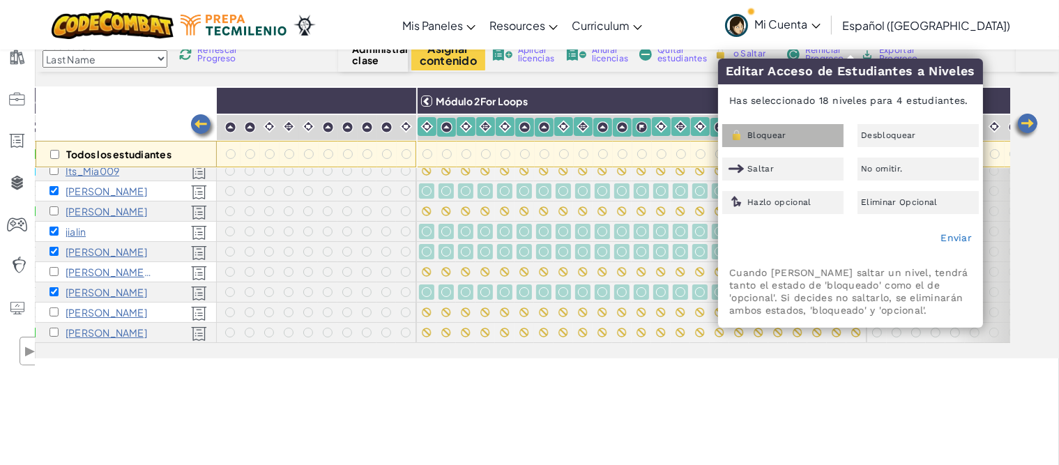
click at [831, 134] on div "Bloquear" at bounding box center [783, 135] width 121 height 23
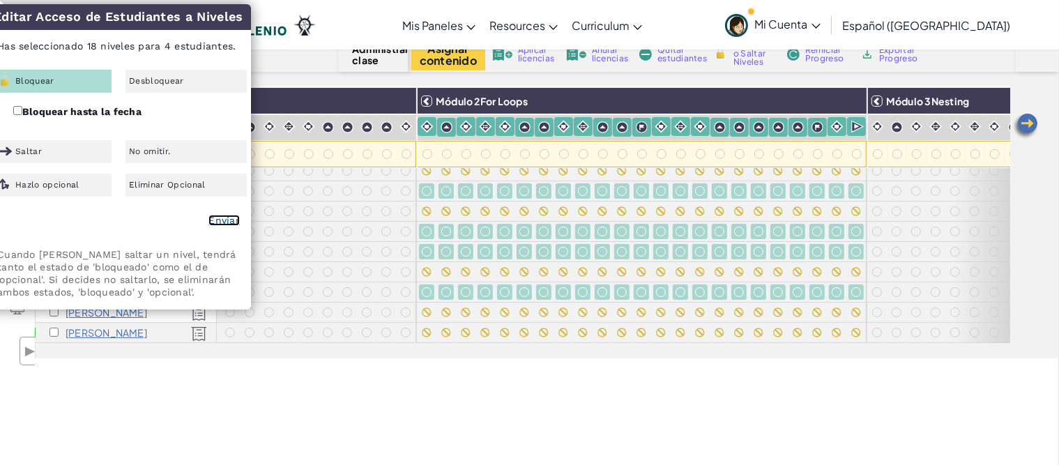
click at [222, 222] on link "Enviar" at bounding box center [224, 220] width 31 height 11
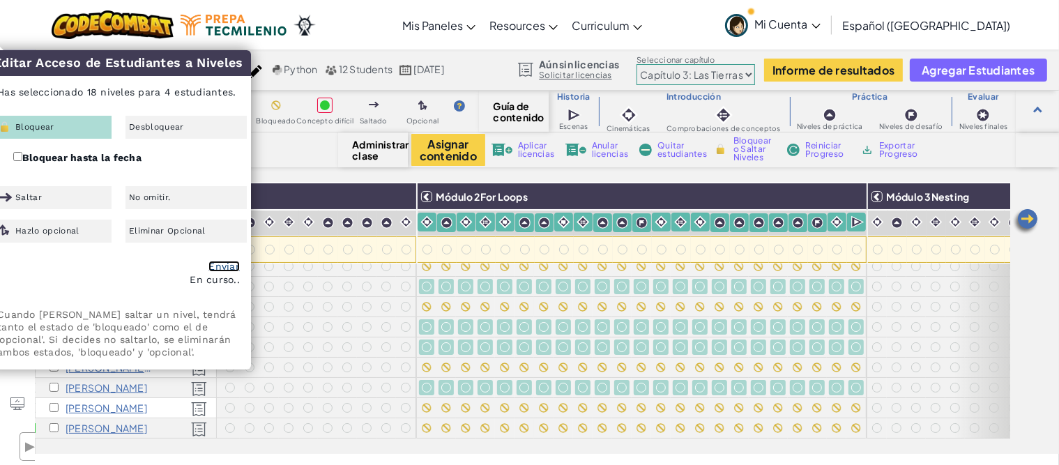
checkbox input "false"
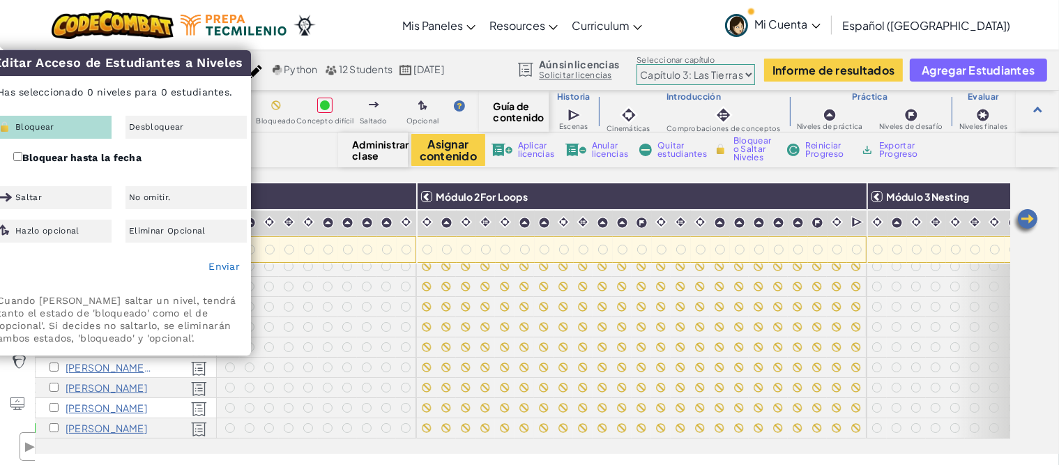
drag, startPoint x: 1056, startPoint y: 285, endPoint x: 1061, endPoint y: 192, distance: 93.6
click at [1056, 287] on div "Todos los estudiantes Módulo 1Review Módulo 2For Loops Módulo 3Nesting Módulo 4…" at bounding box center [548, 318] width 1024 height 271
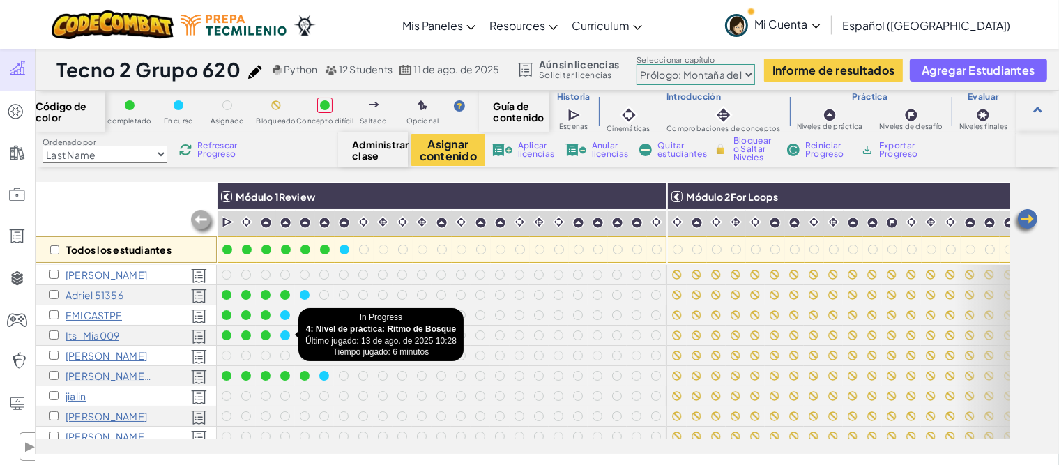
click at [287, 331] on div at bounding box center [285, 336] width 10 height 10
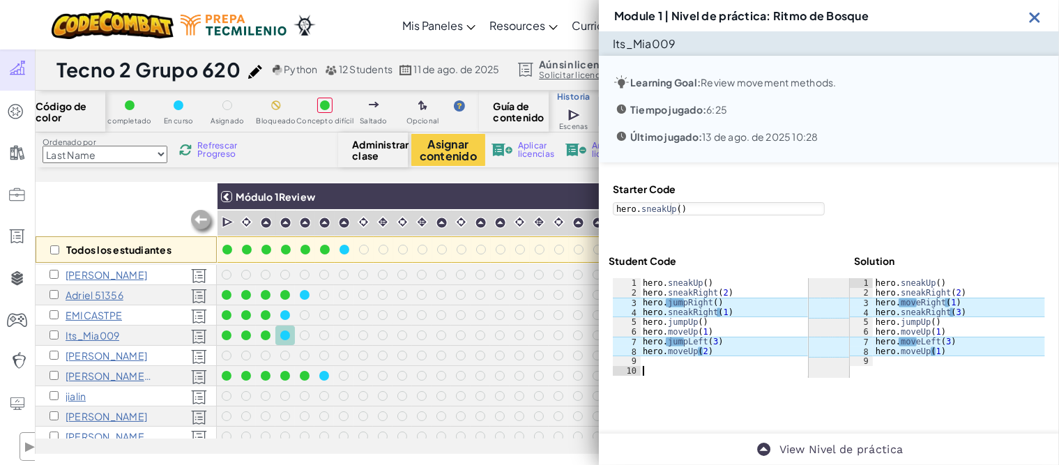
click at [724, 368] on div "hero . sneakUp ( ) hero . sneakRight ( 2 ) hero . jumpRight ( ) hero . sneakRig…" at bounding box center [724, 336] width 168 height 117
type textarea "hero.moveRight(1)"
drag, startPoint x: 958, startPoint y: 302, endPoint x: 882, endPoint y: 303, distance: 76.7
click at [882, 303] on div "hero . sneakUp ( ) hero . sneakRight ( 2 ) hero . moveRight ( 1 ) hero . sneakR…" at bounding box center [959, 331] width 172 height 107
type textarea "hero.sneakRight(1)"
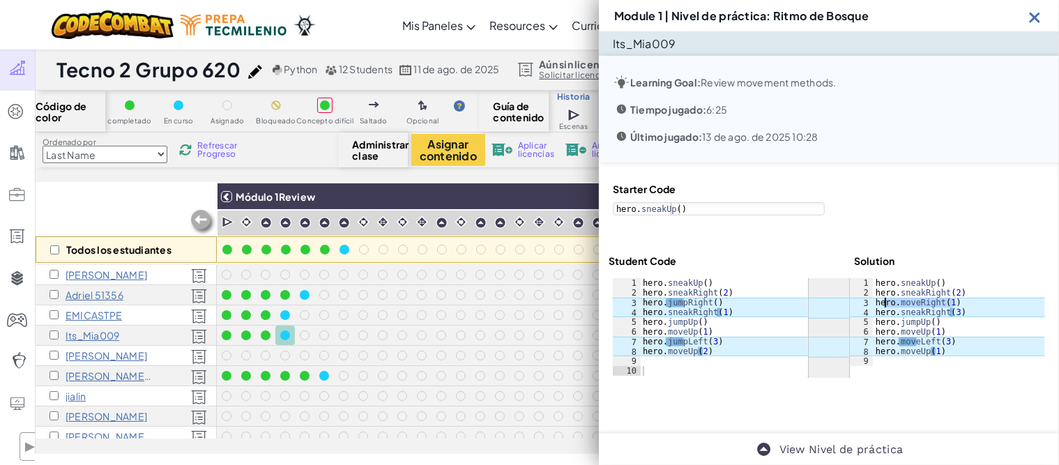
click at [713, 312] on div "hero . sneakUp ( ) hero . sneakRight ( 2 ) hero . jumpRight ( ) hero . sneakRig…" at bounding box center [724, 336] width 168 height 117
click at [721, 312] on div "hero . sneakUp ( ) hero . sneakRight ( 2 ) hero . jumpRight ( ) hero . sneakRig…" at bounding box center [724, 327] width 168 height 98
click at [721, 312] on div "hero . sneakUp ( ) hero . sneakRight ( 2 ) hero . jumpRight ( ) hero . sneakRig…" at bounding box center [724, 336] width 168 height 117
click at [1028, 17] on img at bounding box center [1035, 16] width 17 height 17
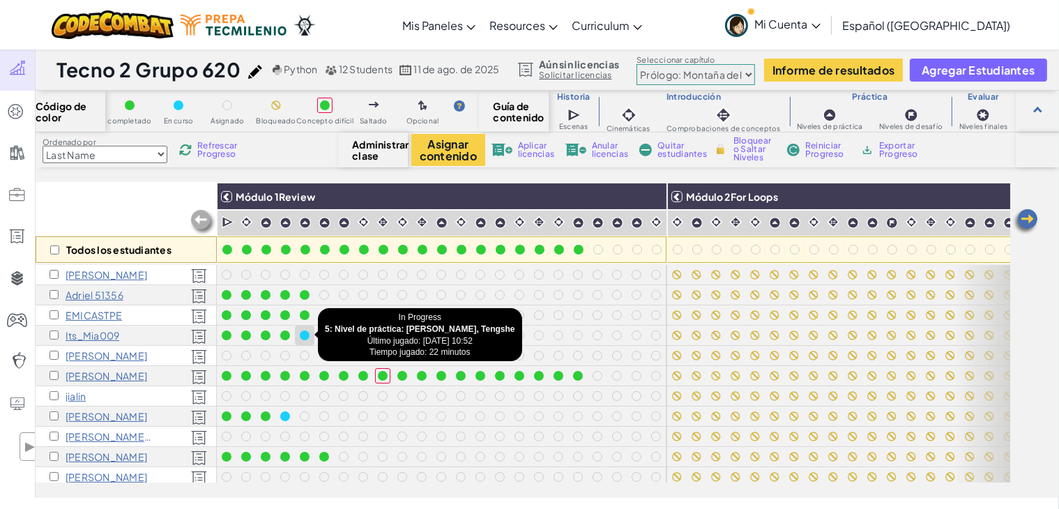
click at [303, 333] on div at bounding box center [305, 336] width 10 height 10
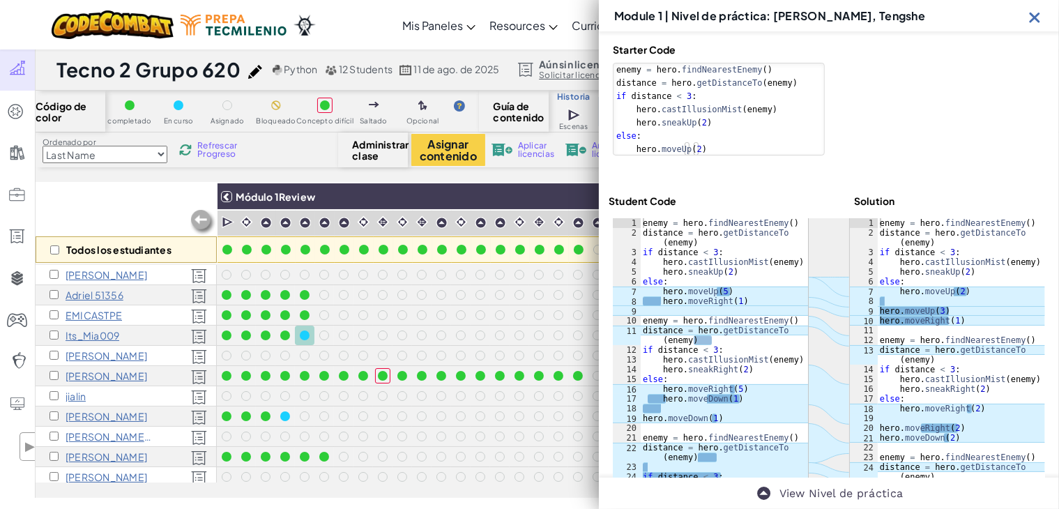
scroll to position [244, 0]
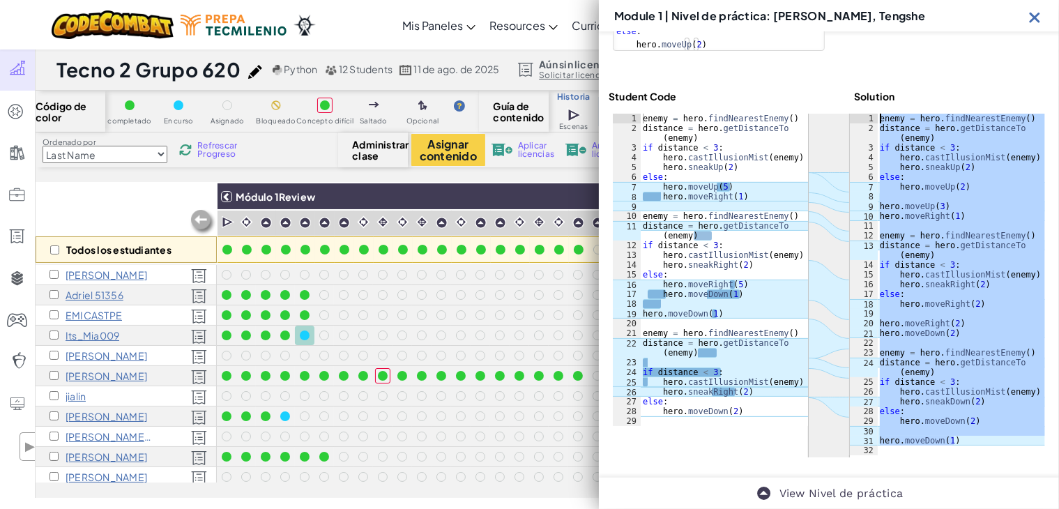
drag, startPoint x: 949, startPoint y: 441, endPoint x: 852, endPoint y: 130, distance: 326.5
click at [854, 120] on div "hero.moveDown(1) 1 2 3 4 5 6 7 8 9 10 11 12 13 14 15 16 17 18 19 20 21 22 23 24…" at bounding box center [947, 285] width 195 height 342
type textarea "enemy = hero.findNearestEnemy() distance = hero.getDistanceTo(enemy)"
click at [1034, 17] on img at bounding box center [1035, 16] width 17 height 17
